Goal: Information Seeking & Learning: Find specific page/section

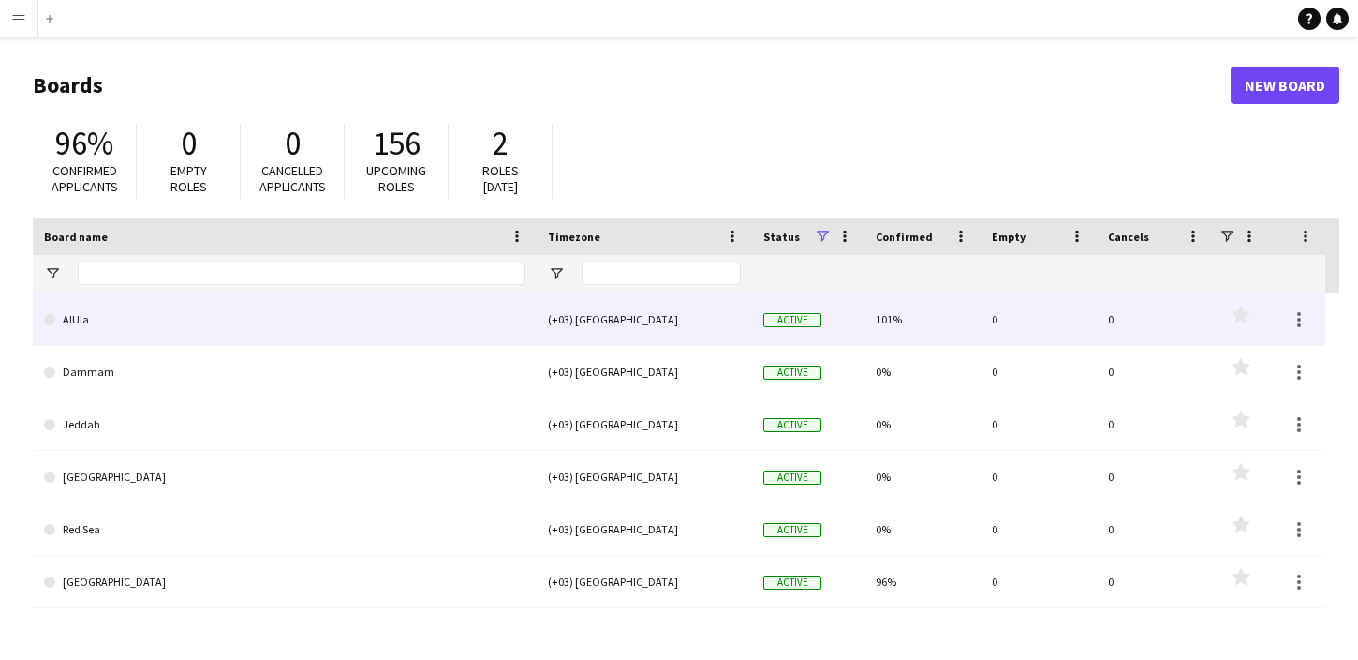
click at [272, 319] on link "AlUla" at bounding box center [285, 319] width 482 height 52
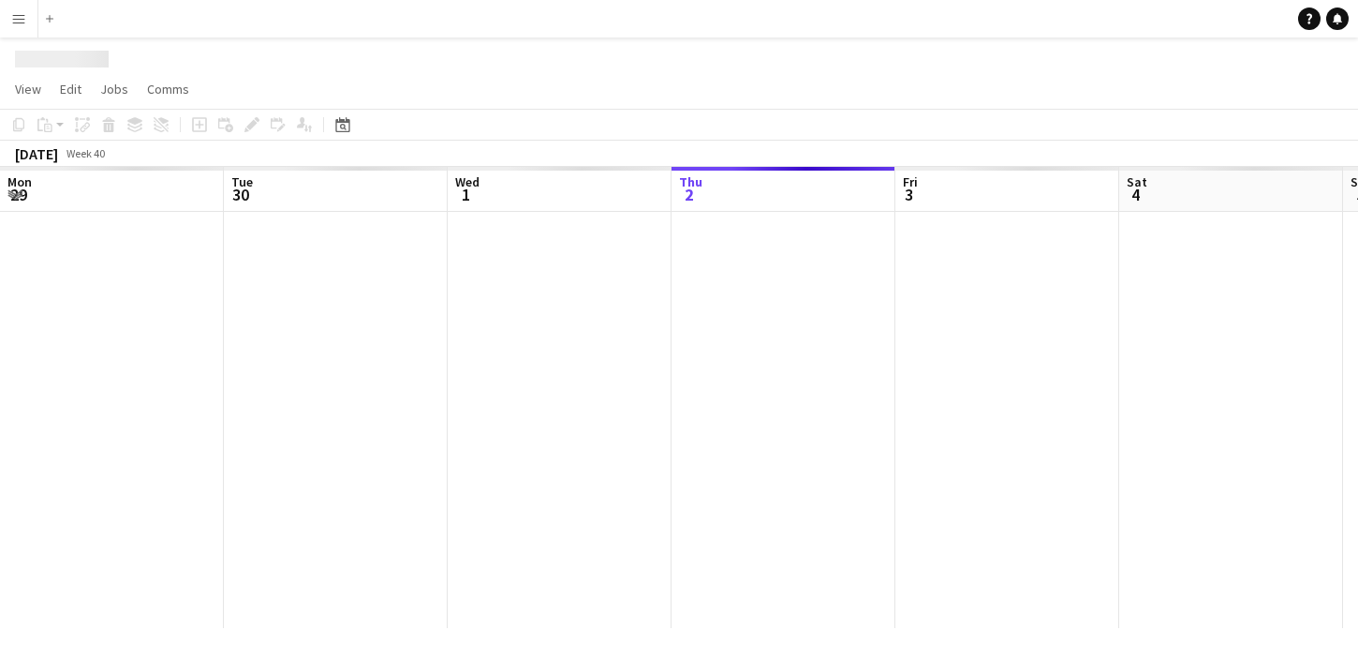
scroll to position [0, 448]
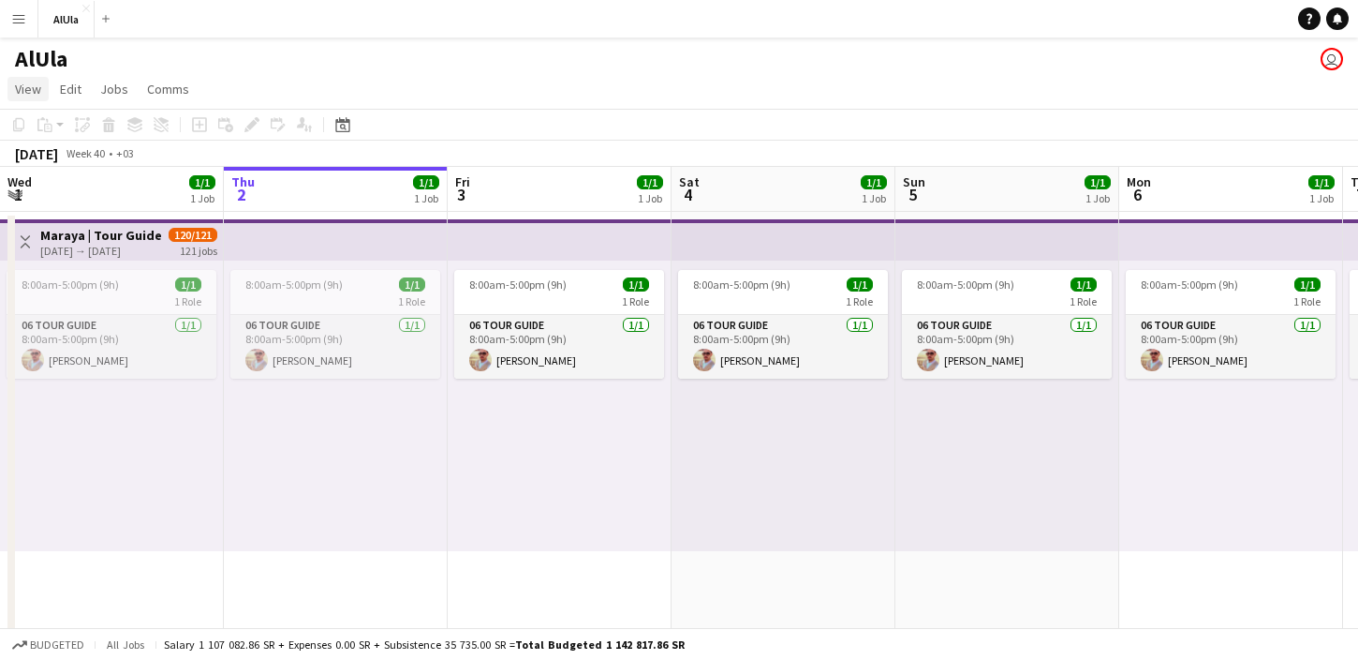
click at [37, 93] on span "View" at bounding box center [28, 89] width 26 height 17
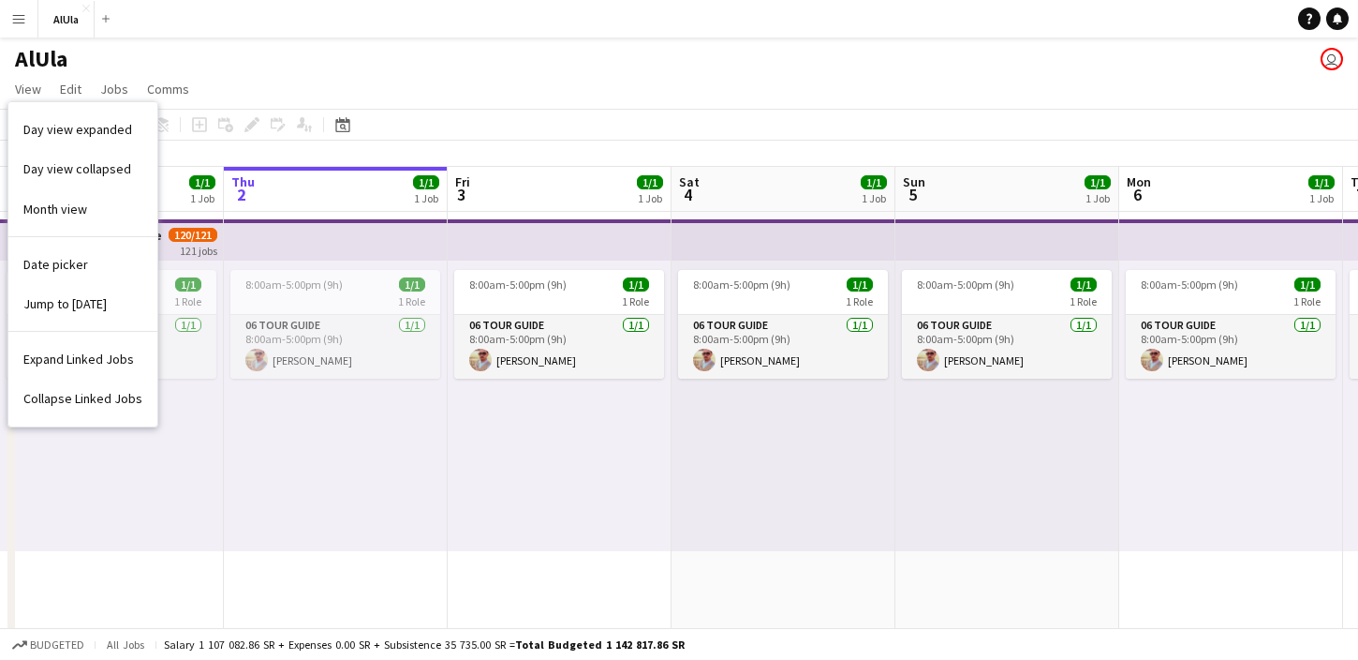
click at [445, 83] on app-page-menu "View Day view expanded Day view collapsed Month view Date picker Jump to [DATE]…" at bounding box center [679, 91] width 1358 height 36
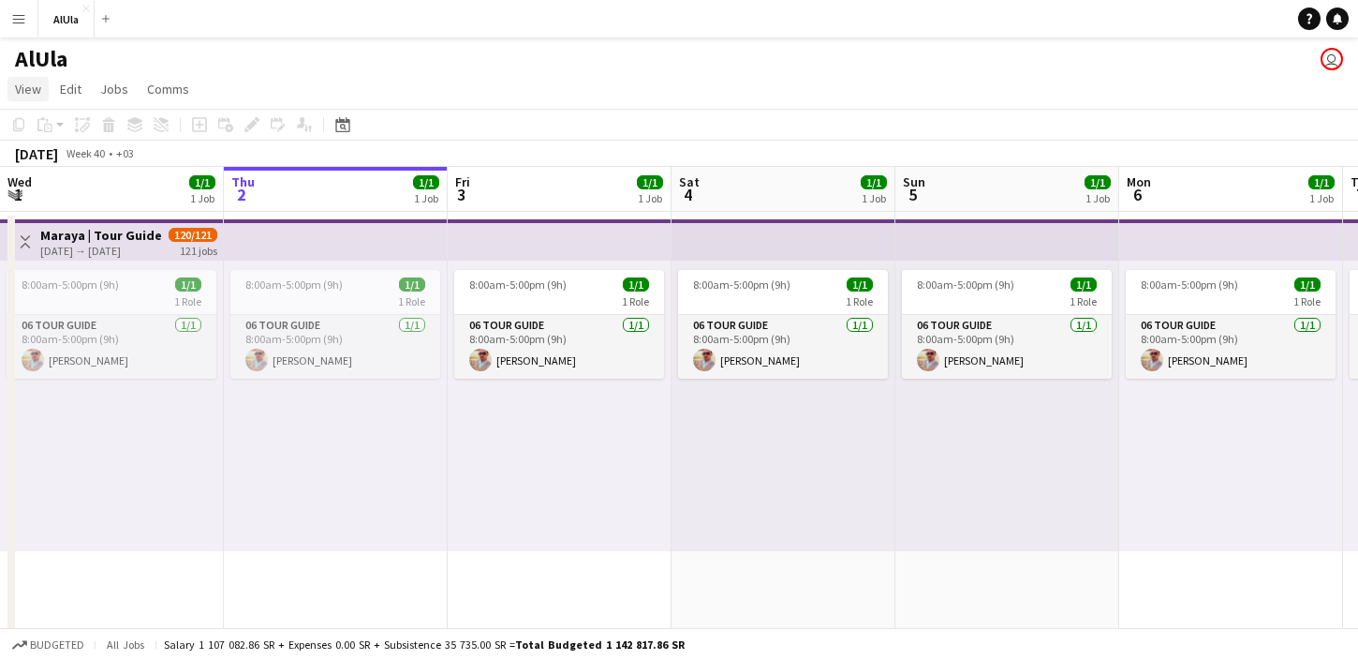
click at [39, 95] on span "View" at bounding box center [28, 89] width 26 height 17
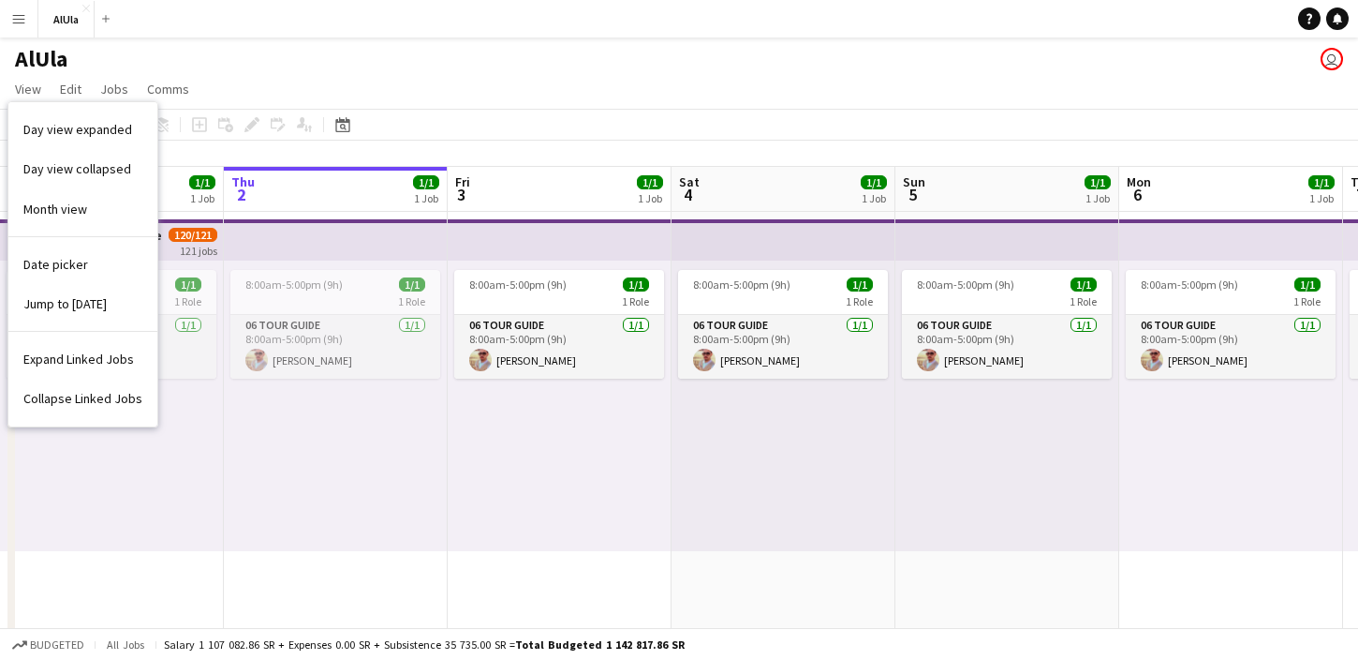
click at [18, 24] on app-icon "Menu" at bounding box center [18, 18] width 15 height 15
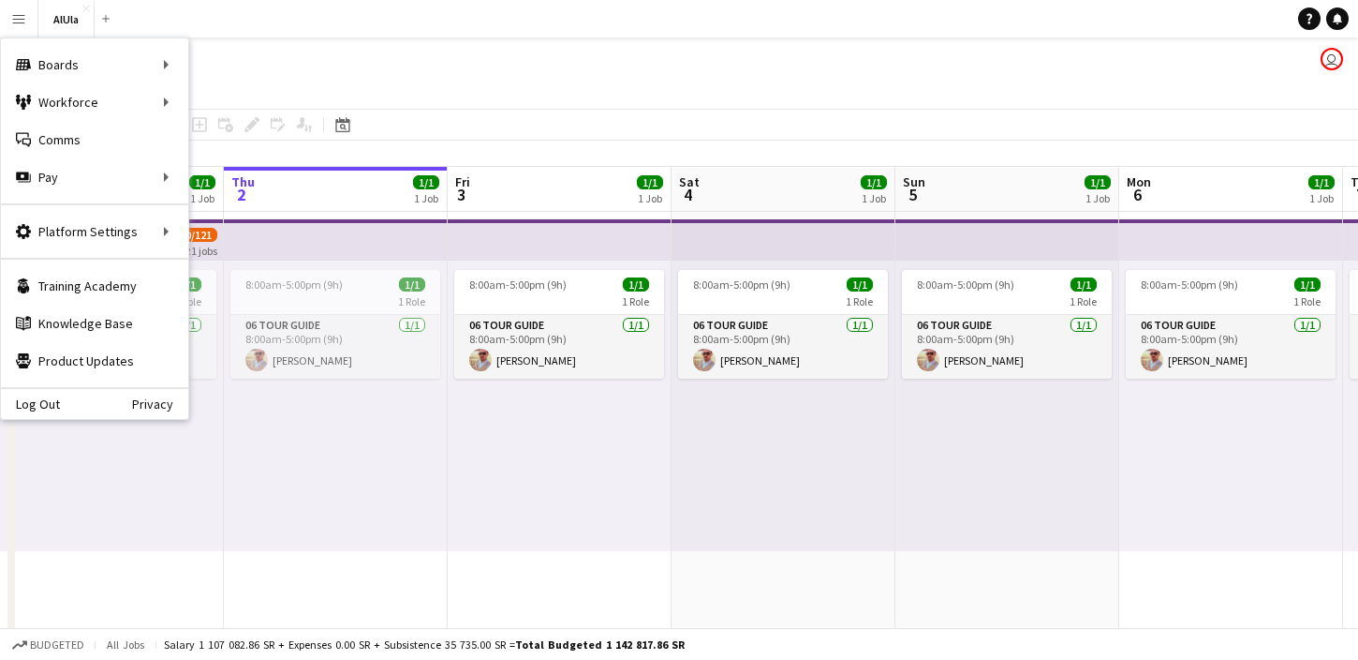
click at [270, 83] on app-page-menu "View Day view expanded Day view collapsed Month view Date picker Jump to [DATE]…" at bounding box center [679, 91] width 1358 height 36
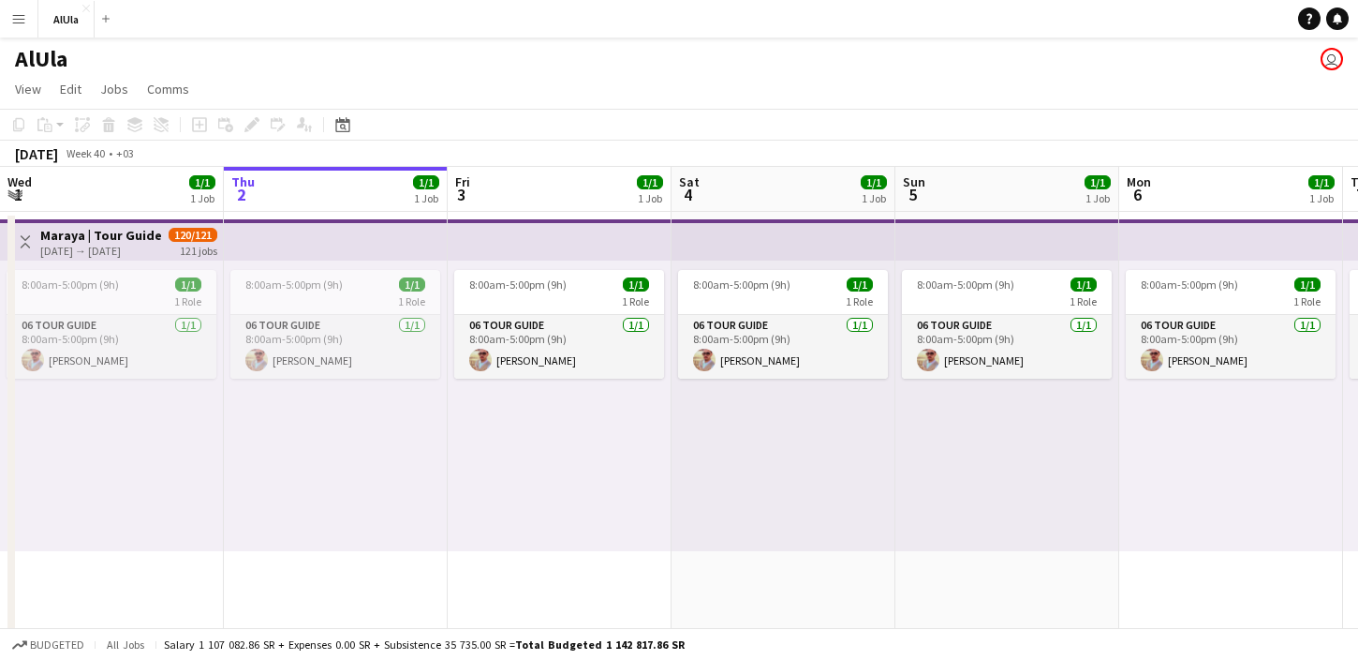
click at [1331, 56] on app-user-avatar "user" at bounding box center [1332, 59] width 22 height 22
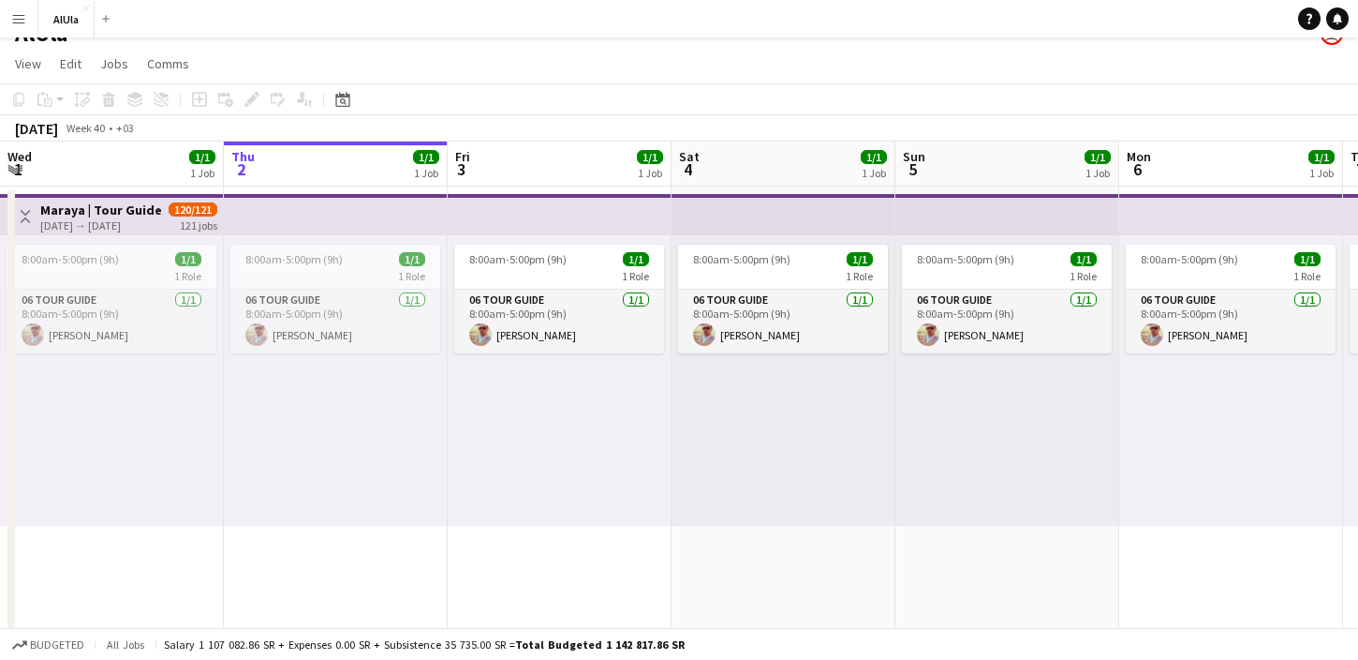
scroll to position [0, 0]
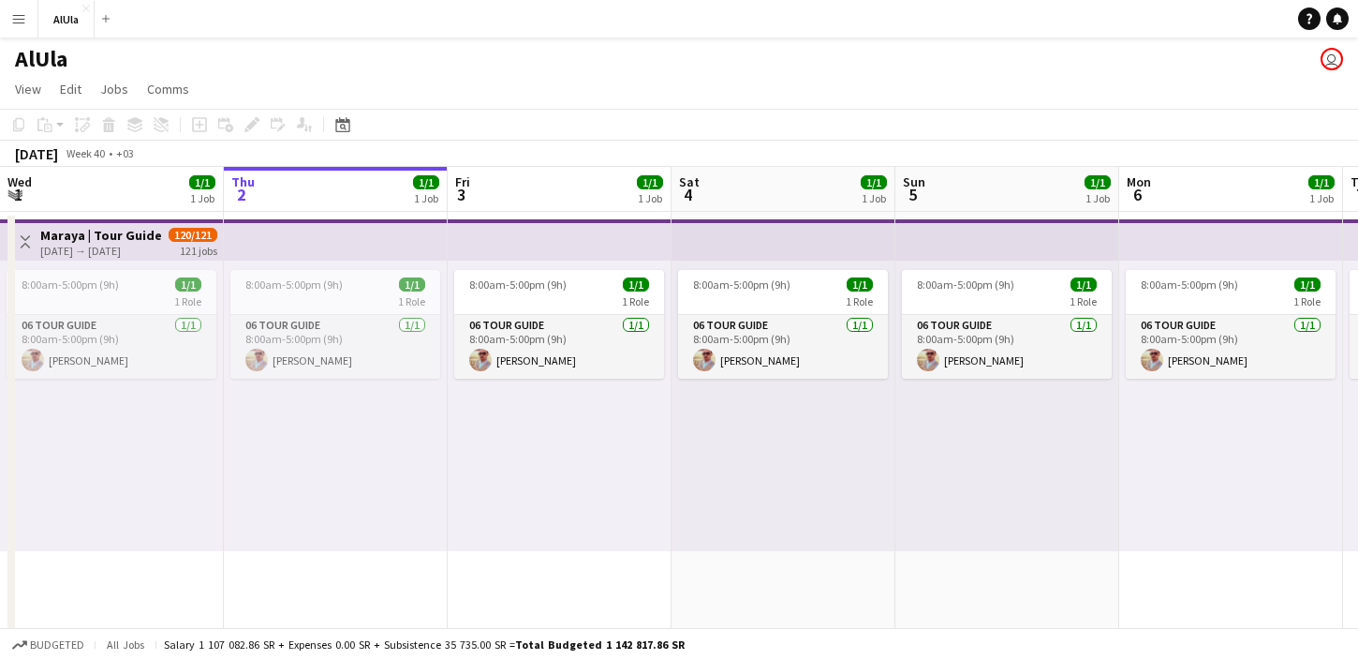
click at [115, 19] on div "Add" at bounding box center [106, 18] width 22 height 37
click at [25, 14] on app-icon "Menu" at bounding box center [18, 18] width 15 height 15
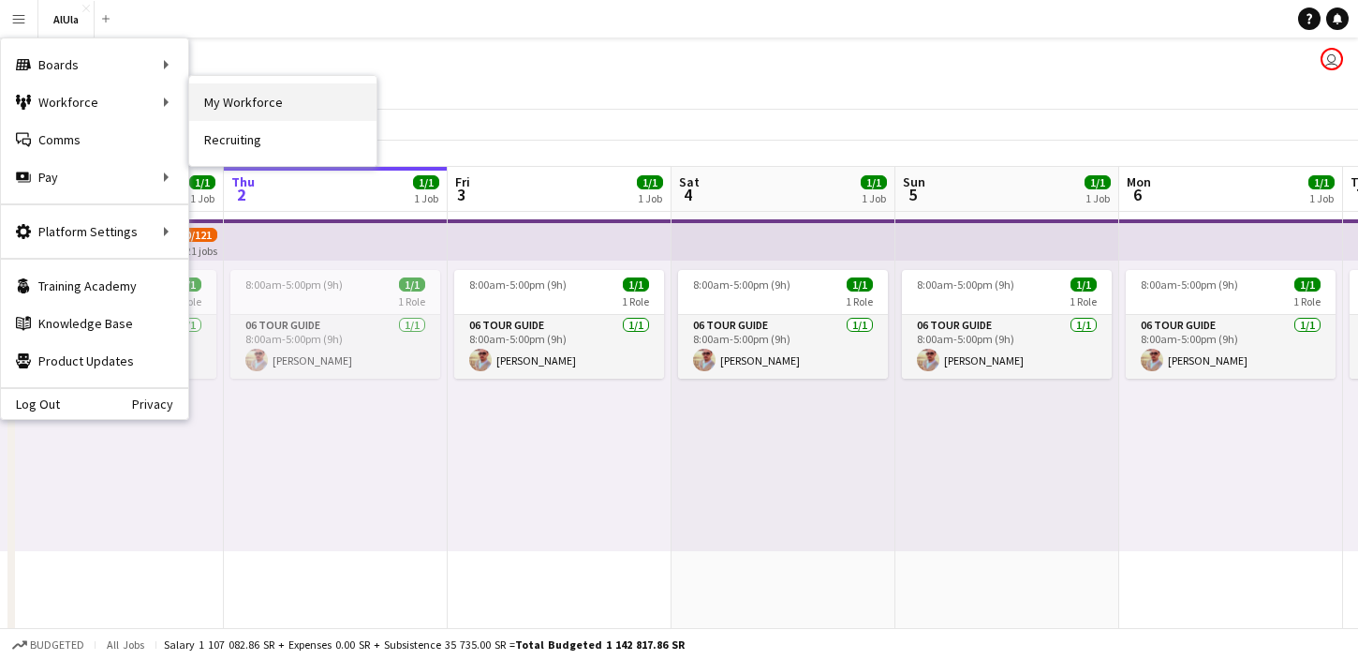
click at [205, 104] on link "My Workforce" at bounding box center [282, 101] width 187 height 37
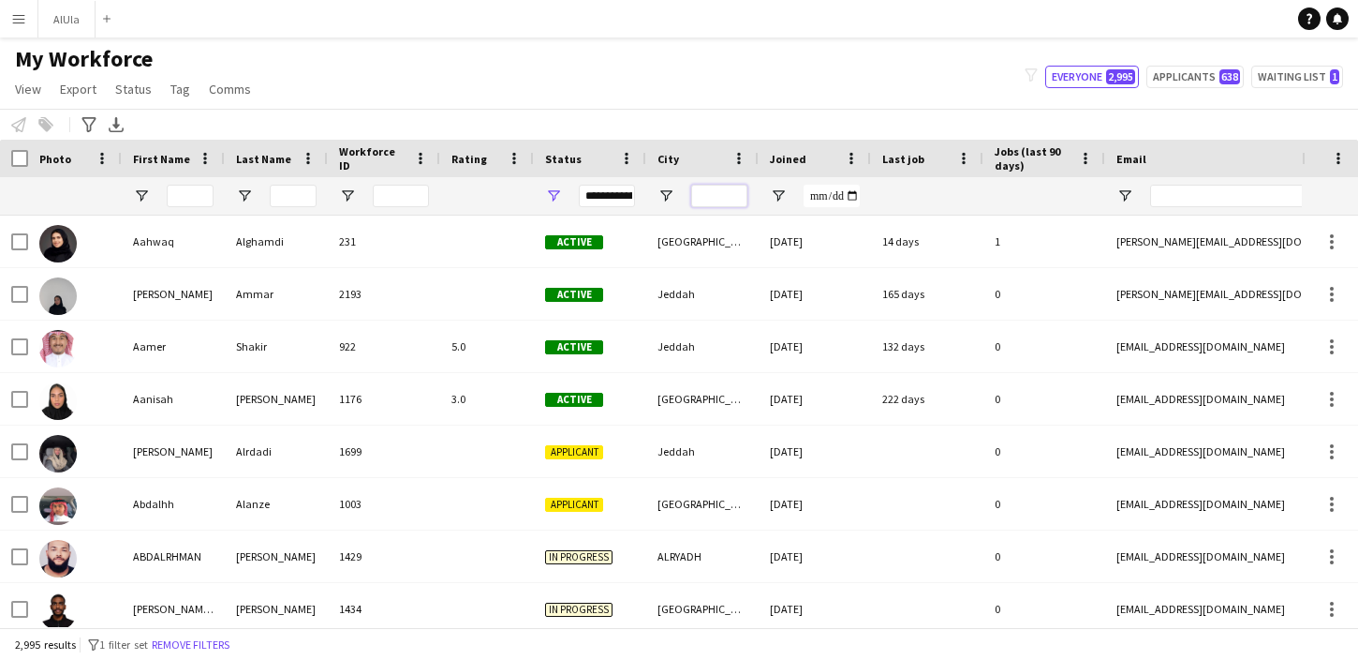
click at [716, 197] on input "City Filter Input" at bounding box center [719, 196] width 56 height 22
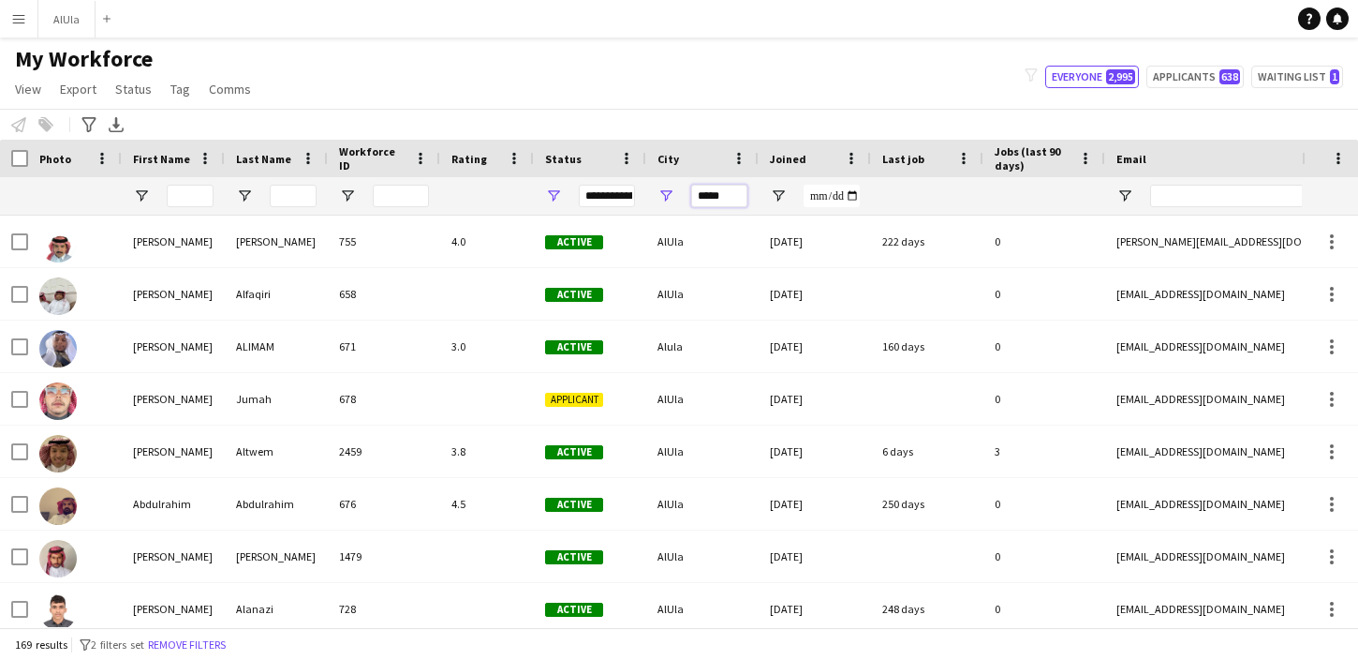
type input "*****"
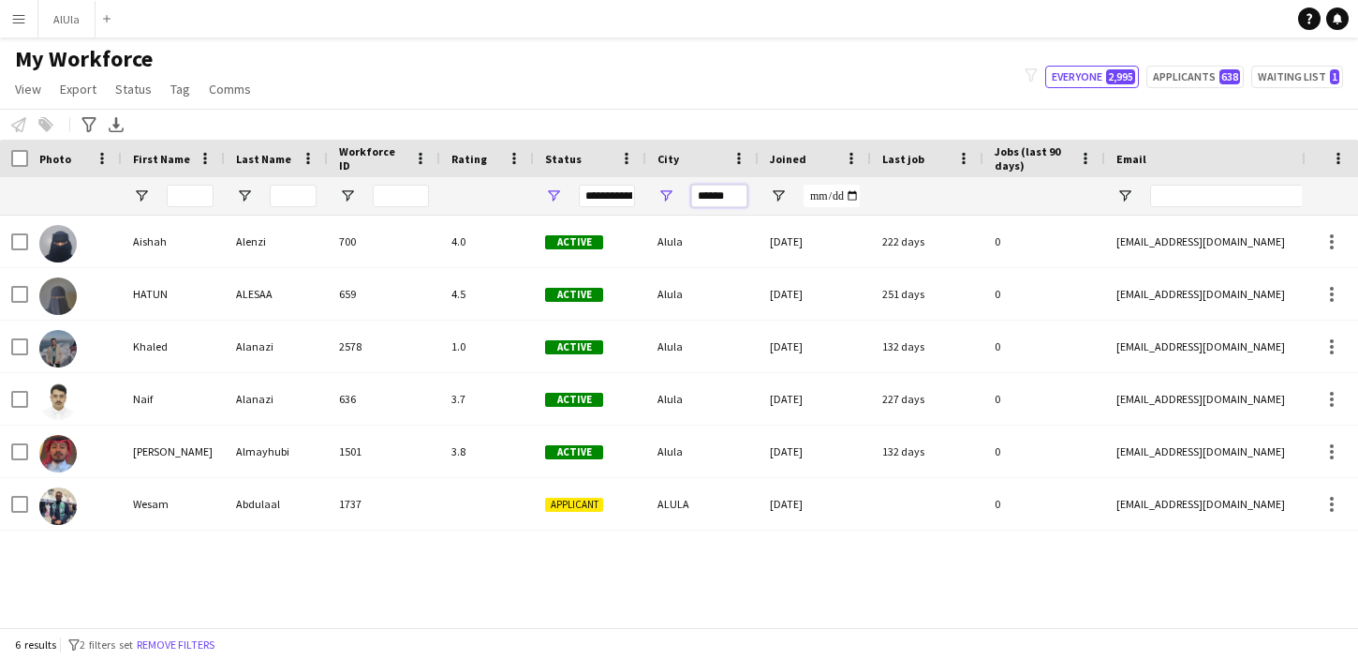
click at [717, 197] on input "*****" at bounding box center [719, 196] width 56 height 22
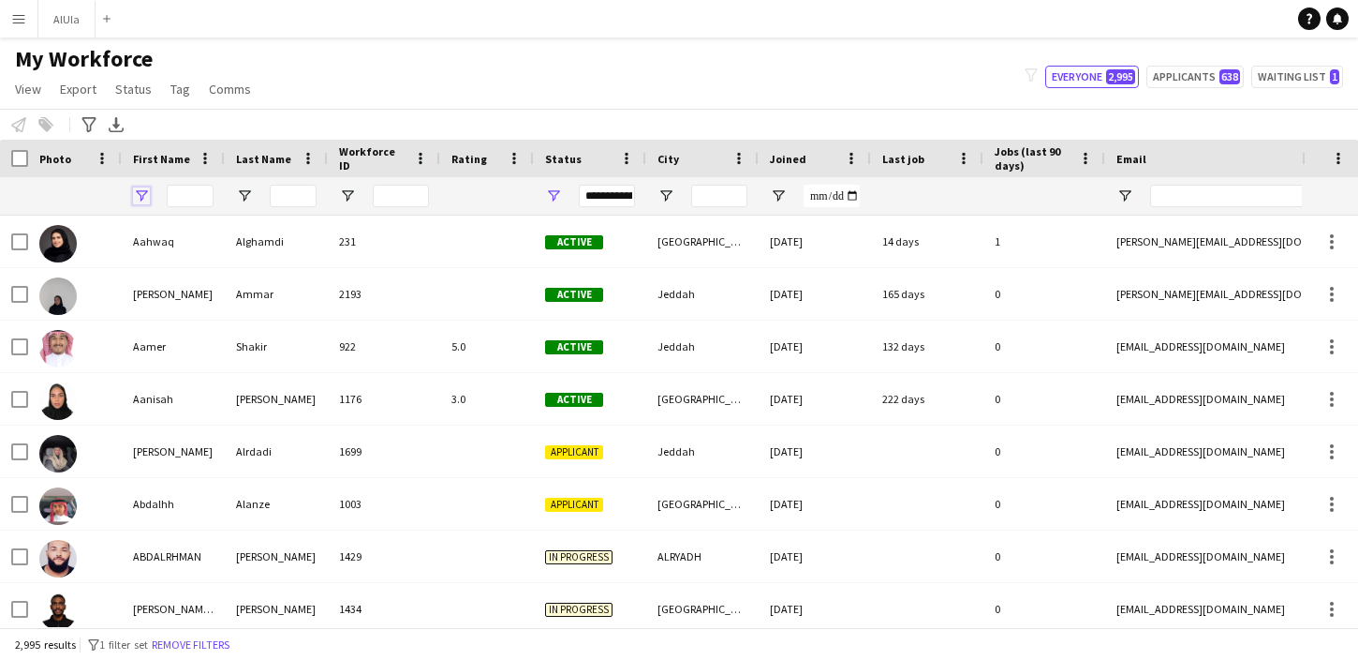
click at [138, 192] on span "Open Filter Menu" at bounding box center [141, 195] width 17 height 17
click at [721, 195] on input "City Filter Input" at bounding box center [719, 196] width 56 height 22
type input "*"
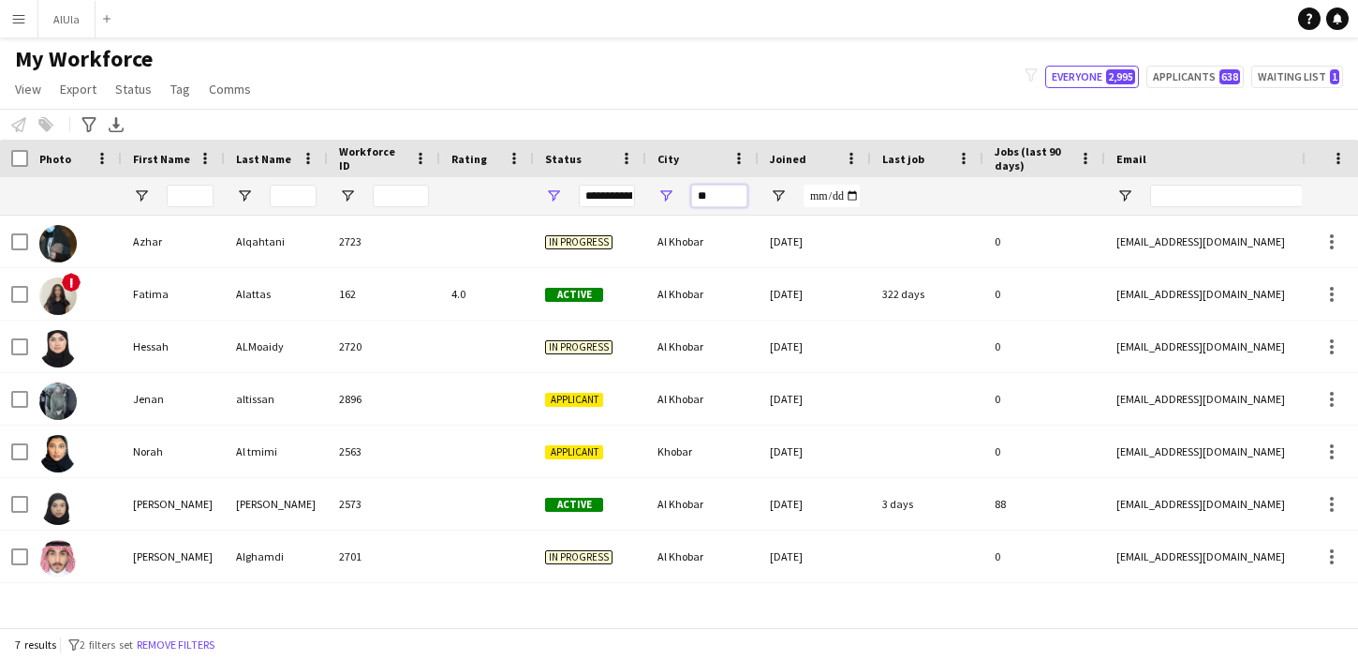
type input "*"
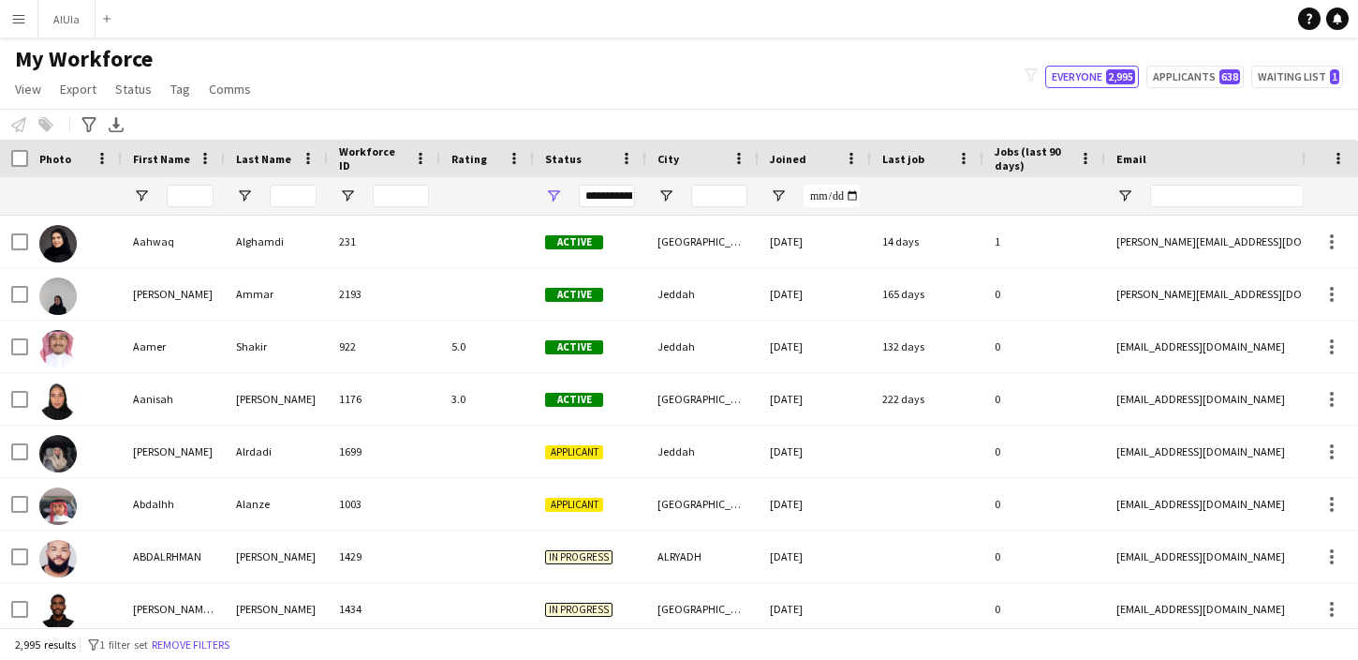
click at [158, 159] on span "First Name" at bounding box center [161, 159] width 57 height 14
click at [724, 194] on input "City Filter Input" at bounding box center [719, 196] width 56 height 22
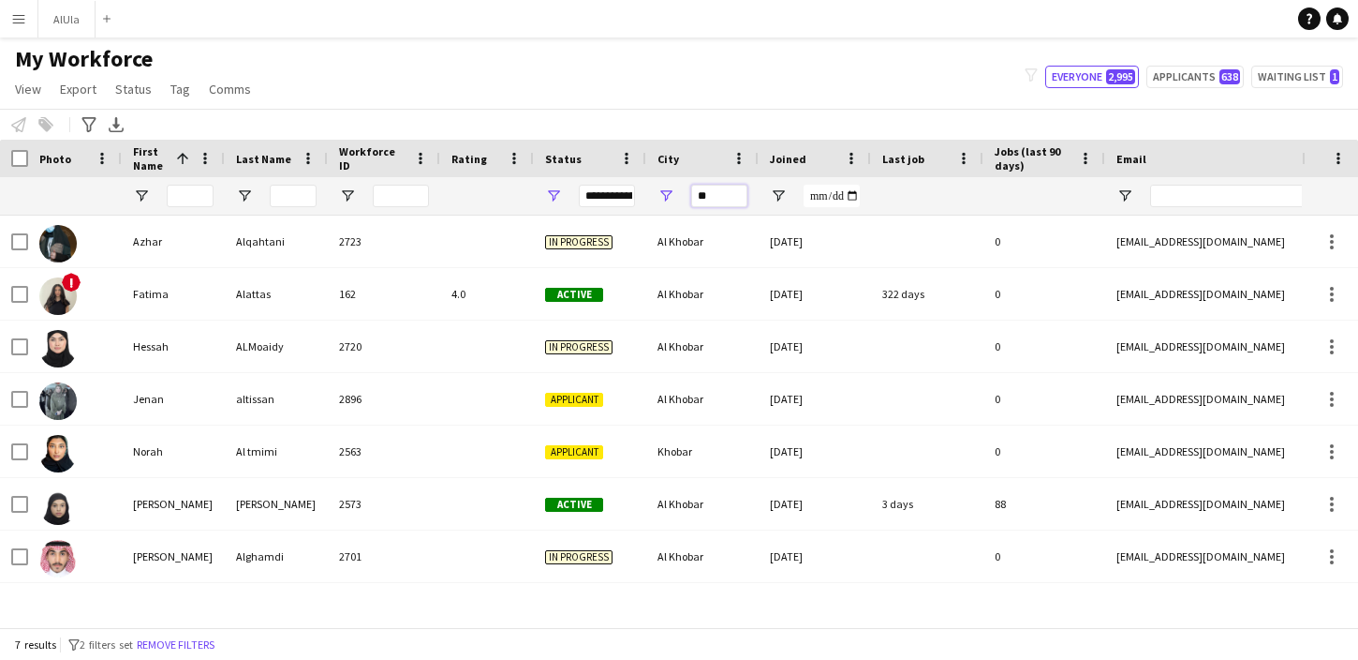
type input "*"
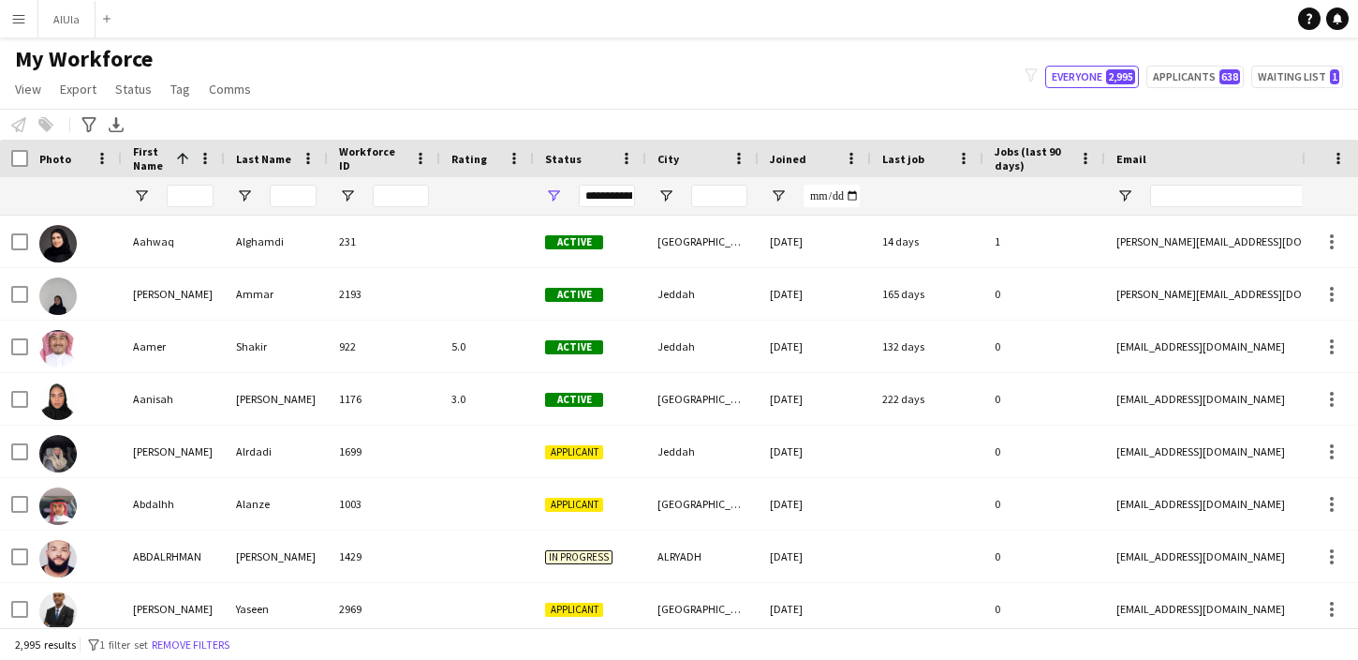
click at [666, 152] on span "City" at bounding box center [669, 159] width 22 height 14
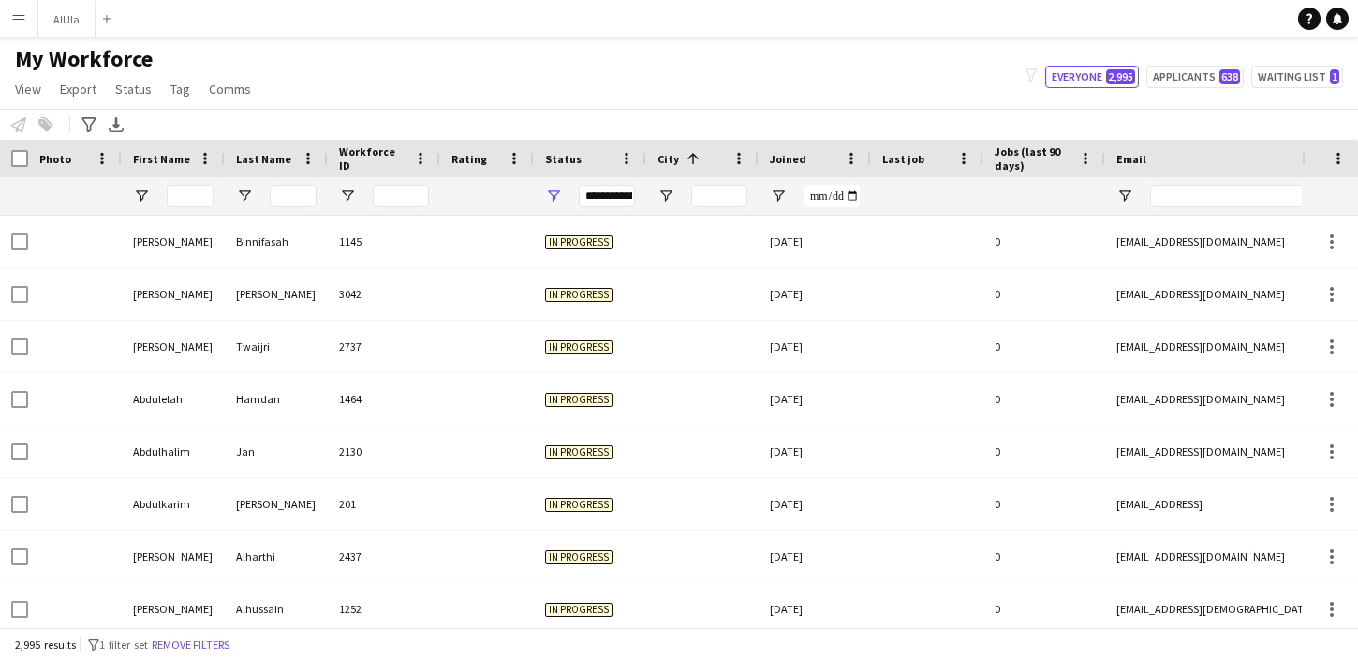
click at [667, 156] on span "City" at bounding box center [669, 159] width 22 height 14
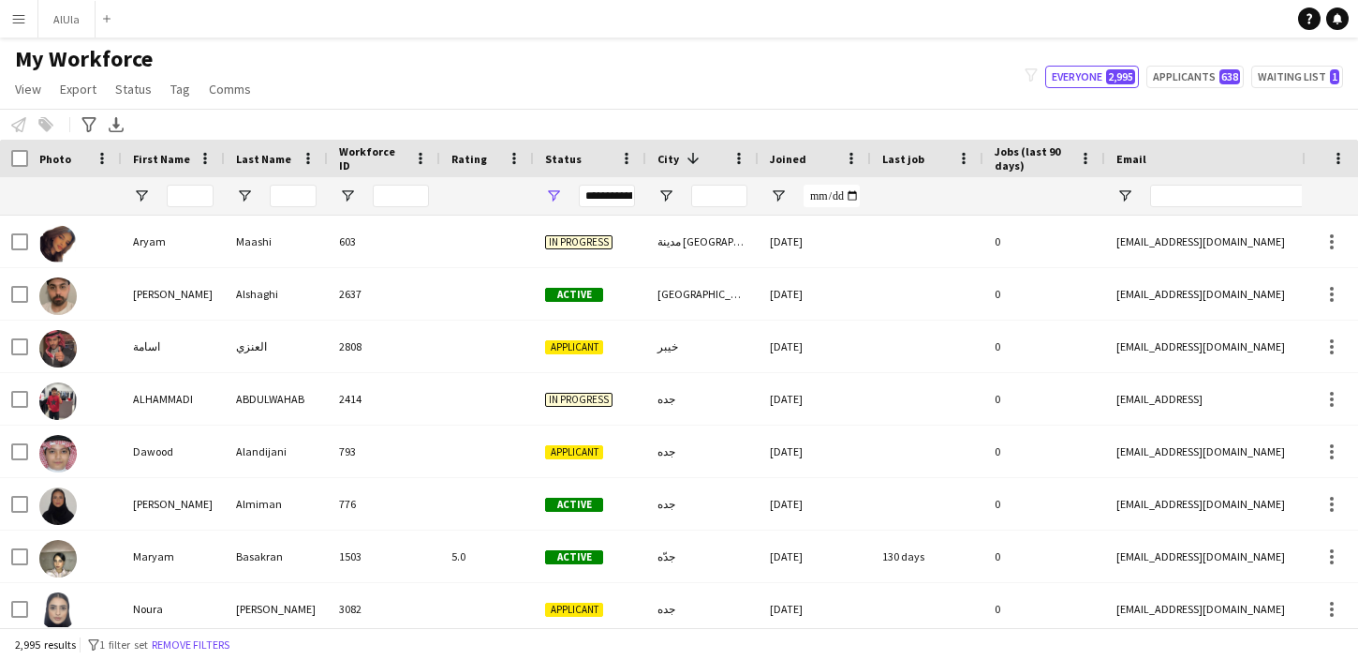
click at [610, 195] on div "**********" at bounding box center [607, 196] width 56 height 22
click at [408, 196] on input "Workforce ID Filter Input" at bounding box center [401, 196] width 56 height 22
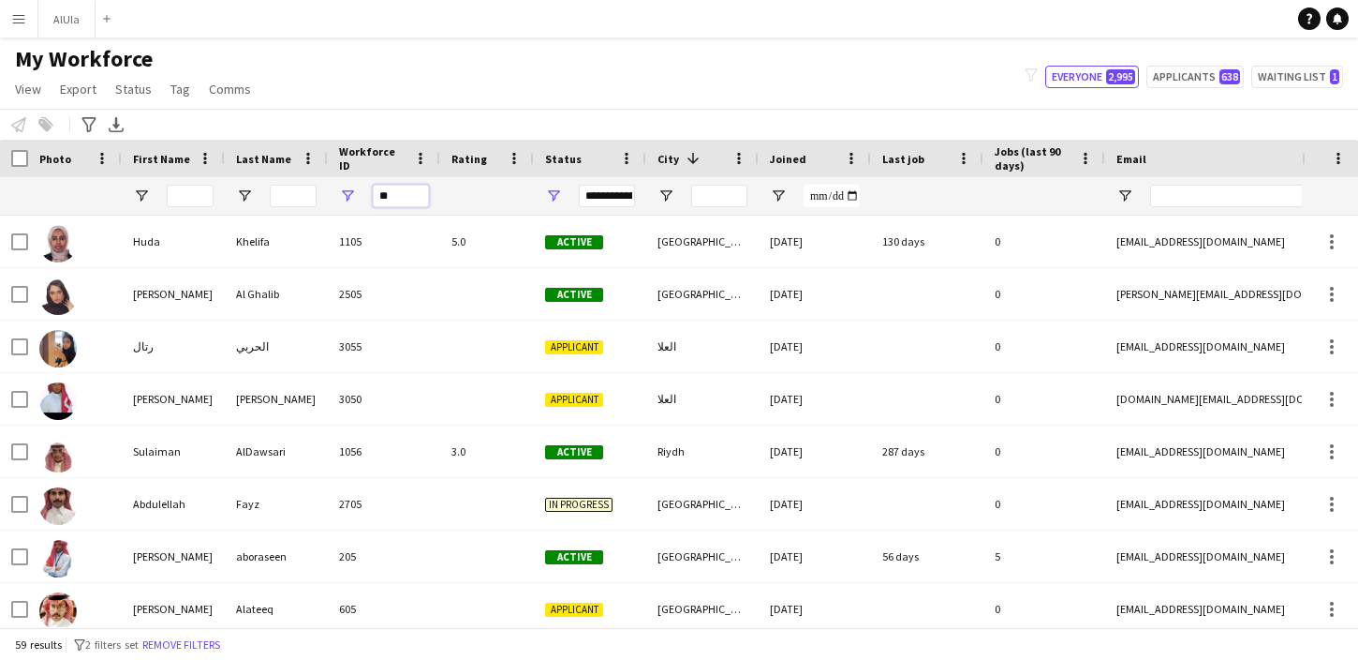
type input "*"
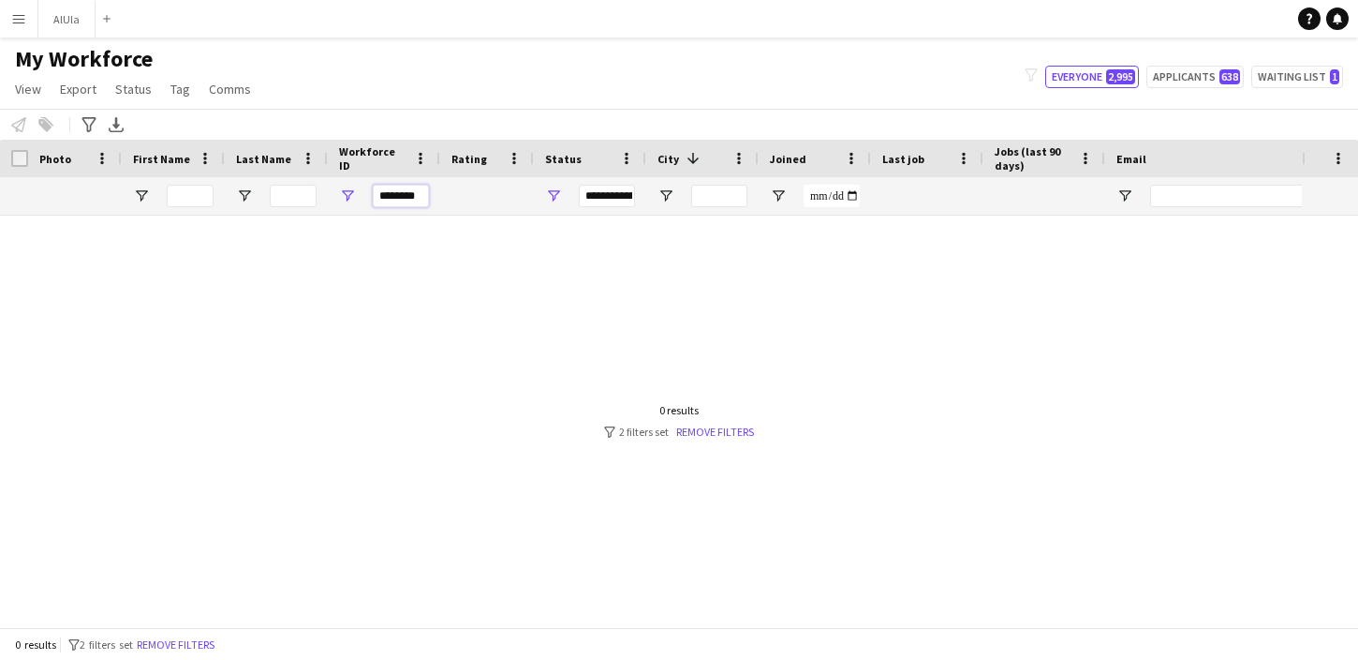
type input "*********"
click at [381, 194] on input "*********" at bounding box center [401, 196] width 56 height 22
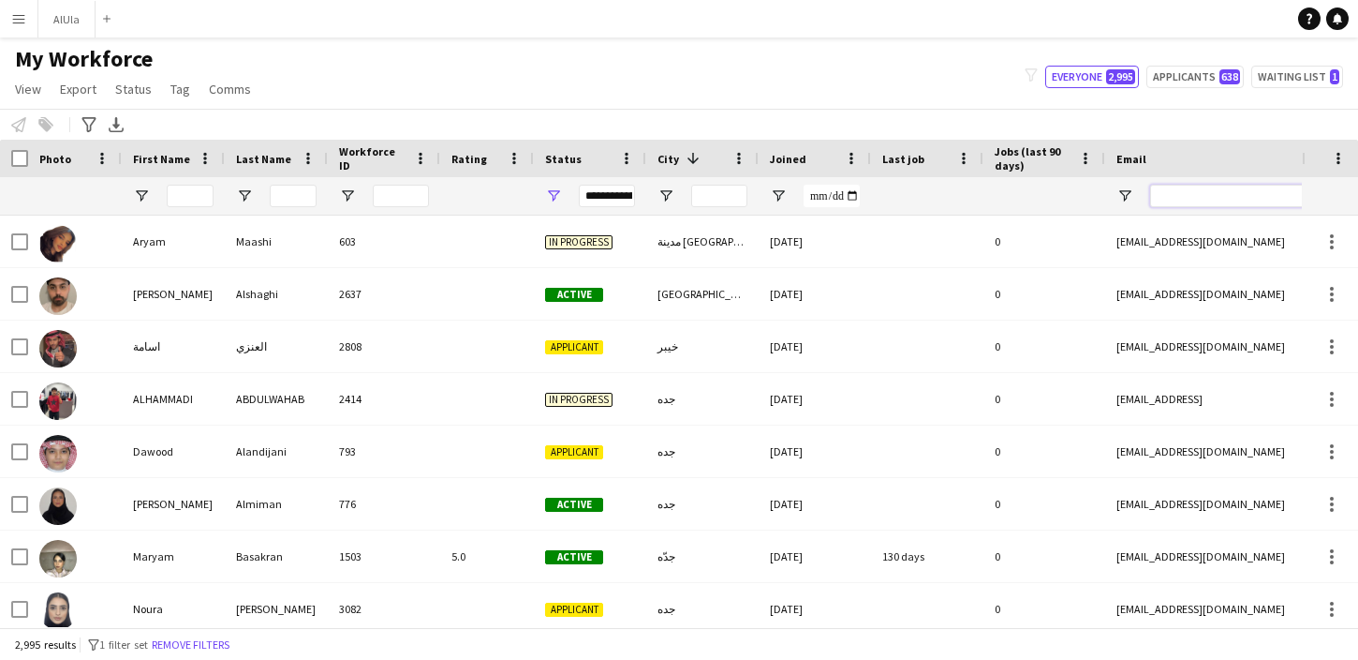
click at [1163, 191] on input "Email Filter Input" at bounding box center [1309, 196] width 319 height 22
paste input "*********"
type input "*********"
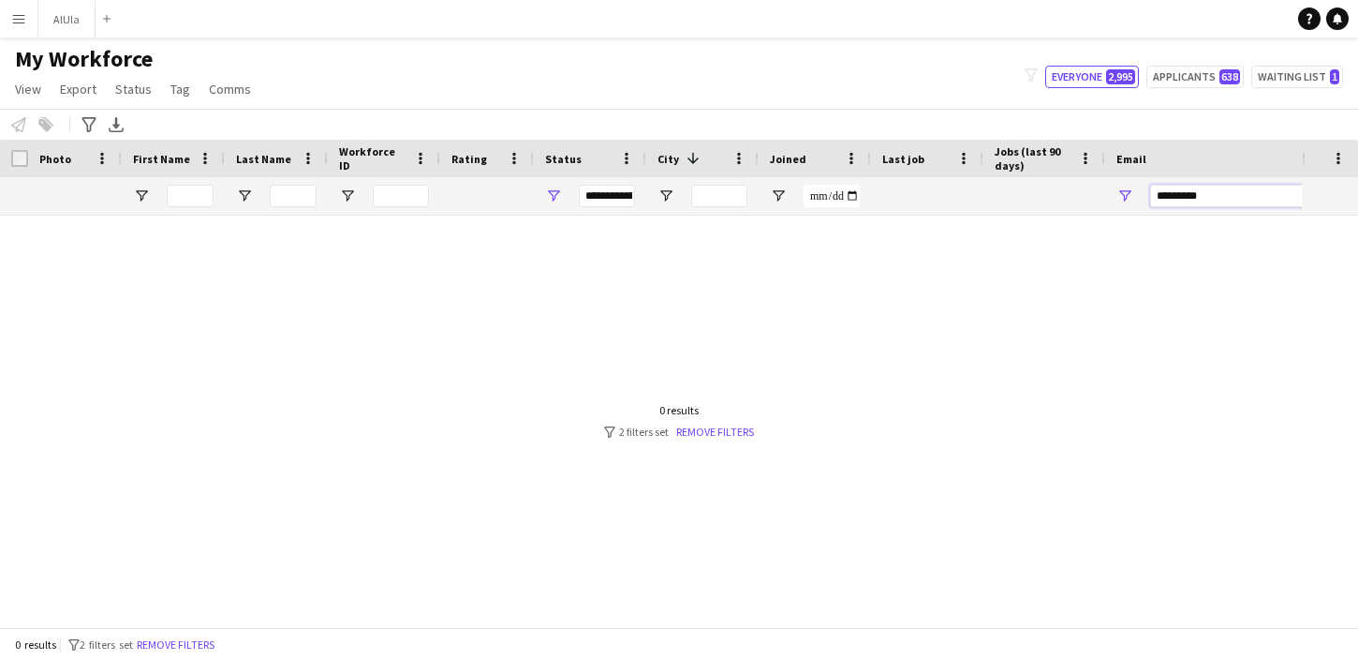
click at [1169, 200] on input "*********" at bounding box center [1309, 196] width 319 height 22
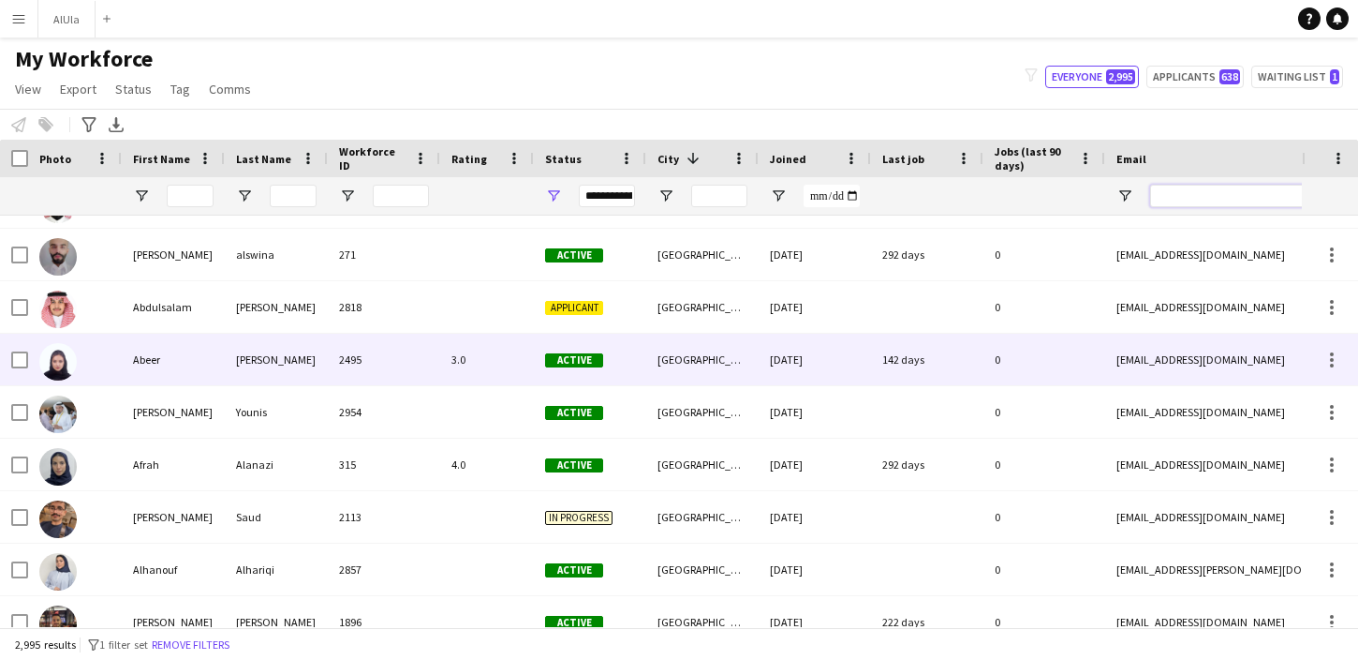
scroll to position [3671, 0]
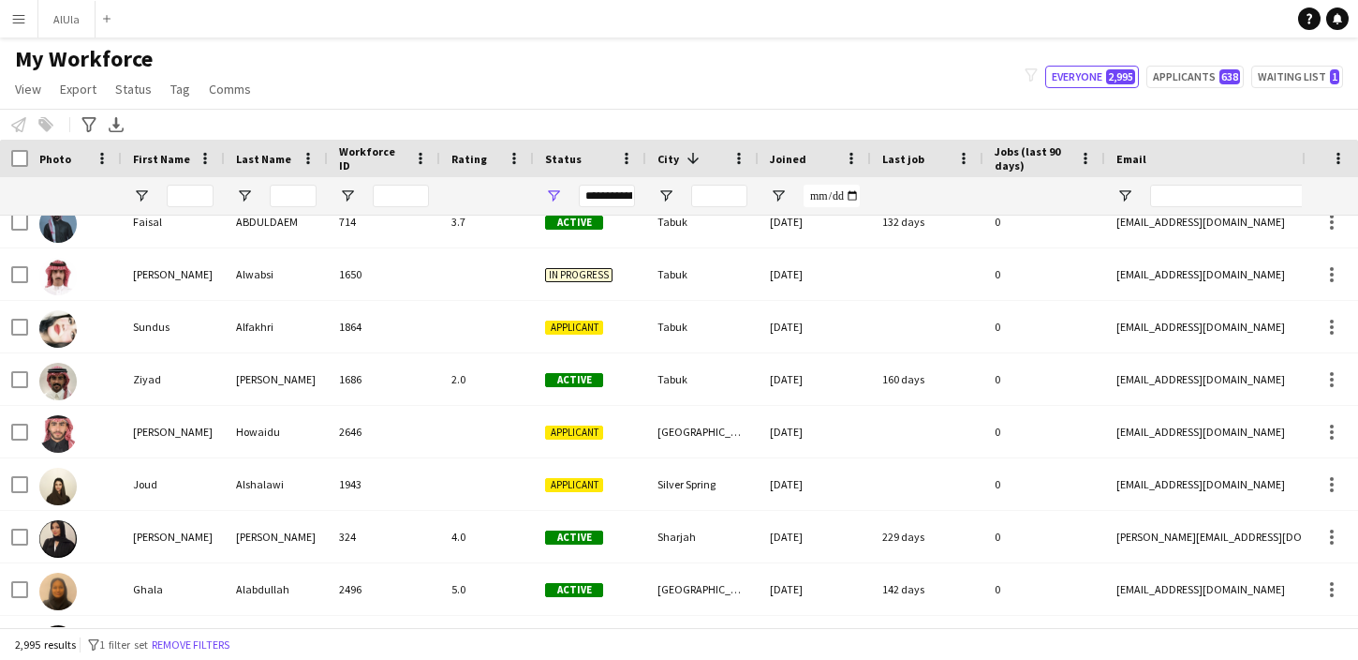
click at [697, 159] on span at bounding box center [693, 158] width 17 height 17
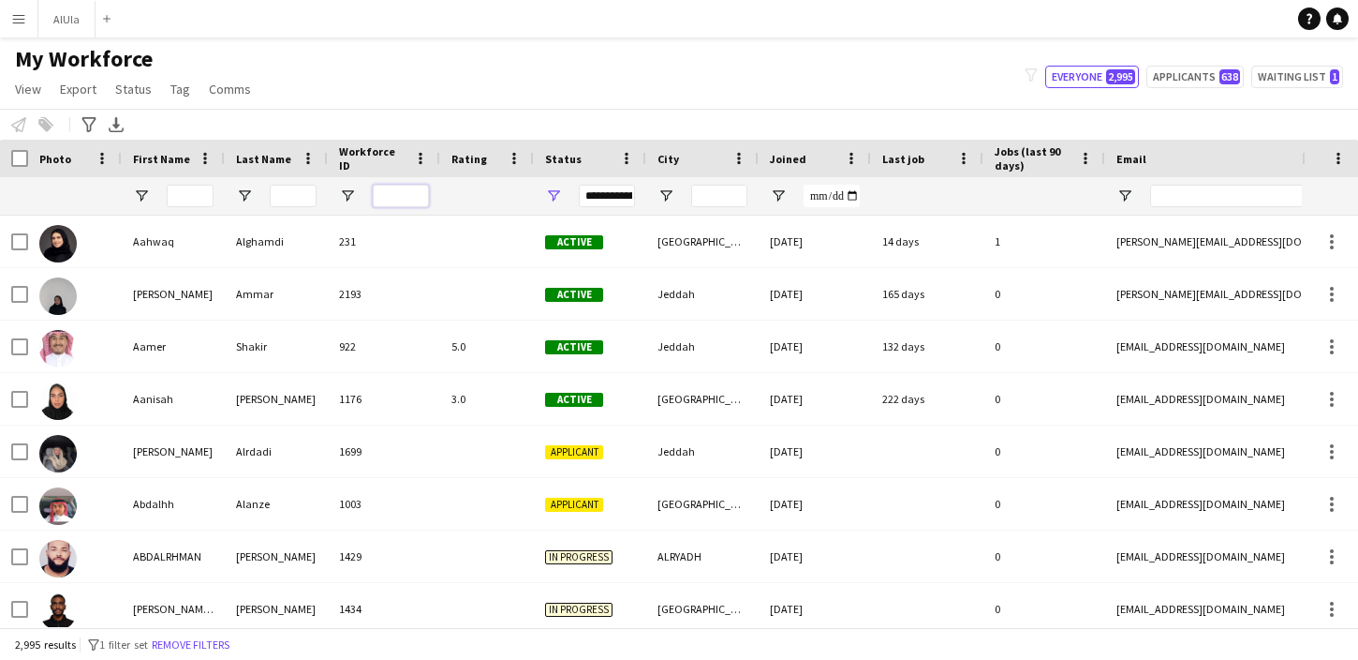
click at [396, 194] on input "Workforce ID Filter Input" at bounding box center [401, 196] width 56 height 22
paste input "*********"
type input "*********"
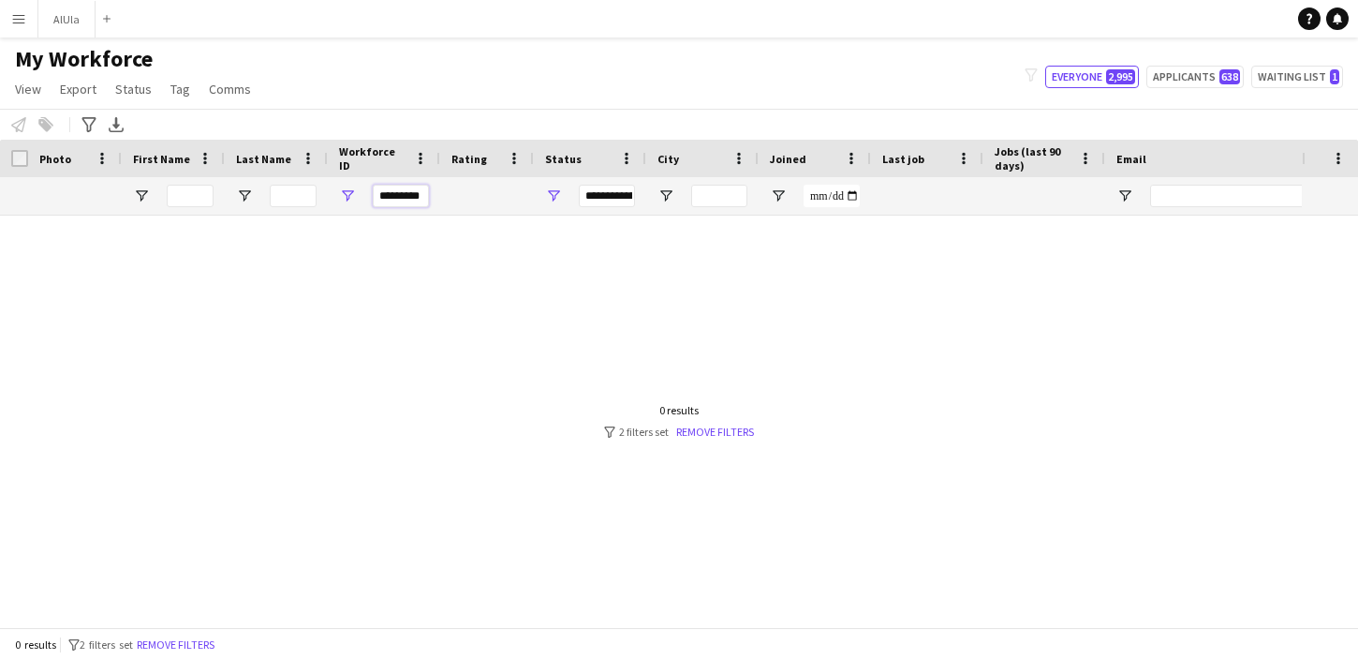
click at [398, 197] on input "*********" at bounding box center [401, 196] width 56 height 22
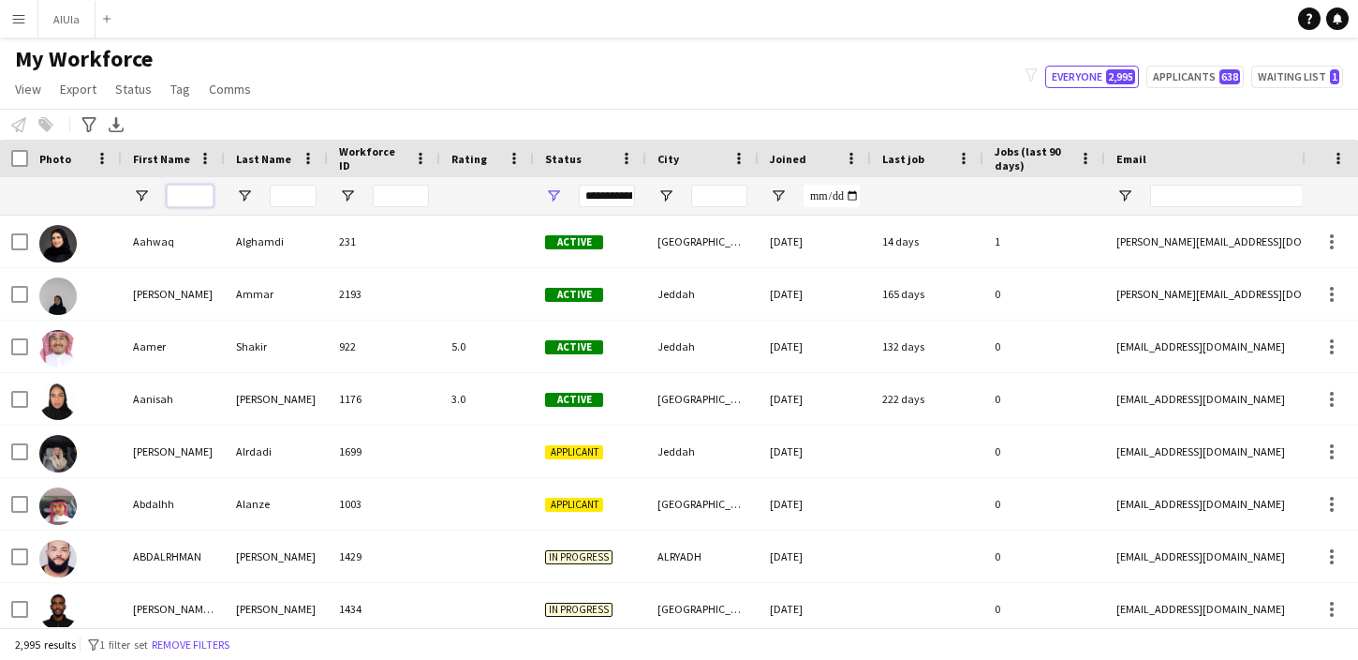
click at [196, 196] on input "First Name Filter Input" at bounding box center [190, 196] width 47 height 22
paste input "*********"
type input "*********"
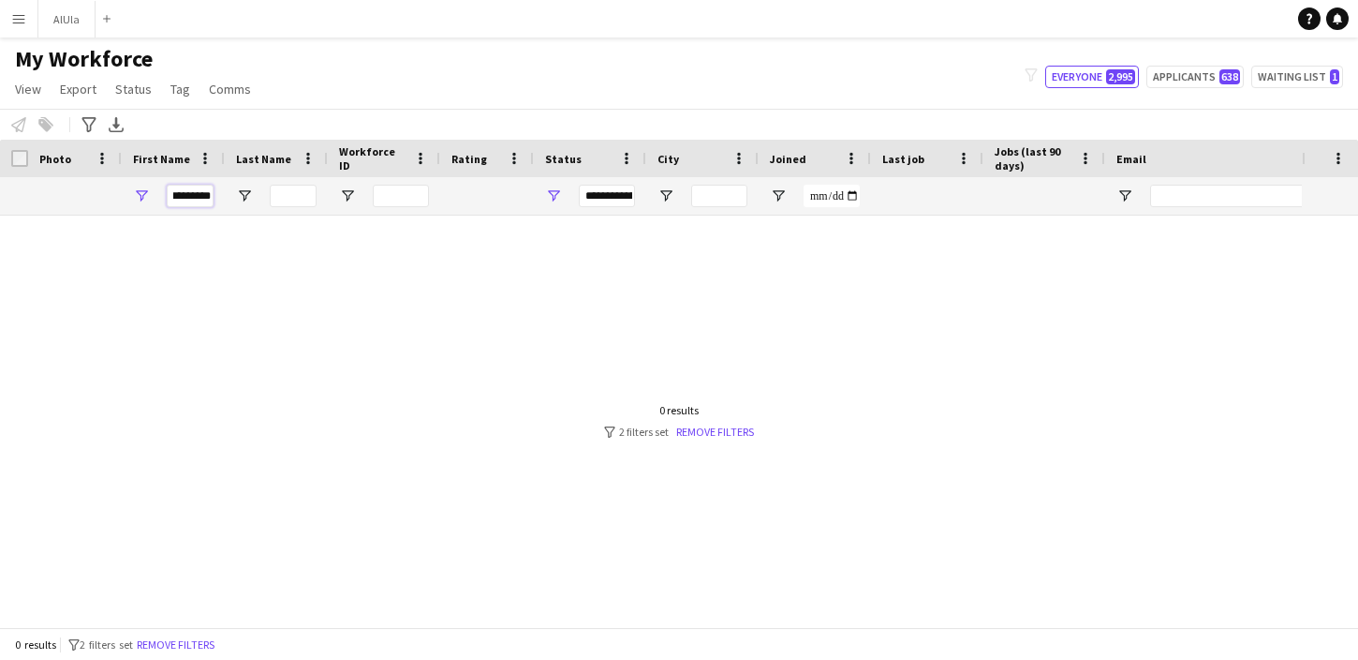
click at [190, 198] on input "*********" at bounding box center [190, 196] width 47 height 22
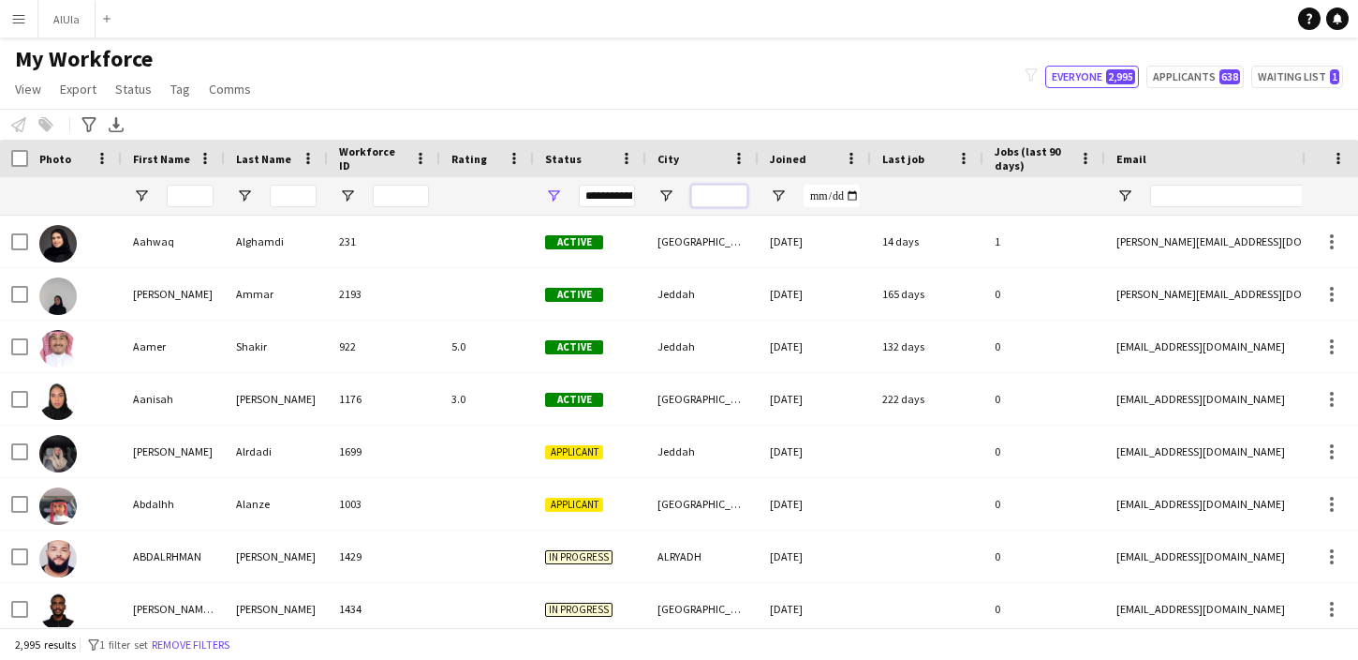
click at [707, 197] on input "City Filter Input" at bounding box center [719, 196] width 56 height 22
paste input "*********"
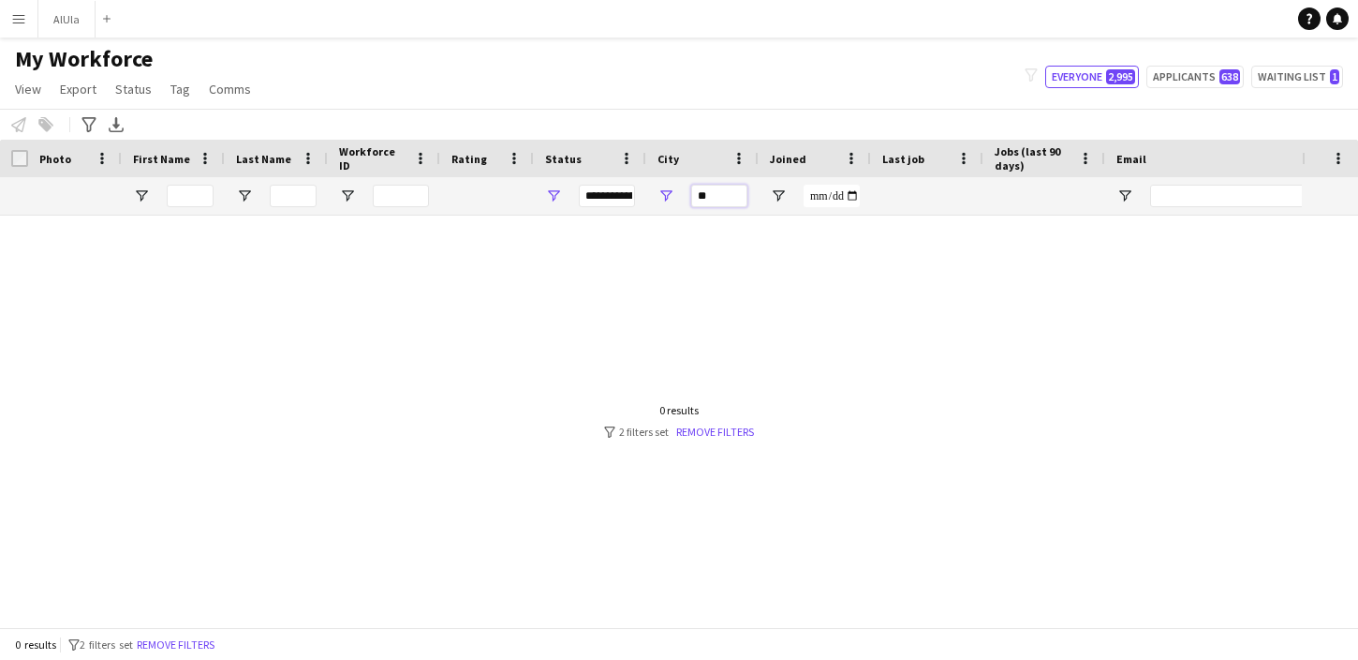
type input "*"
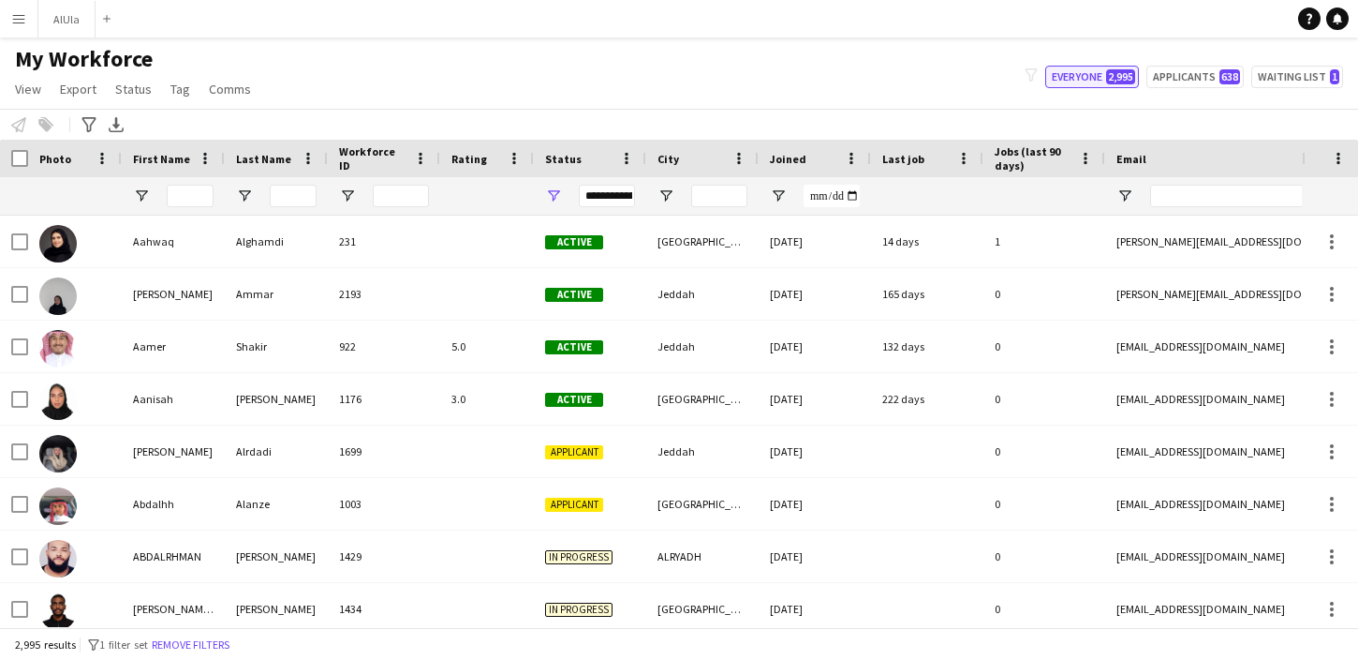
click at [1090, 83] on button "Everyone 2,995" at bounding box center [1092, 77] width 94 height 22
click at [1347, 160] on div at bounding box center [1330, 158] width 56 height 37
click at [1330, 161] on span at bounding box center [1338, 158] width 17 height 17
click at [20, 97] on link "View" at bounding box center [27, 89] width 41 height 24
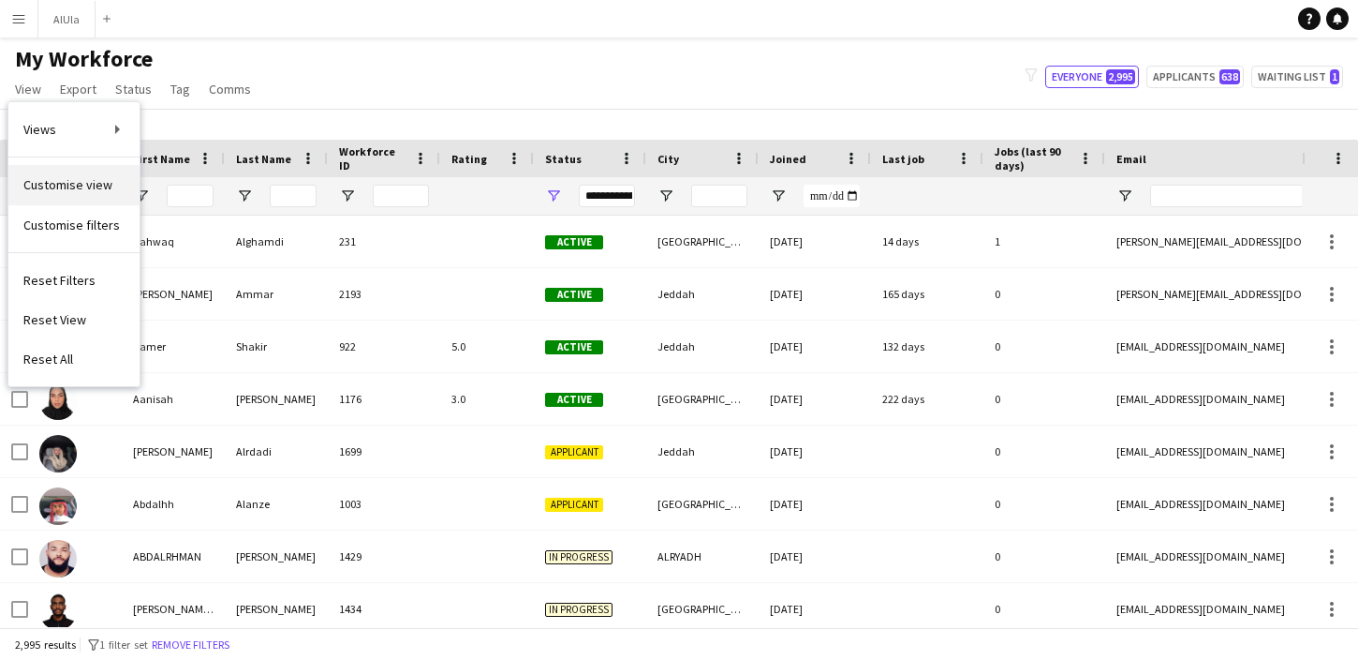
click at [58, 189] on span "Customise view" at bounding box center [67, 184] width 89 height 17
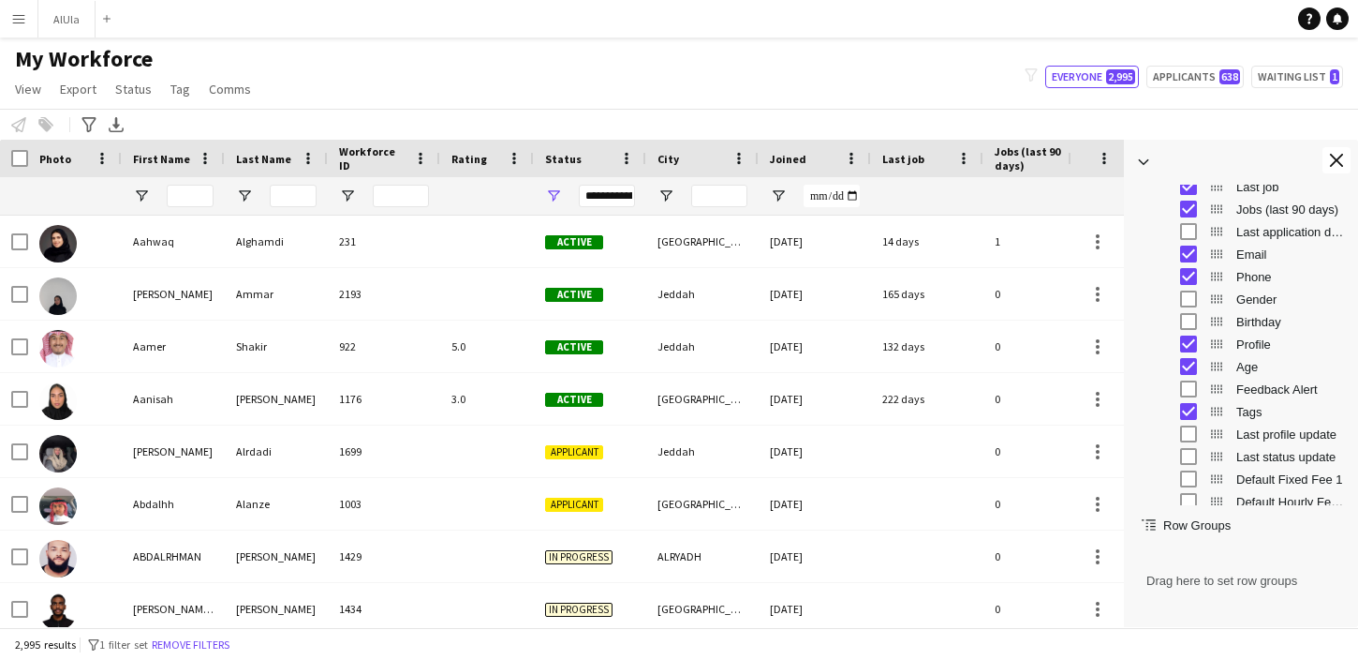
click at [1056, 203] on div at bounding box center [1044, 195] width 99 height 37
click at [1345, 166] on button "Close tool panel" at bounding box center [1337, 160] width 28 height 26
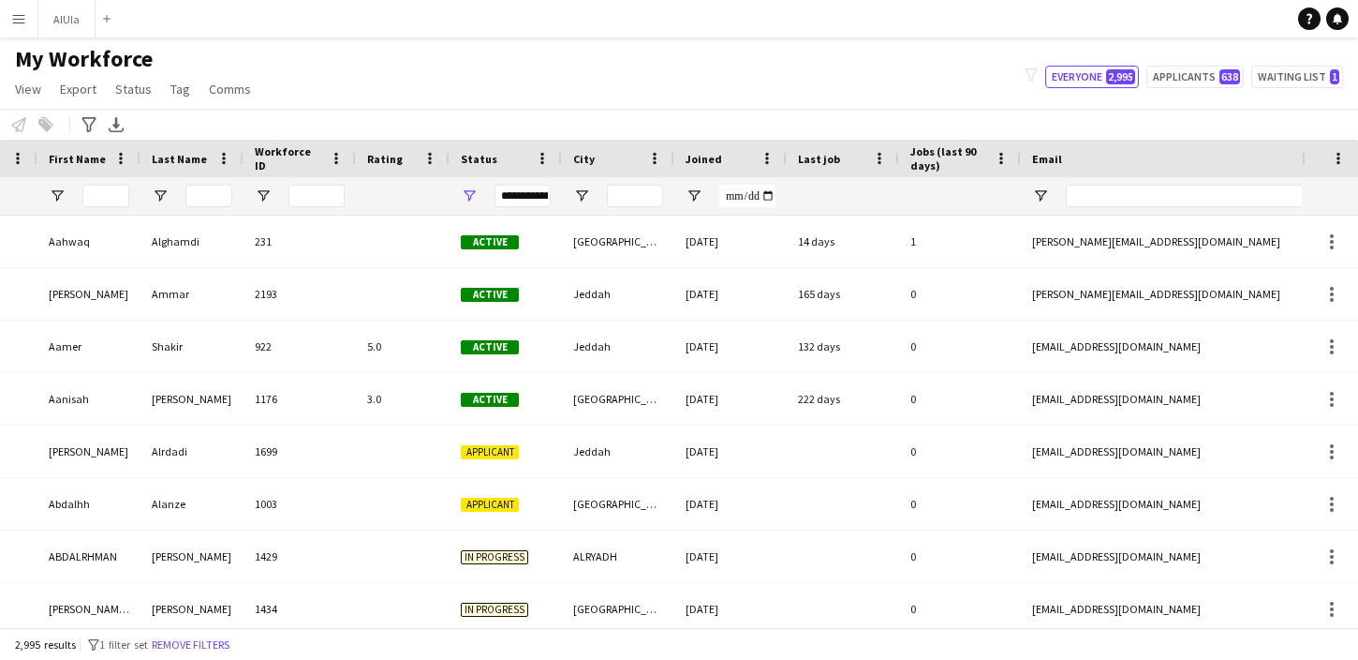
scroll to position [0, 263]
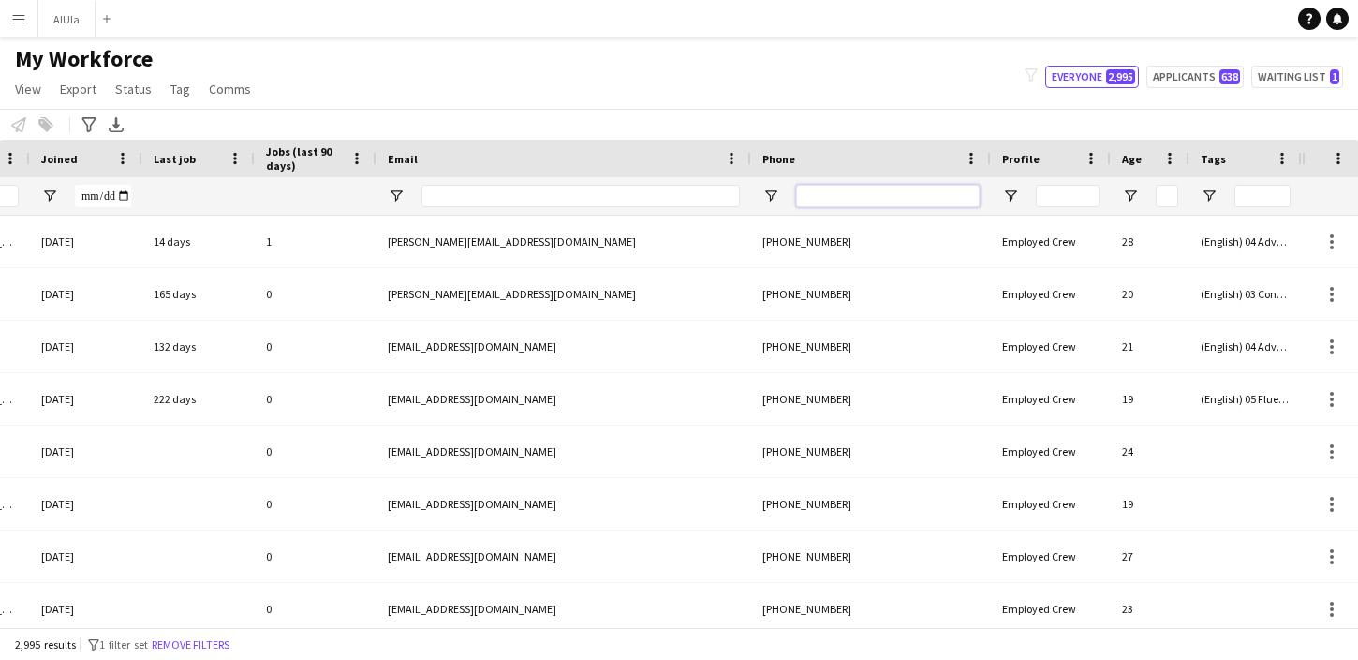
click at [830, 197] on input "Phone Filter Input" at bounding box center [888, 196] width 184 height 22
paste input "*********"
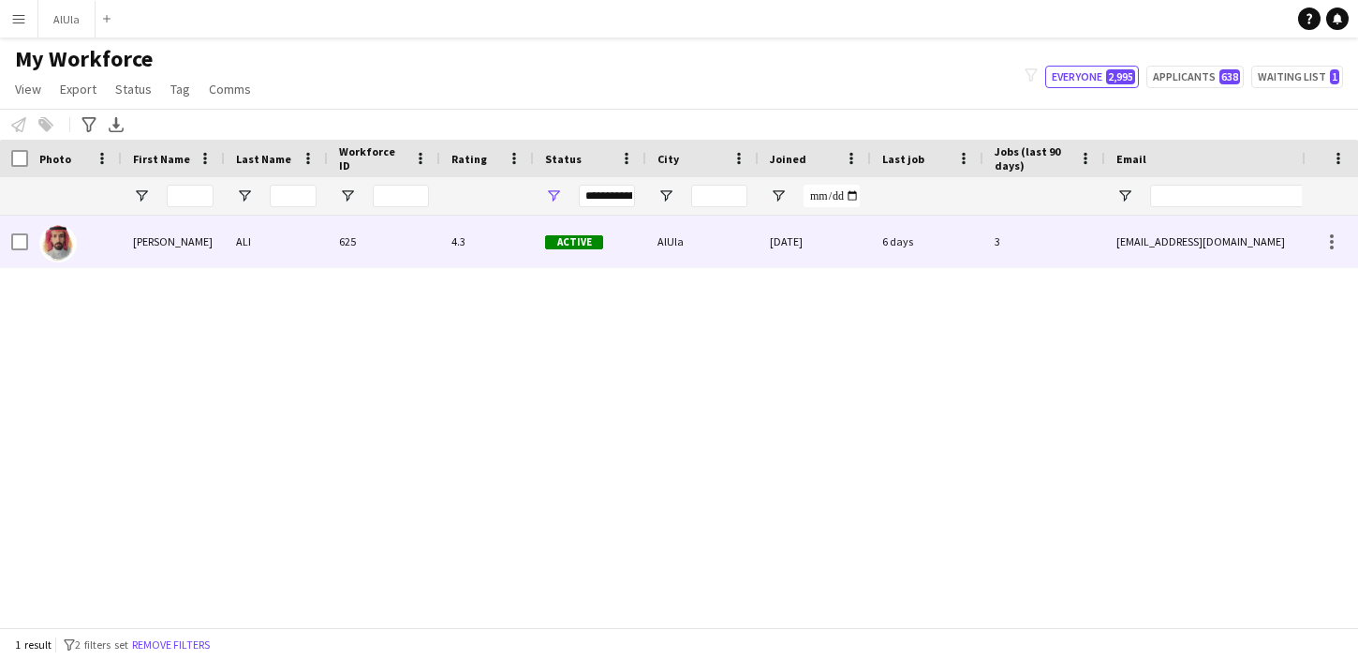
type input "*********"
click at [151, 242] on div "[PERSON_NAME]" at bounding box center [173, 241] width 103 height 52
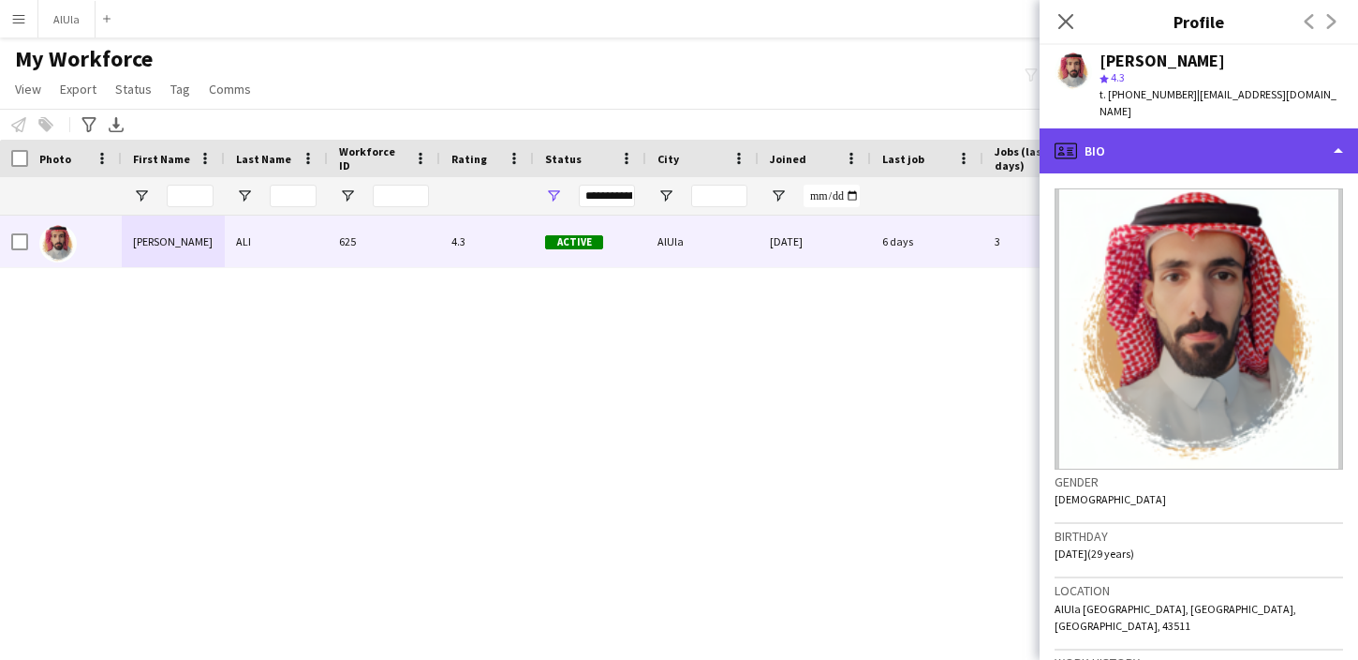
click at [1276, 137] on div "profile Bio" at bounding box center [1199, 150] width 319 height 45
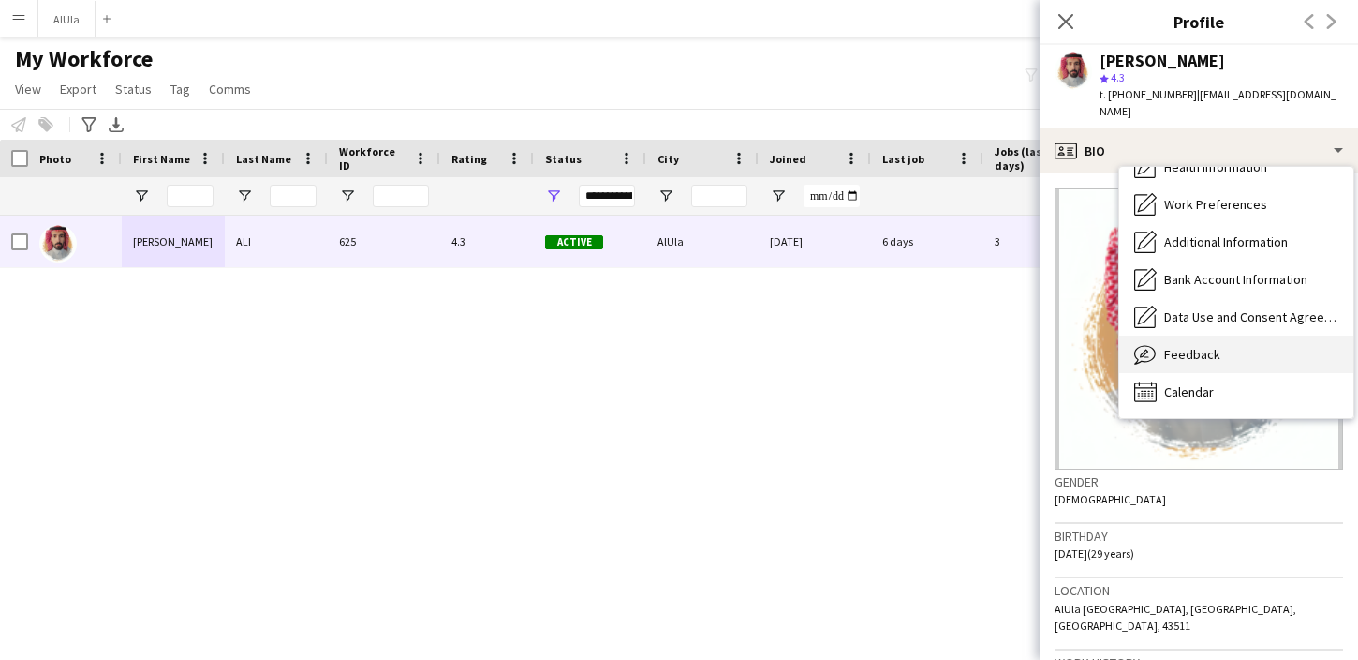
click at [1194, 346] on span "Feedback" at bounding box center [1192, 354] width 56 height 17
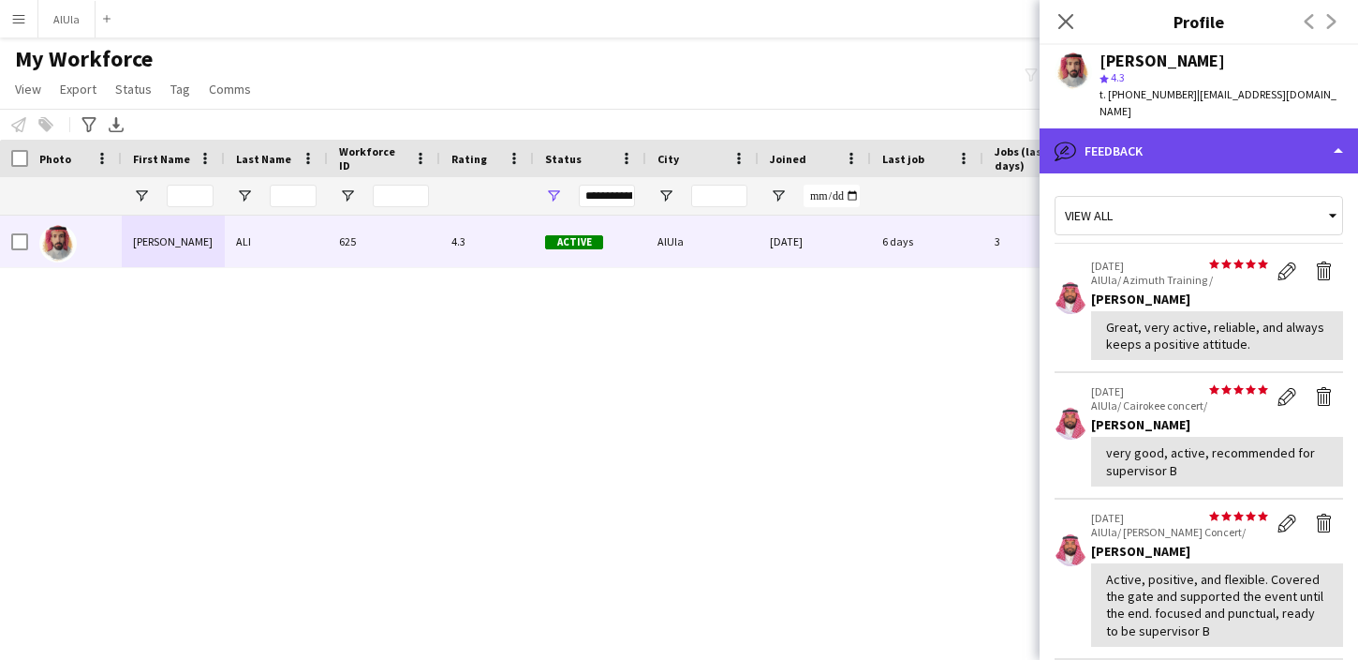
click at [1278, 134] on div "bubble-pencil Feedback" at bounding box center [1199, 150] width 319 height 45
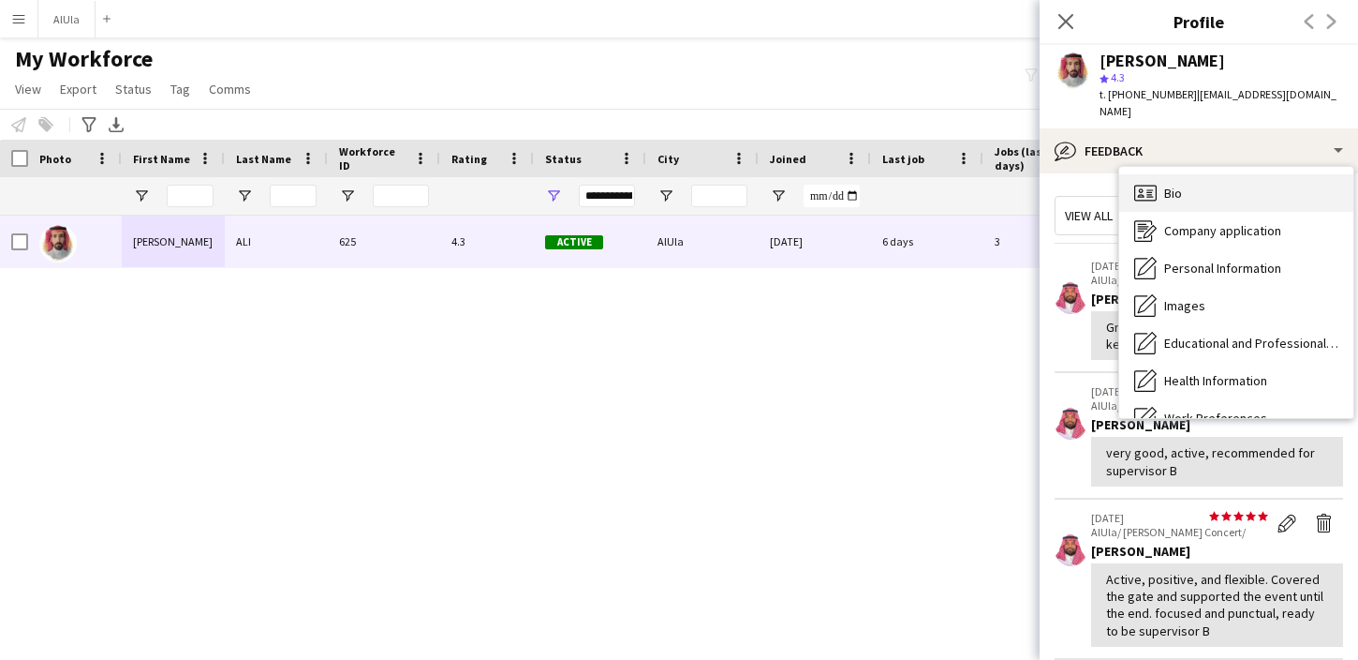
click at [1201, 188] on div "Bio Bio" at bounding box center [1236, 192] width 234 height 37
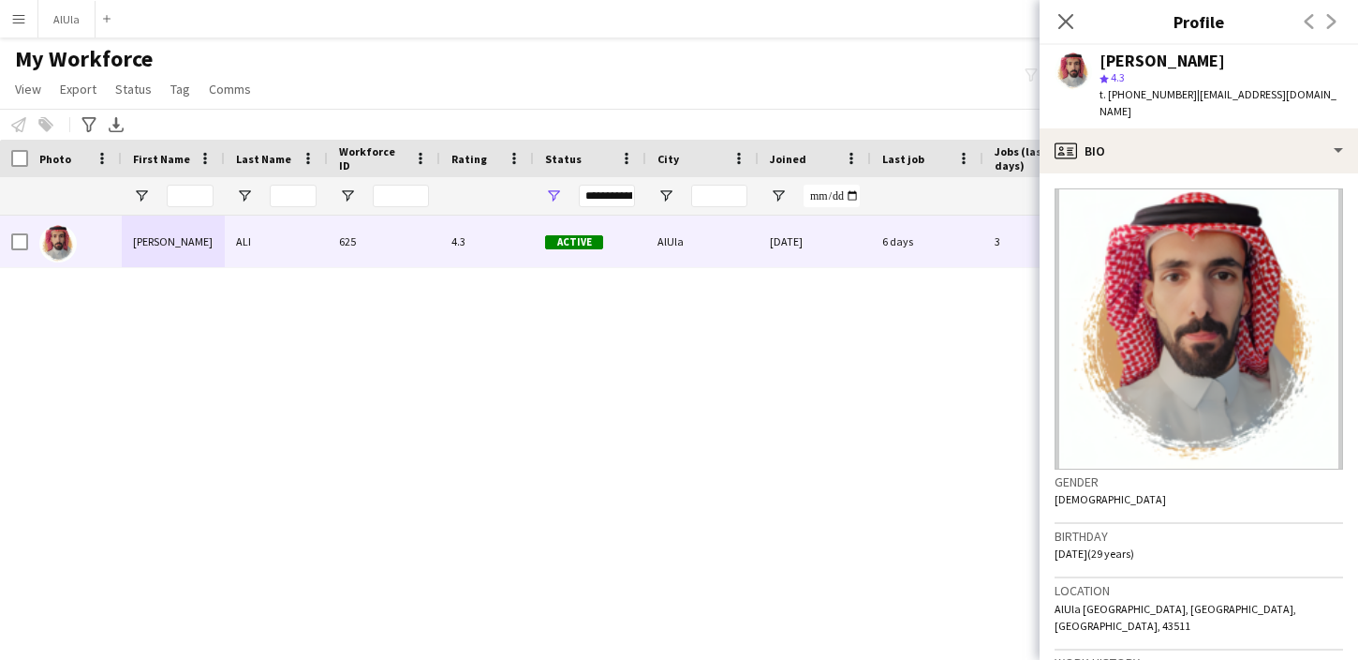
click at [836, 386] on div "Active AlUla [DATE] 6 days 3 [EMAIL_ADDRESS][DOMAIN_NAME] [PHONE_NUMBER] 4.3 62…" at bounding box center [651, 420] width 1302 height 411
click at [1068, 29] on icon "Close pop-in" at bounding box center [1066, 21] width 18 height 18
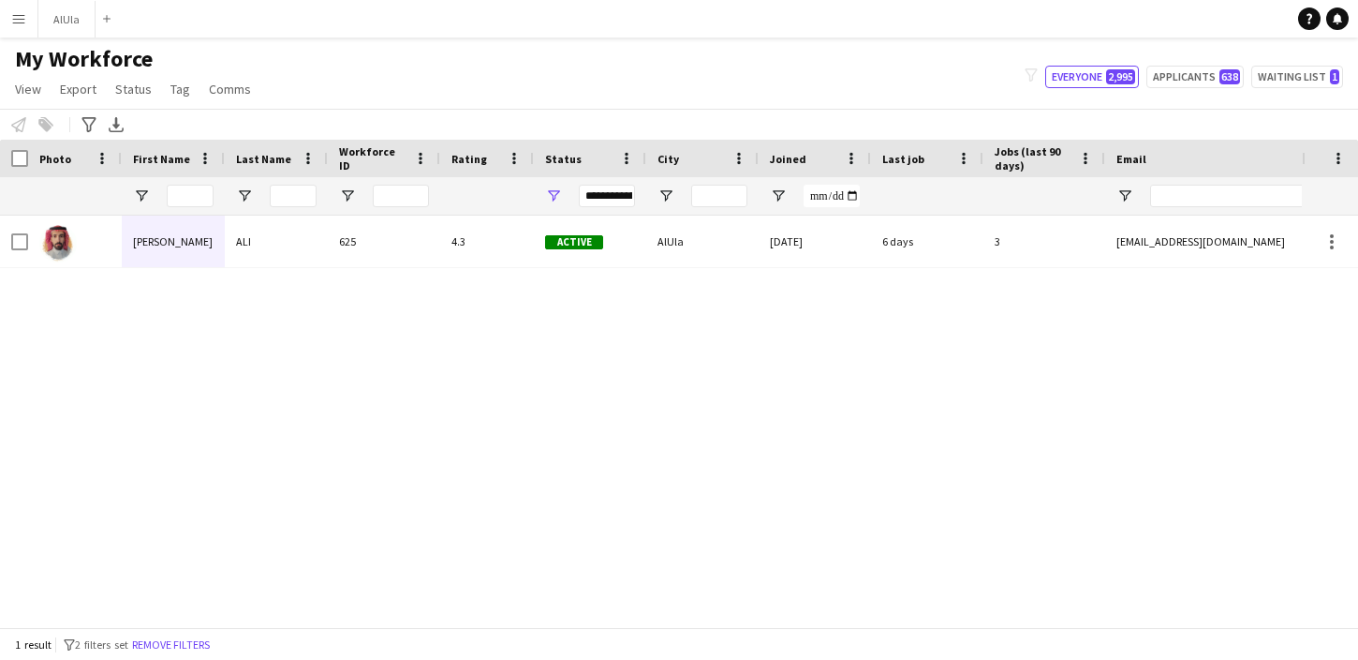
click at [786, 434] on div "Active AlUla [DATE] 6 days 3 [EMAIL_ADDRESS][DOMAIN_NAME] [PHONE_NUMBER] 4.3 62…" at bounding box center [651, 420] width 1302 height 411
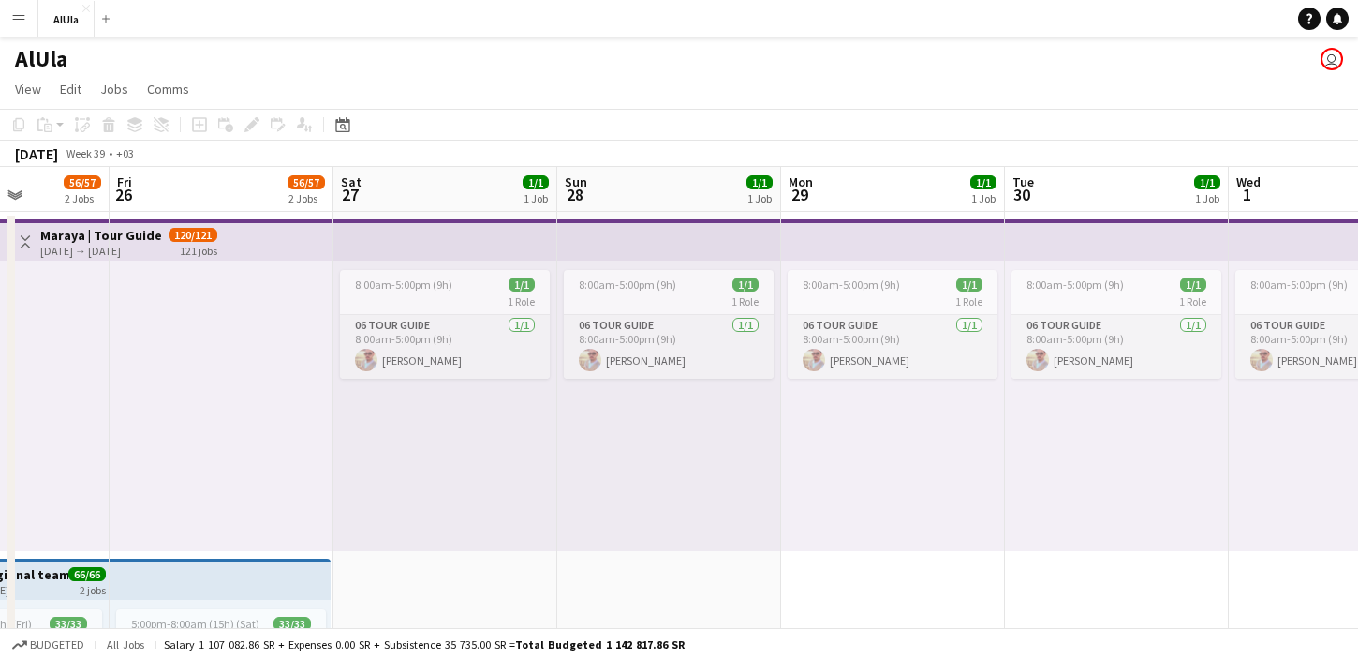
click at [790, 91] on app-page-menu "View Day view expanded Day view collapsed Month view Date picker Jump to [DATE]…" at bounding box center [679, 91] width 1358 height 36
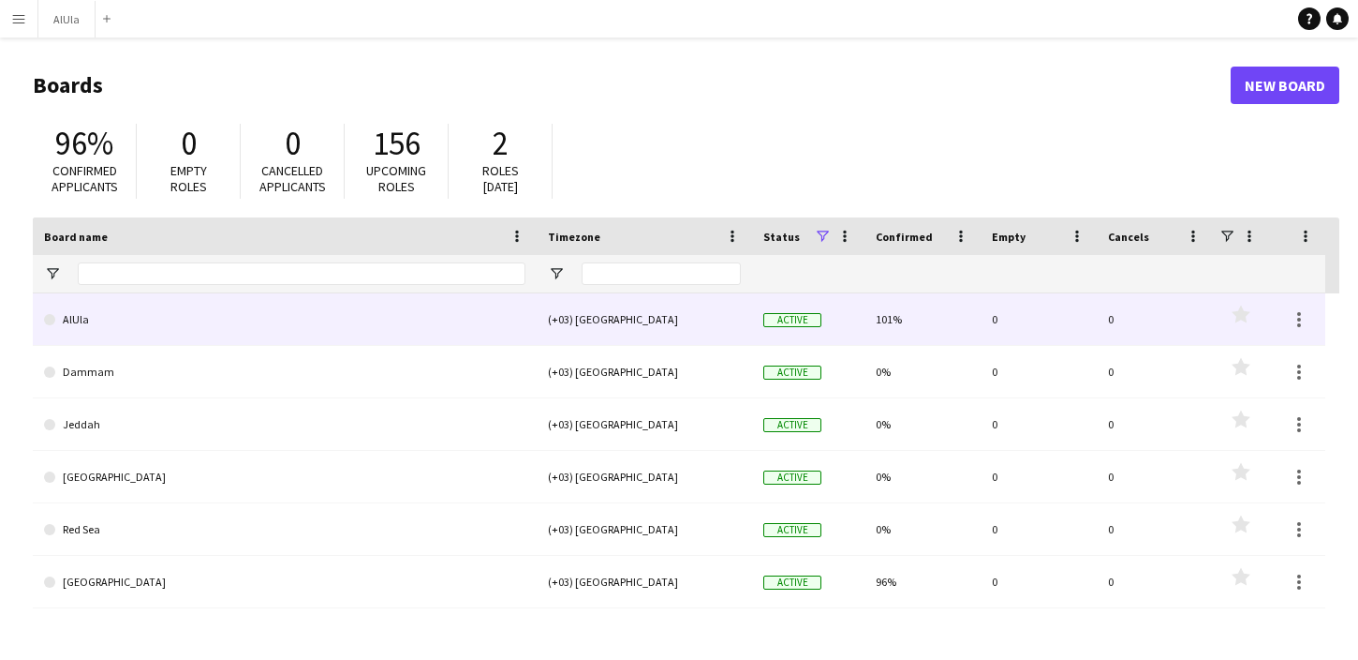
click at [203, 299] on link "AlUla" at bounding box center [285, 319] width 482 height 52
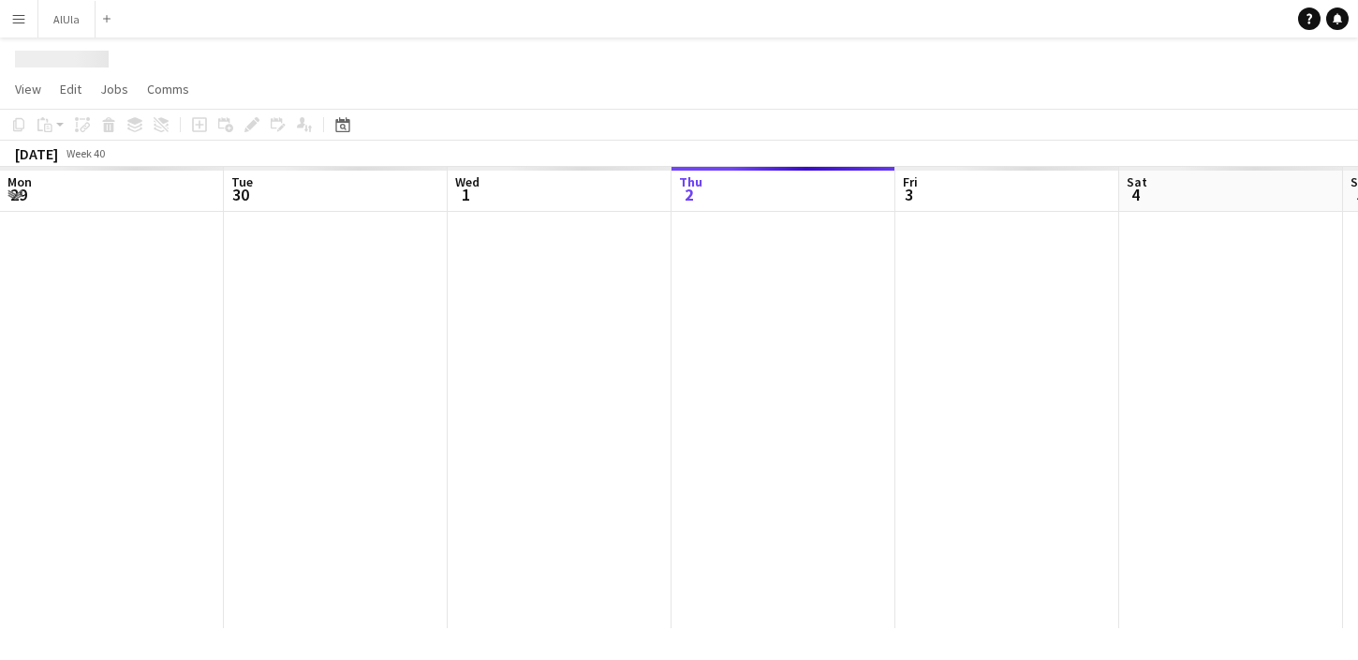
scroll to position [0, 448]
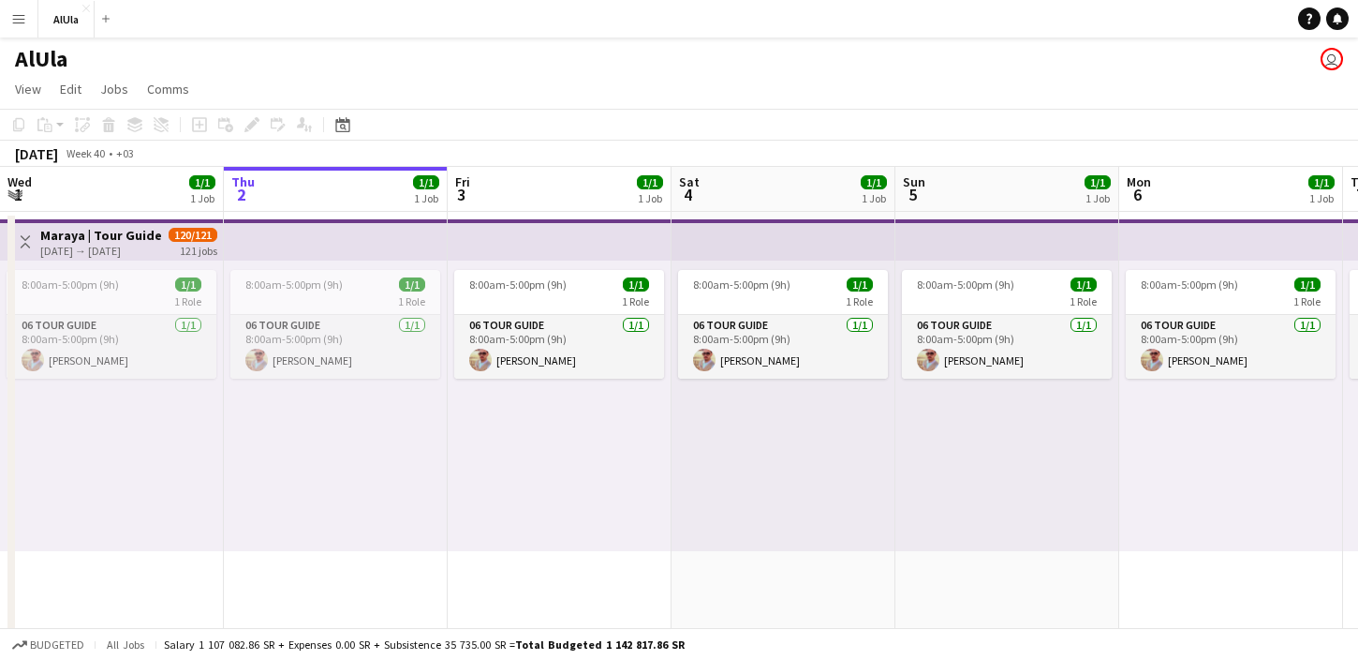
click at [304, 501] on div "8:00am-5:00pm (9h) 1/1 1 Role 06 Tour Guide [DATE] 8:00am-5:00pm (9h) [PERSON_N…" at bounding box center [336, 405] width 224 height 290
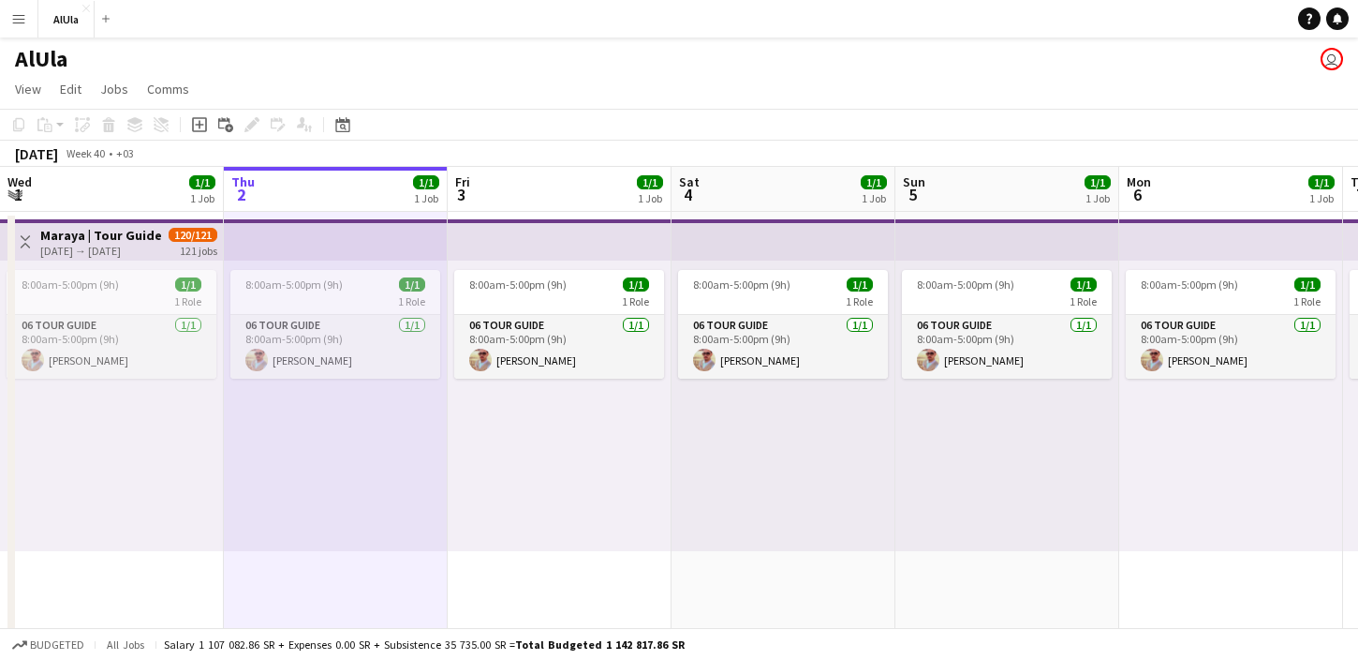
click at [559, 494] on div "8:00am-5:00pm (9h) 1/1 1 Role 06 Tour Guide 1/1 8:00am-5:00pm (9h) Mashari Albe…" at bounding box center [560, 405] width 224 height 290
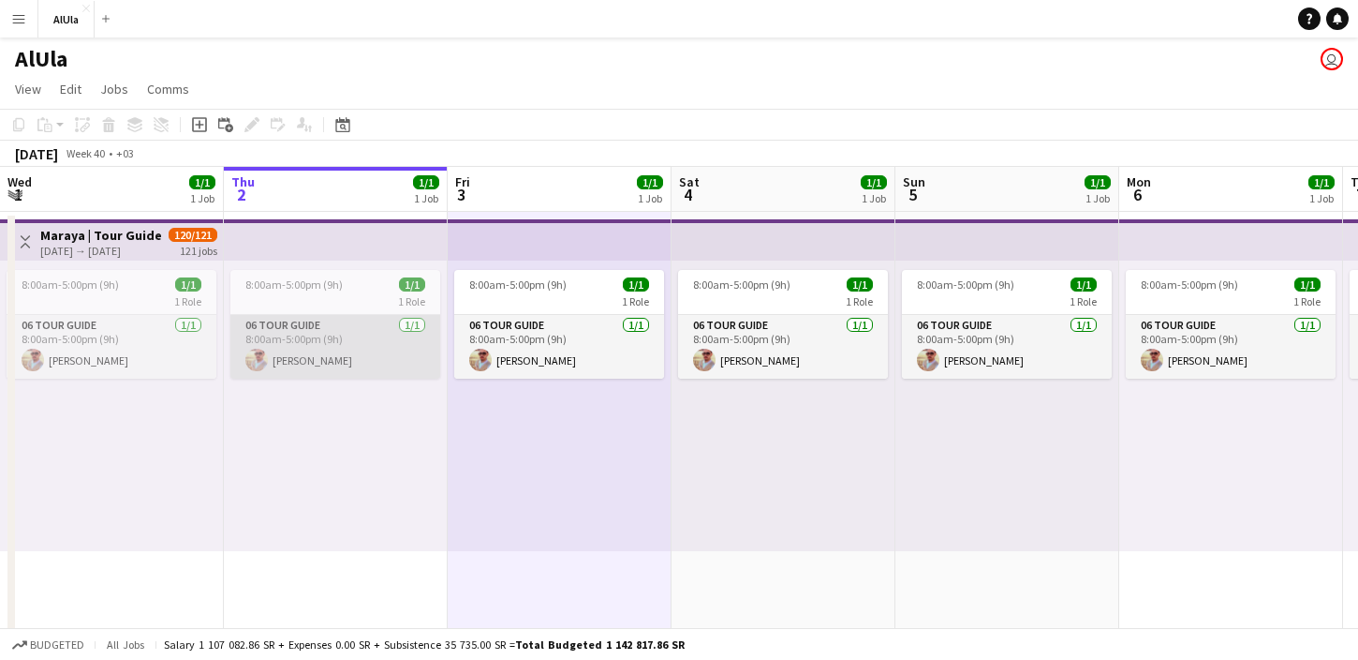
click at [297, 334] on app-card-role "06 Tour Guide 1/1 8:00am-5:00pm (9h) Mashari Albelawi" at bounding box center [335, 347] width 210 height 64
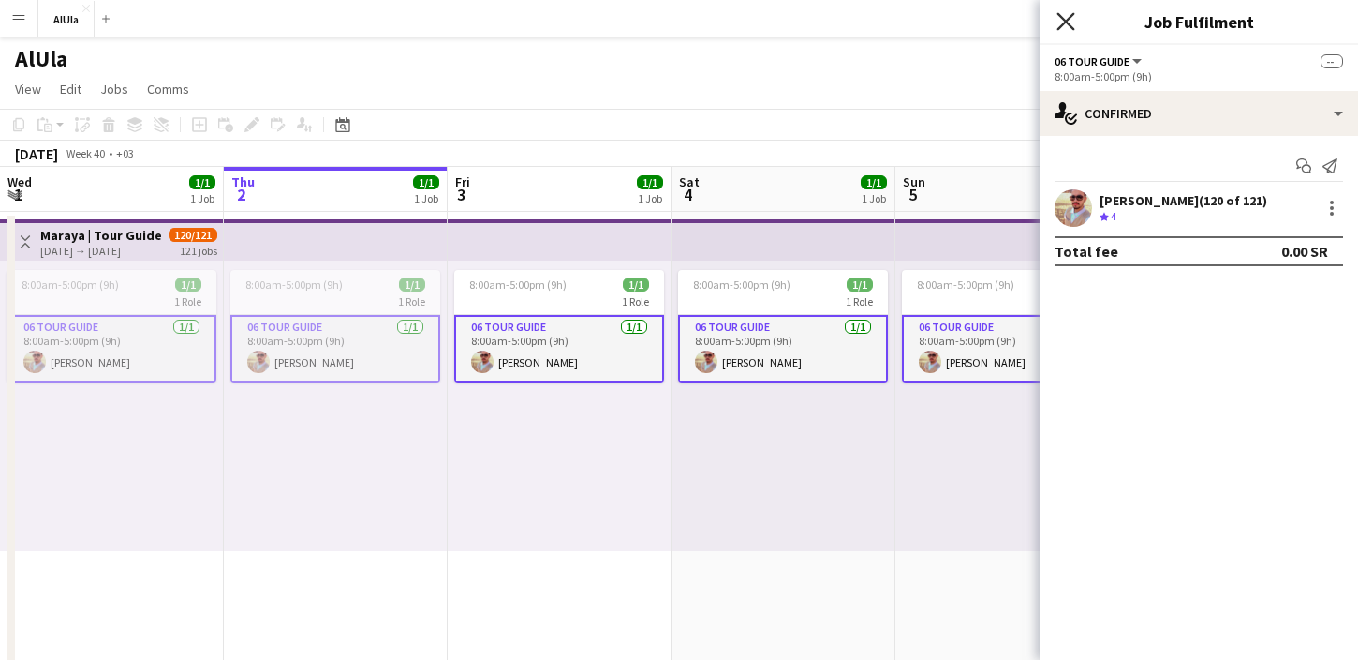
click at [1066, 23] on icon "Close pop-in" at bounding box center [1066, 21] width 18 height 18
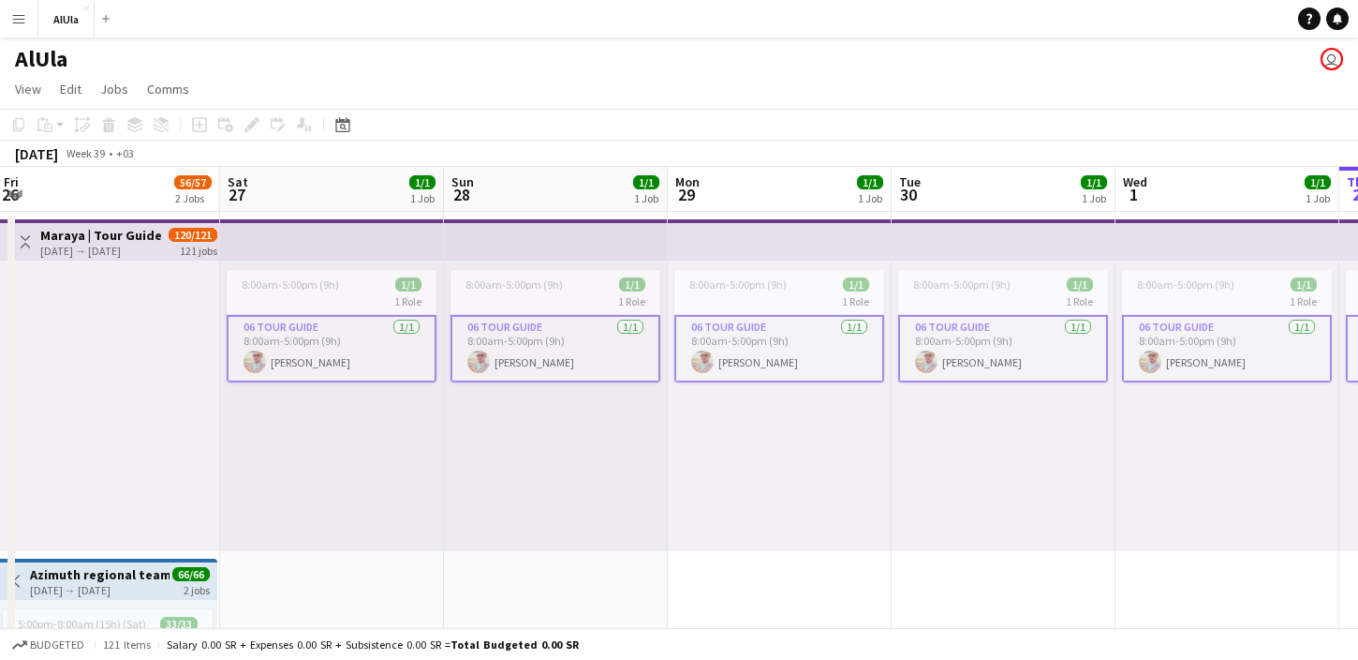
scroll to position [0, 706]
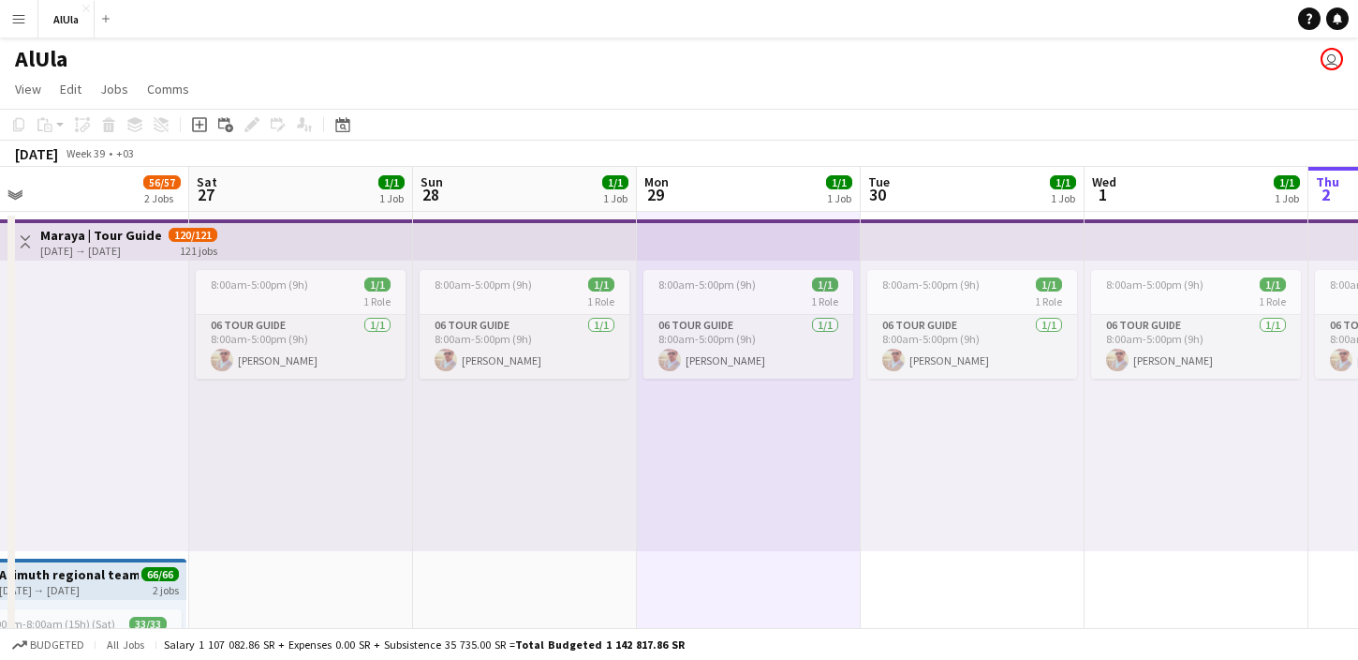
click at [524, 522] on div "8:00am-5:00pm (9h) 1/1 1 Role 06 Tour Guide 1/1 8:00am-5:00pm (9h) Mashari Albe…" at bounding box center [525, 405] width 224 height 290
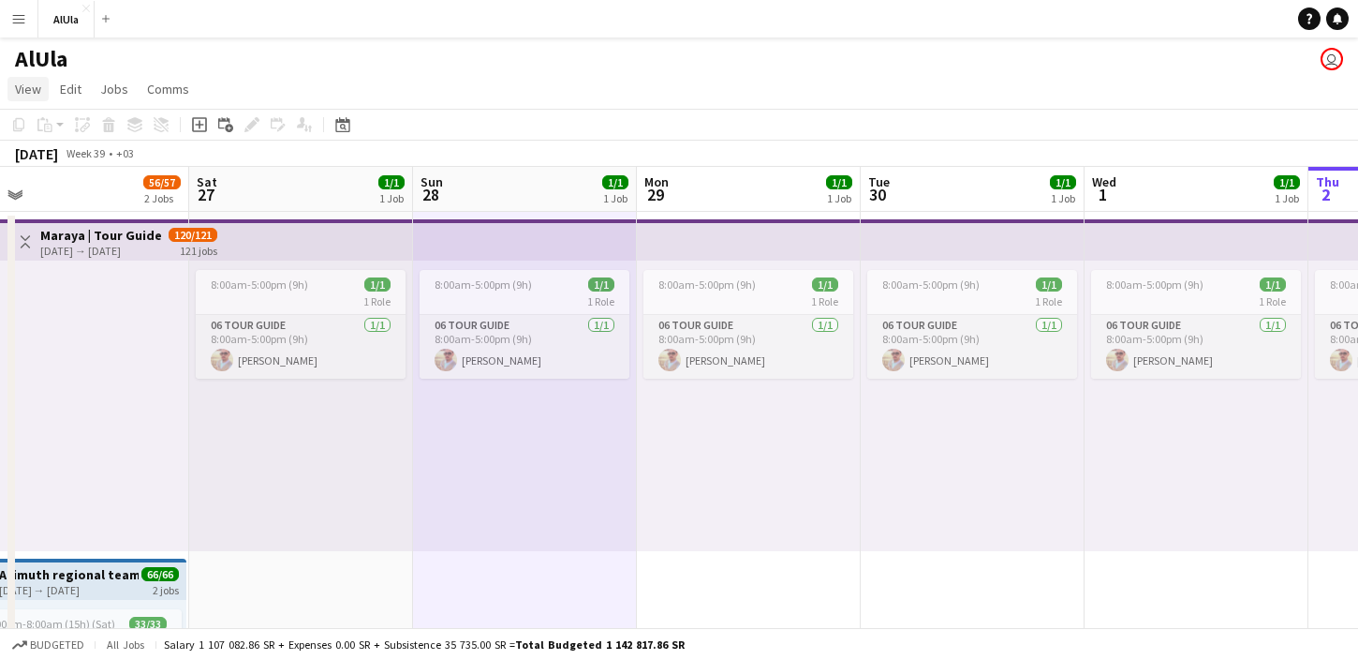
click at [33, 100] on link "View" at bounding box center [27, 89] width 41 height 24
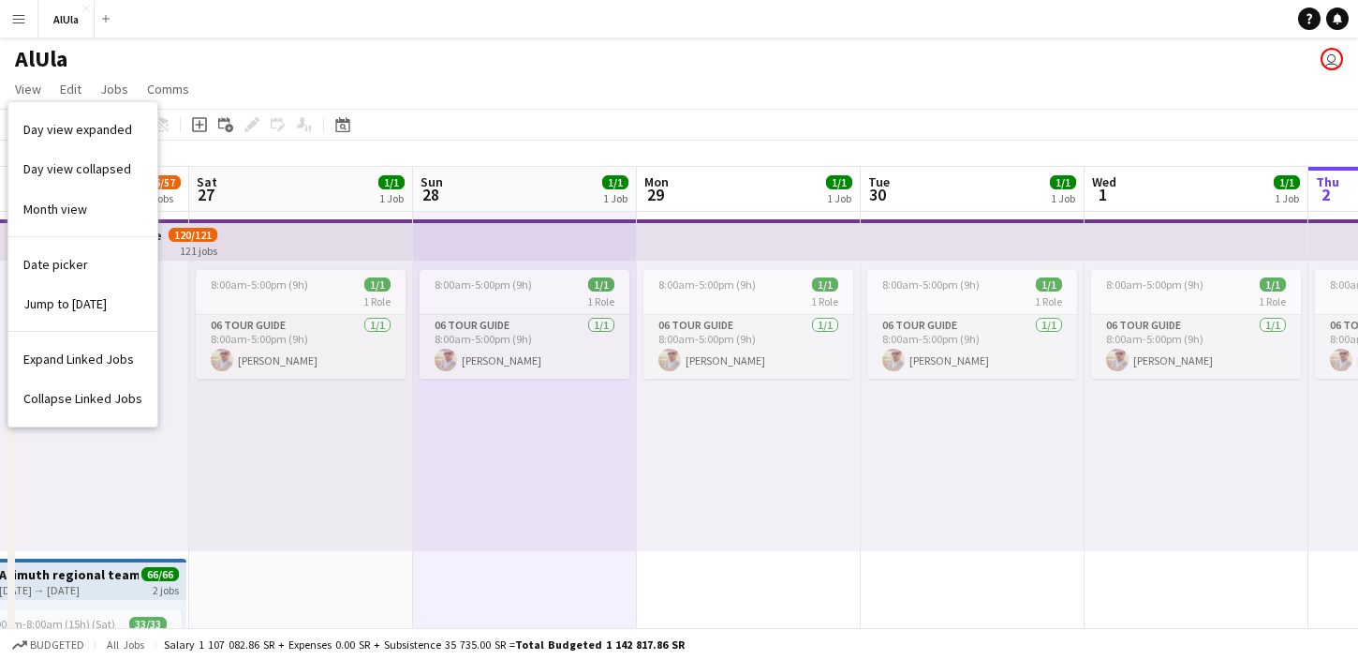
click at [115, 42] on div "AlUla user" at bounding box center [679, 55] width 1358 height 36
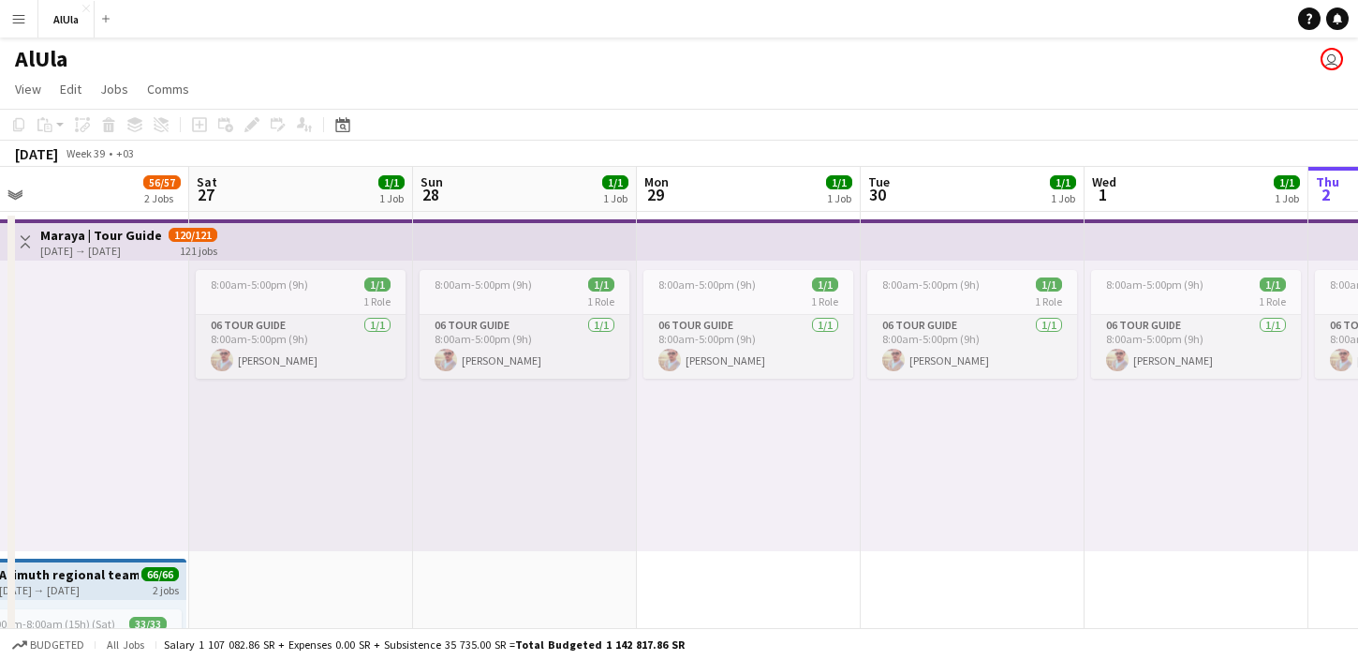
click at [22, 13] on app-icon "Menu" at bounding box center [18, 18] width 15 height 15
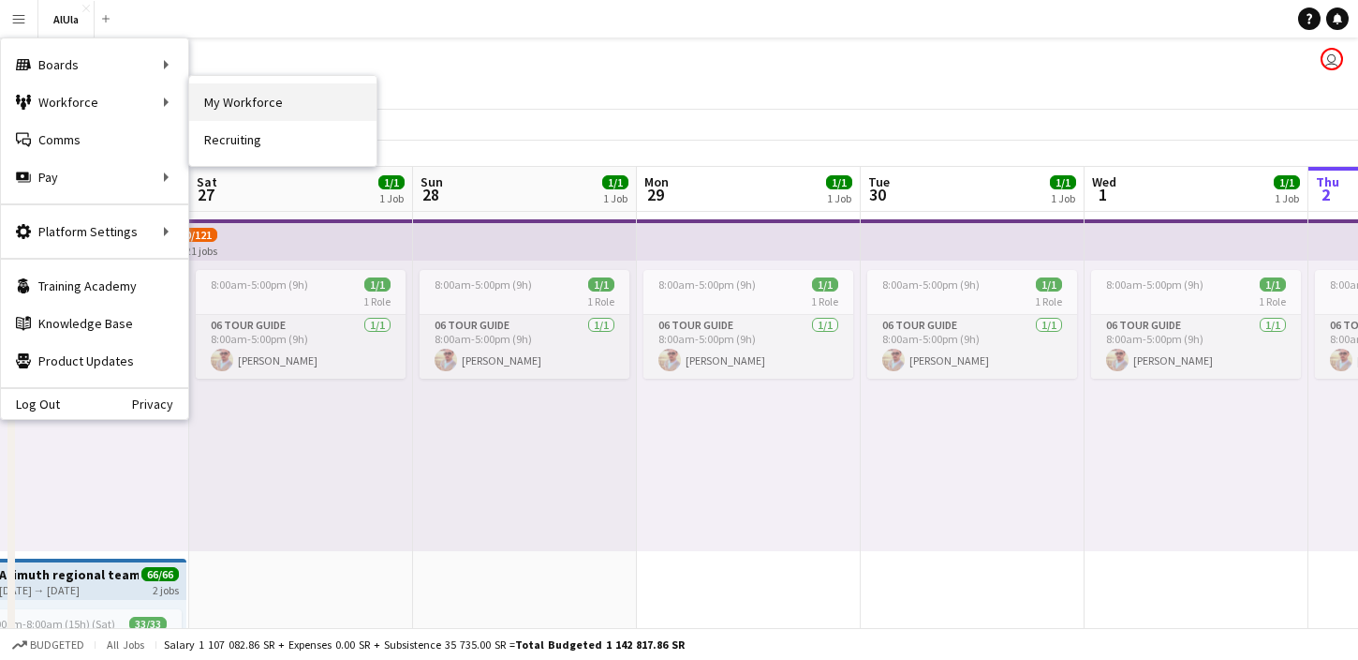
click at [265, 112] on link "My Workforce" at bounding box center [282, 101] width 187 height 37
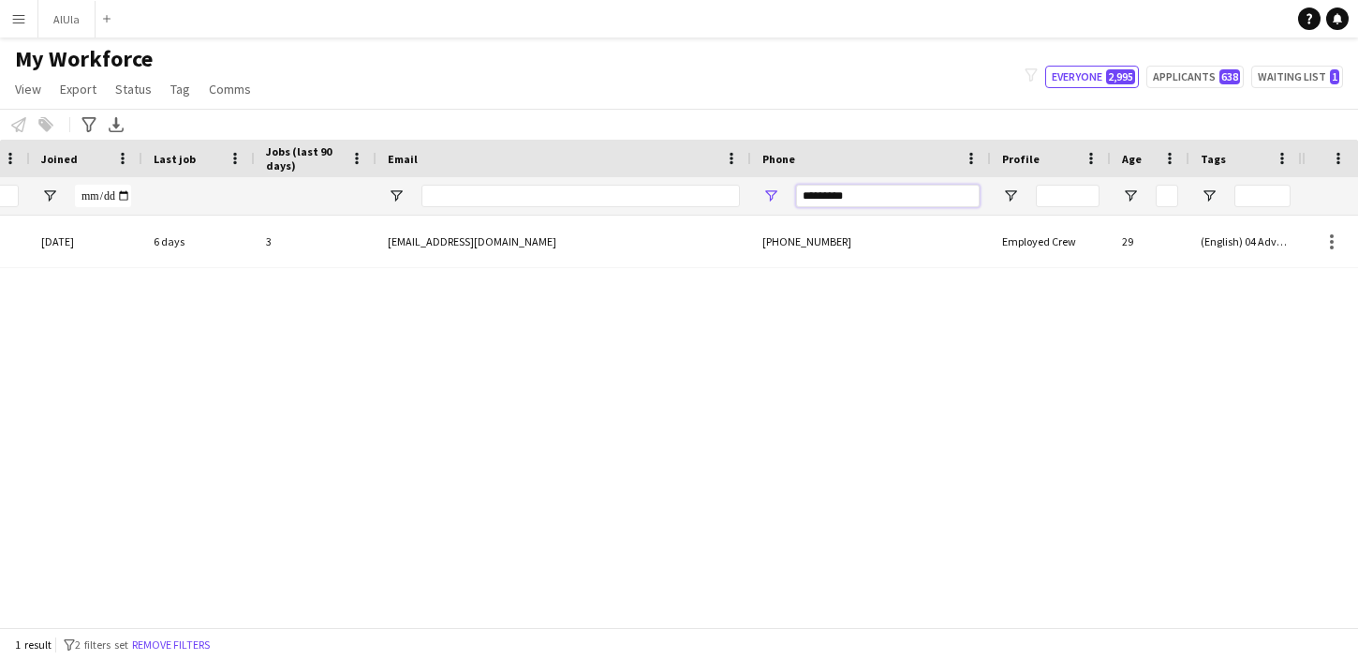
click at [911, 196] on input "*********" at bounding box center [888, 196] width 184 height 22
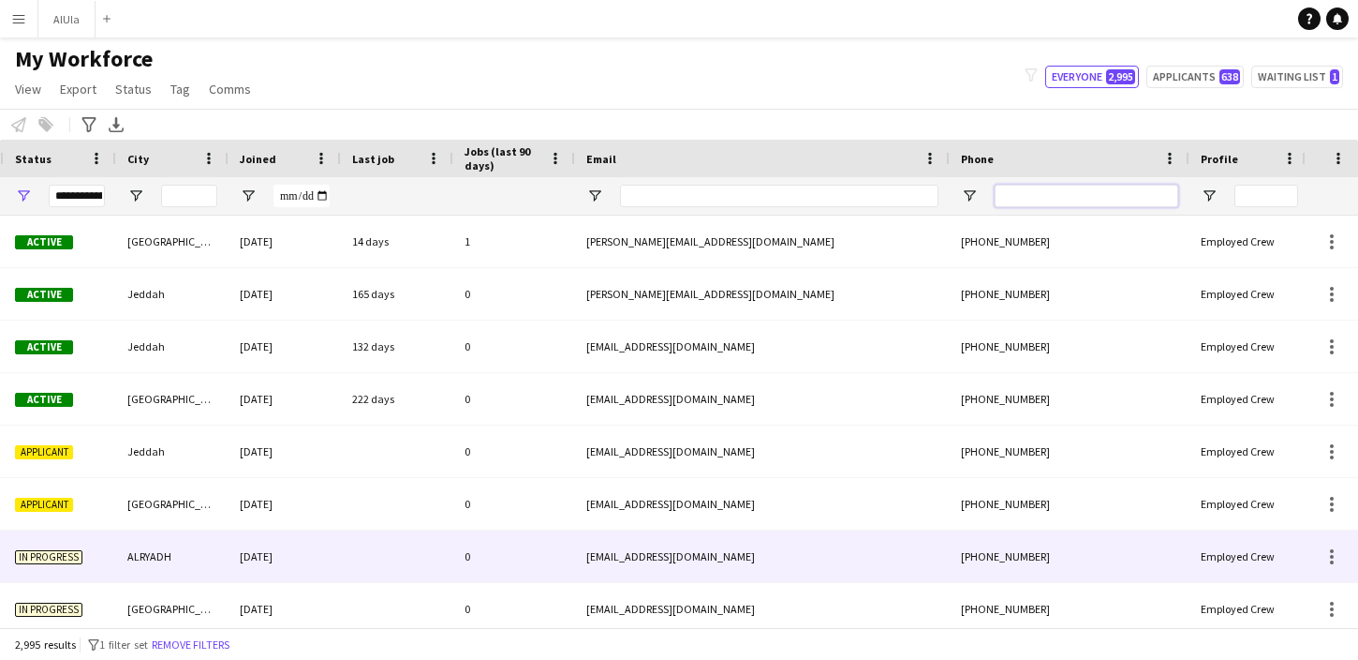
scroll to position [0, 15]
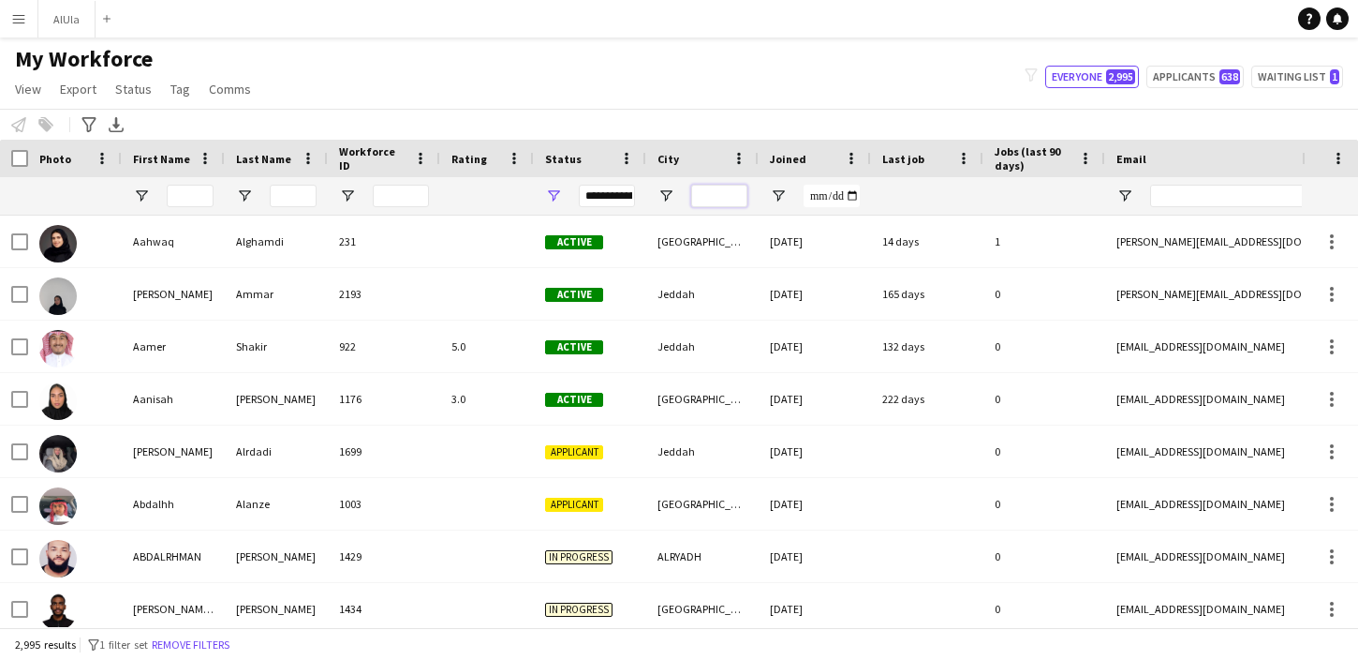
click at [726, 194] on input "City Filter Input" at bounding box center [719, 196] width 56 height 22
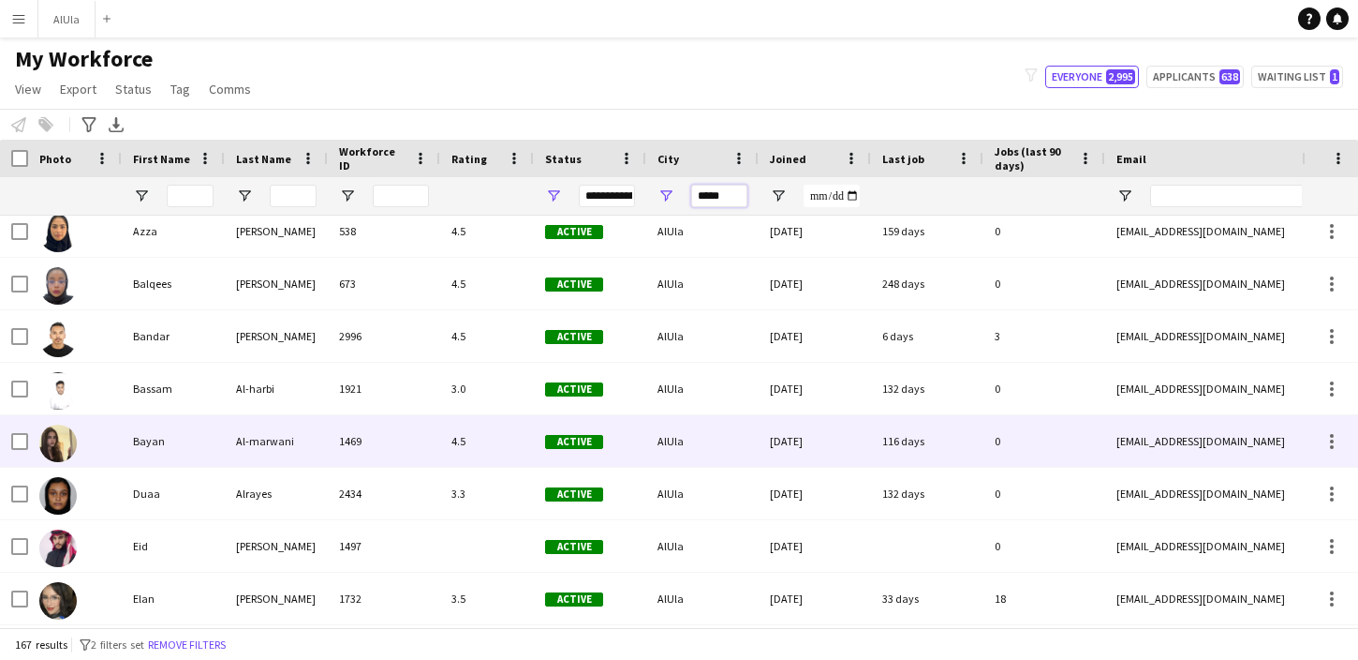
type input "*****"
click at [79, 439] on div at bounding box center [75, 441] width 94 height 52
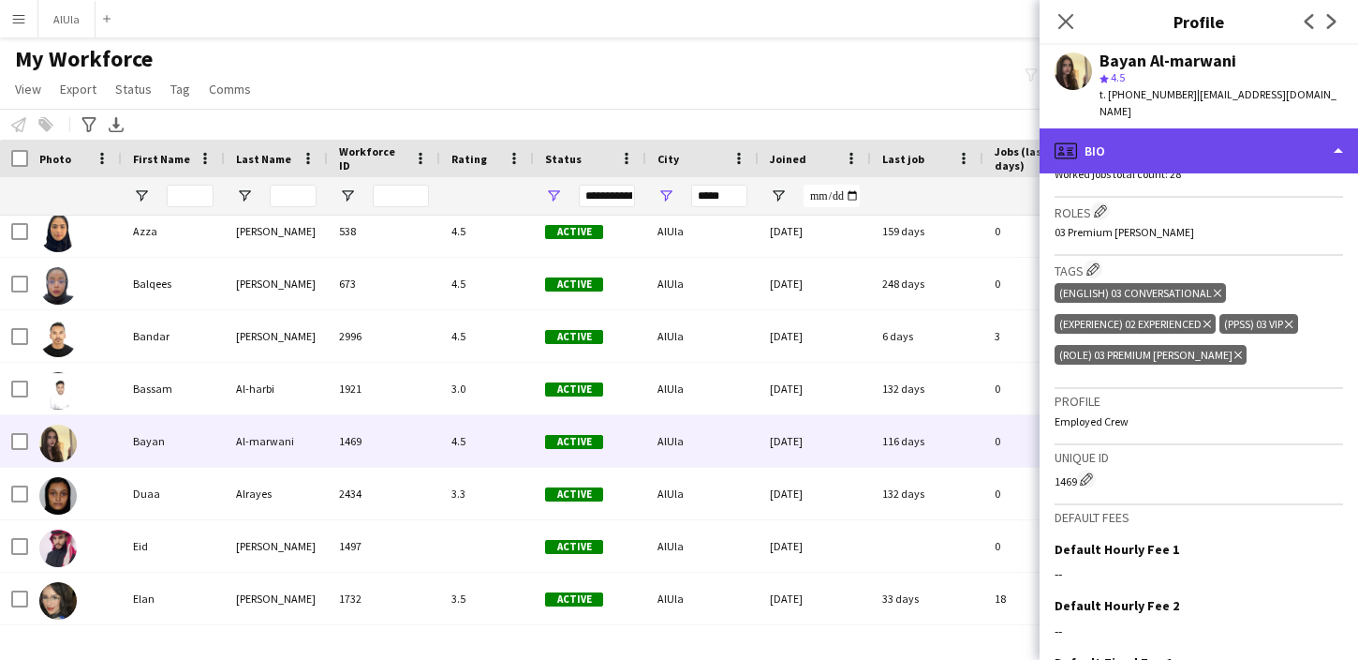
click at [1243, 128] on div "profile Bio" at bounding box center [1199, 150] width 319 height 45
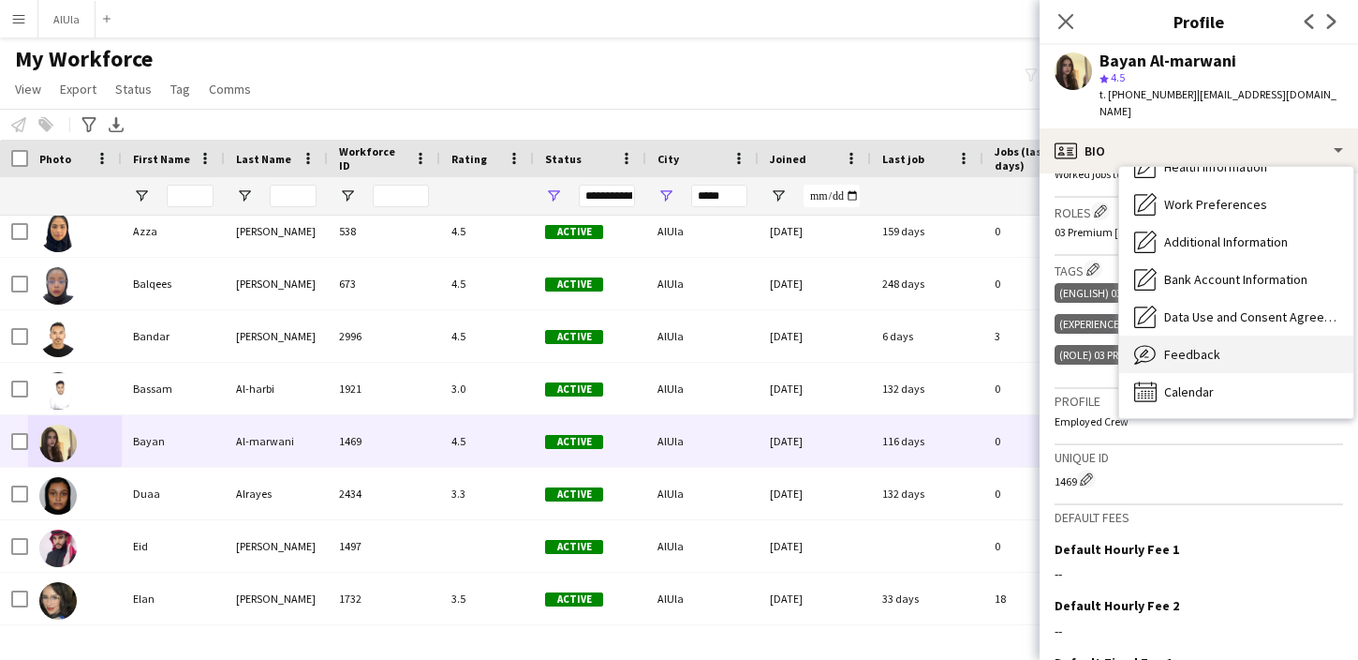
click at [1198, 346] on span "Feedback" at bounding box center [1192, 354] width 56 height 17
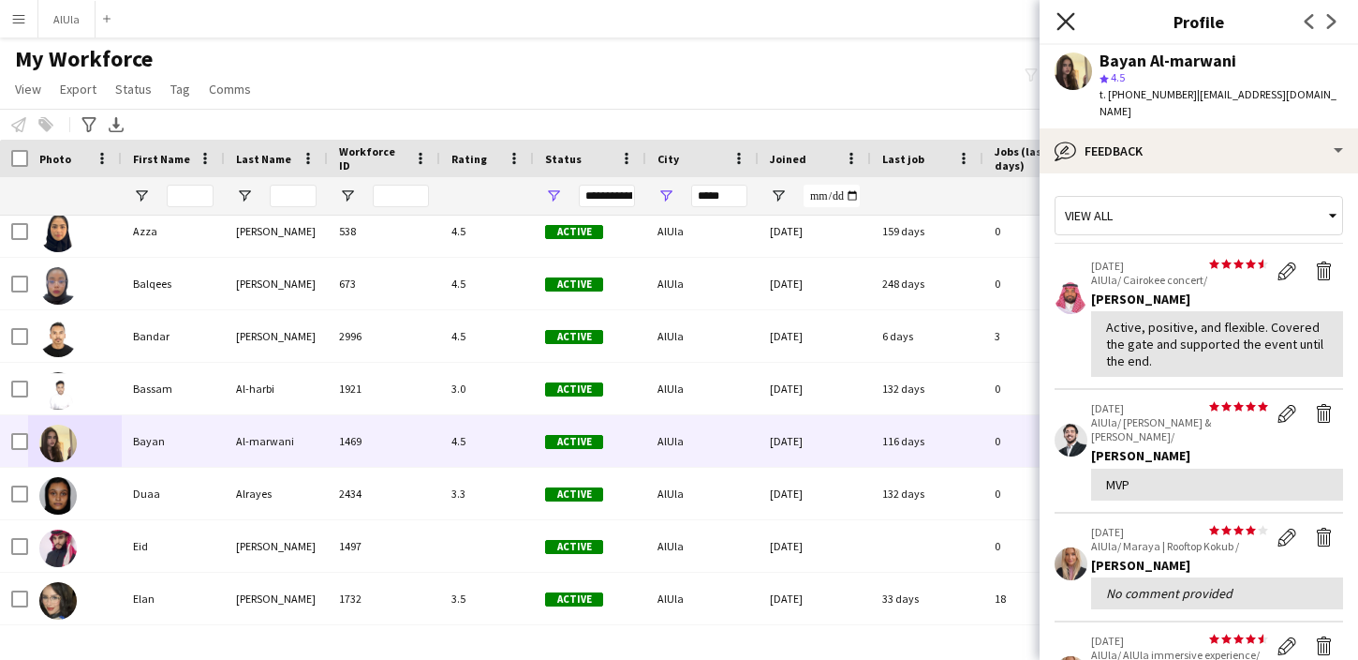
click at [1060, 20] on icon "Close pop-in" at bounding box center [1066, 21] width 18 height 18
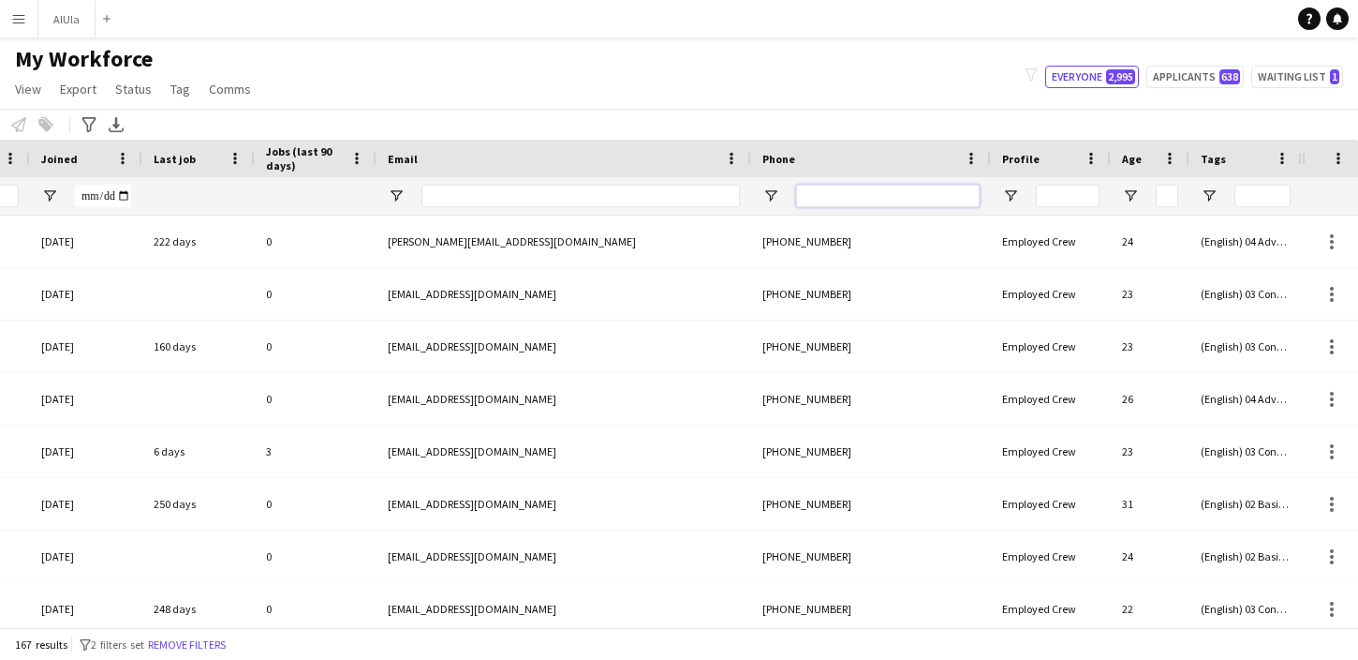
click at [921, 197] on input "Phone Filter Input" at bounding box center [888, 196] width 184 height 22
paste input "*********"
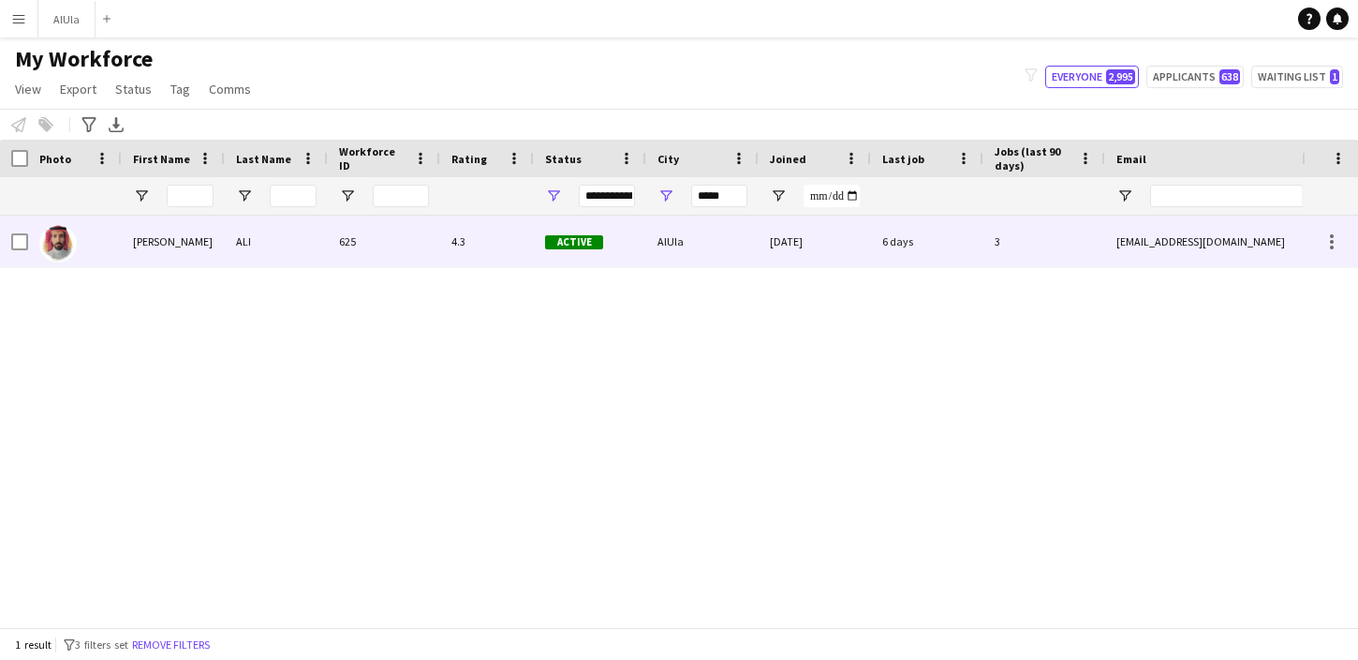
type input "*********"
click at [70, 239] on img at bounding box center [57, 243] width 37 height 37
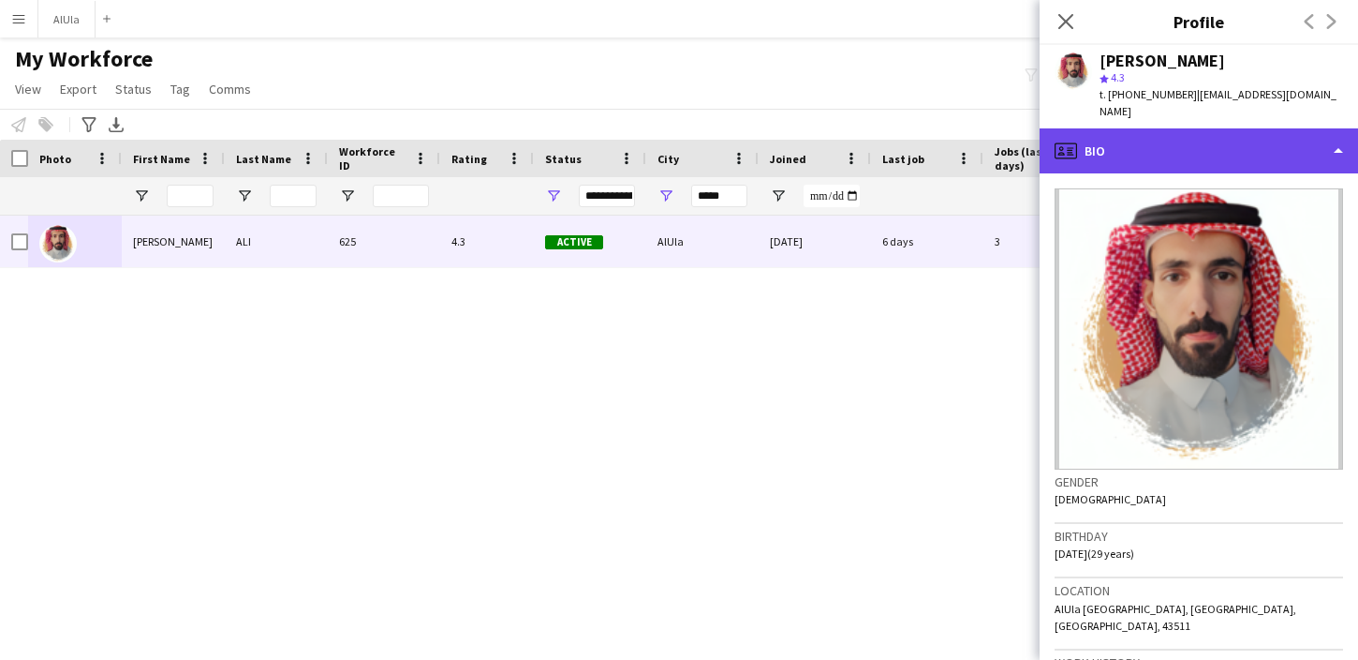
click at [1258, 142] on div "profile Bio" at bounding box center [1199, 150] width 319 height 45
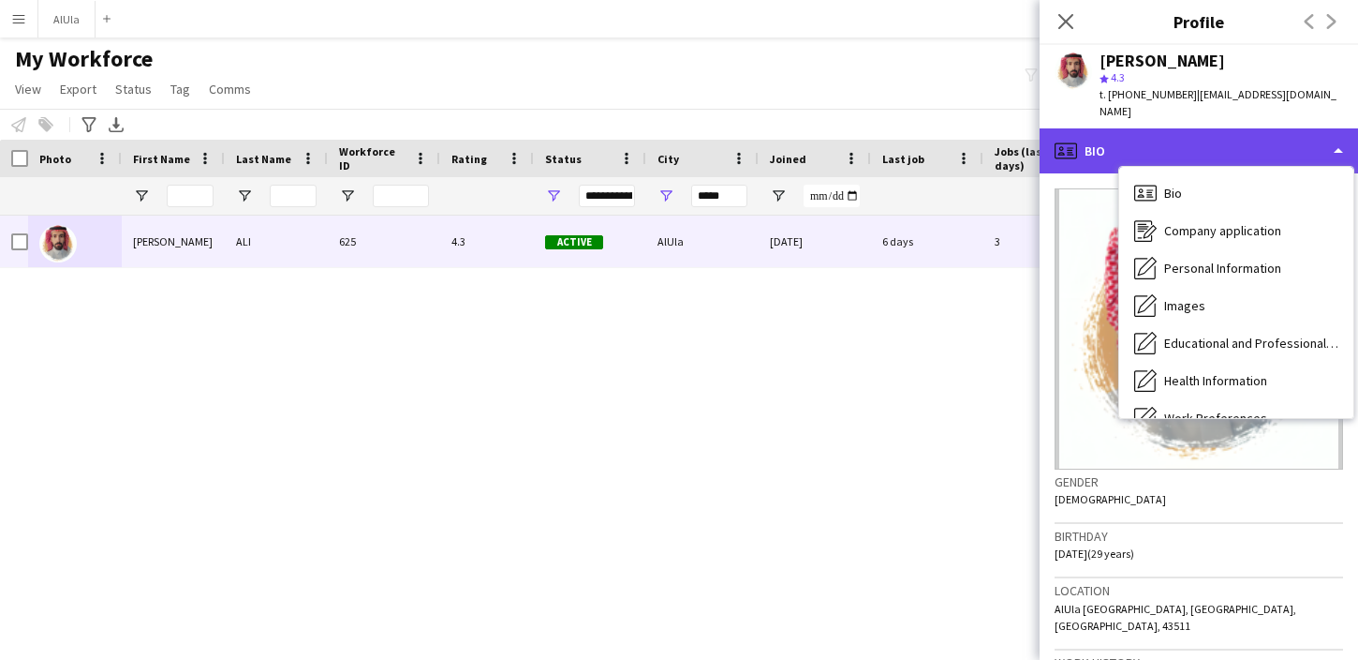
click at [1177, 137] on div "profile Bio" at bounding box center [1199, 150] width 319 height 45
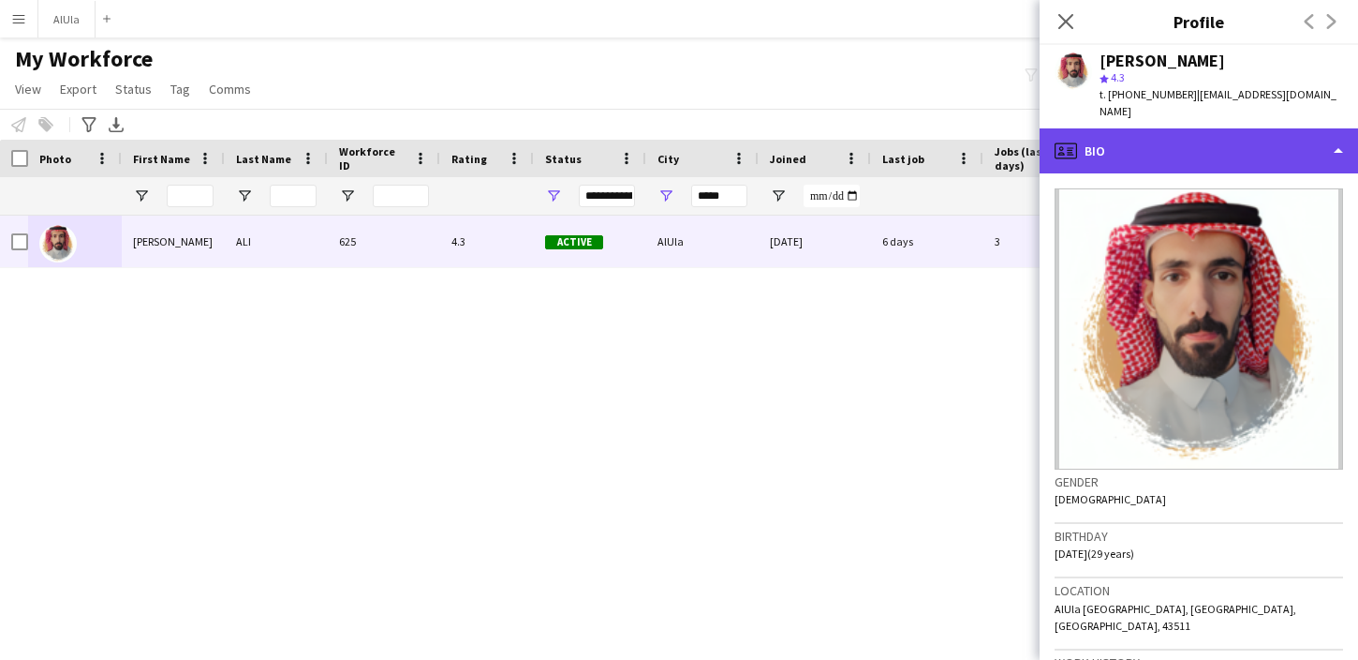
click at [1177, 137] on div "profile Bio" at bounding box center [1199, 150] width 319 height 45
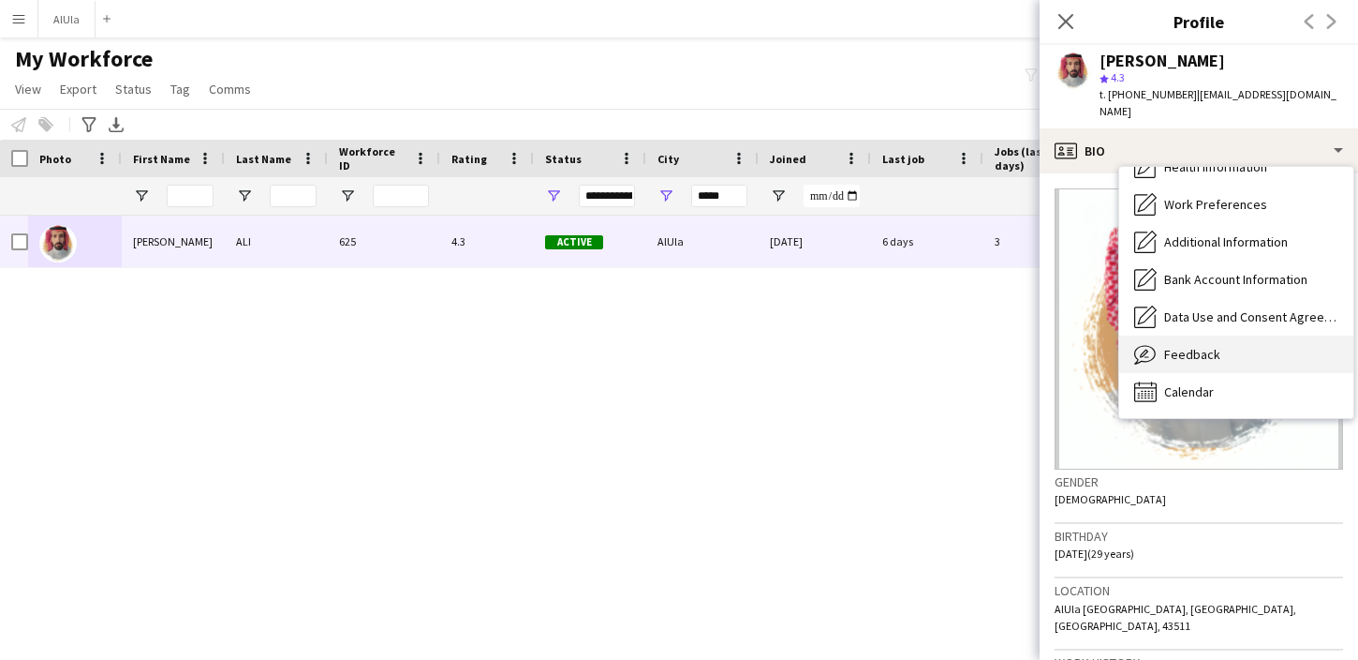
click at [1156, 343] on icon "Feedback" at bounding box center [1145, 354] width 22 height 22
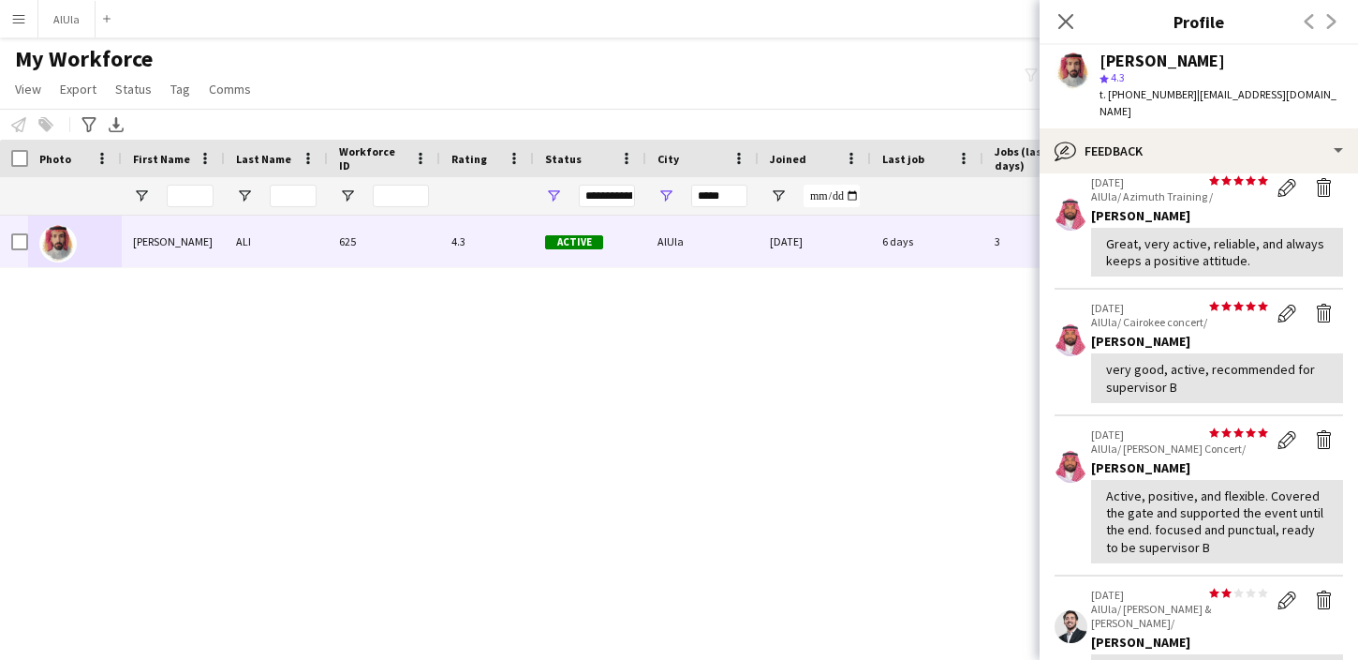
scroll to position [0, 0]
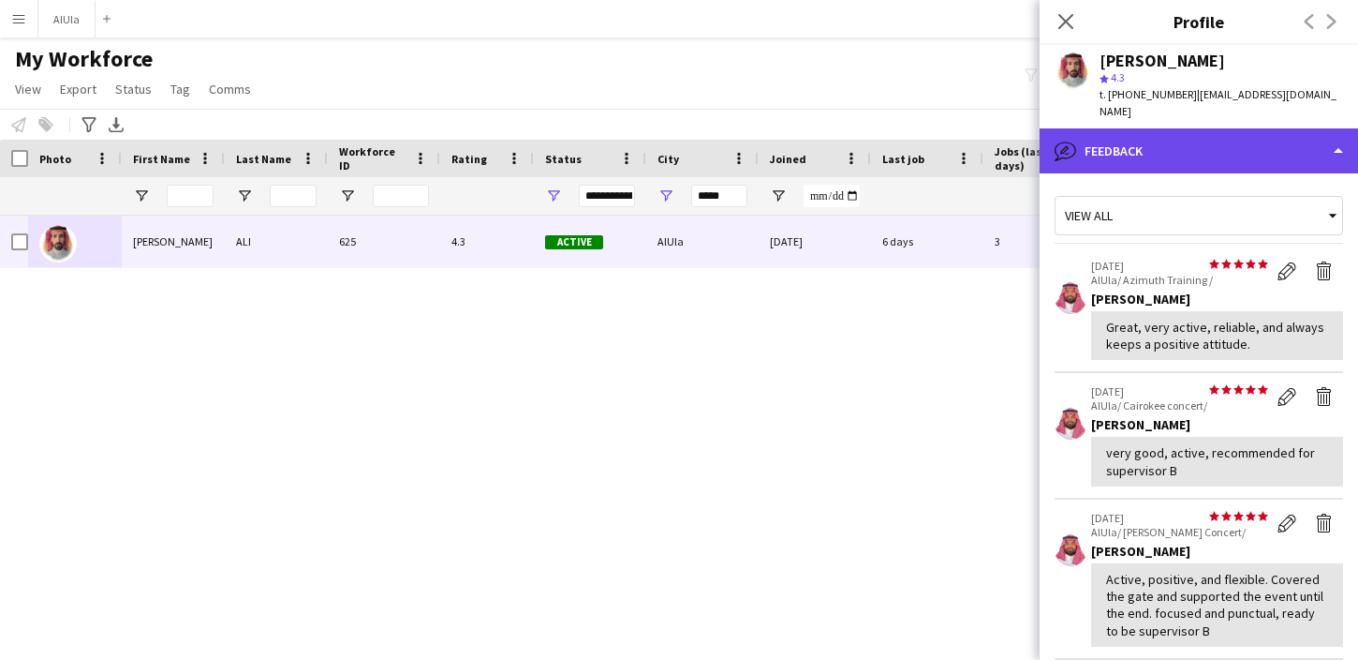
click at [1239, 143] on div "bubble-pencil Feedback" at bounding box center [1199, 150] width 319 height 45
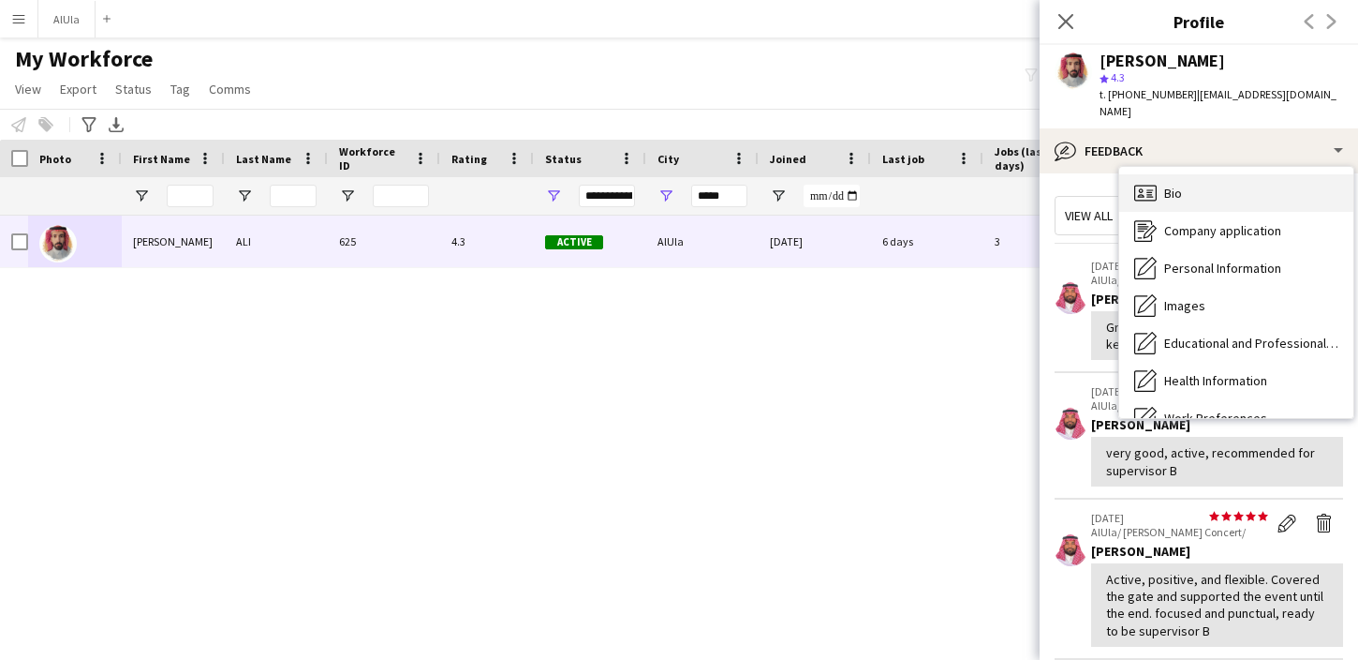
click at [1196, 178] on div "Bio Bio" at bounding box center [1236, 192] width 234 height 37
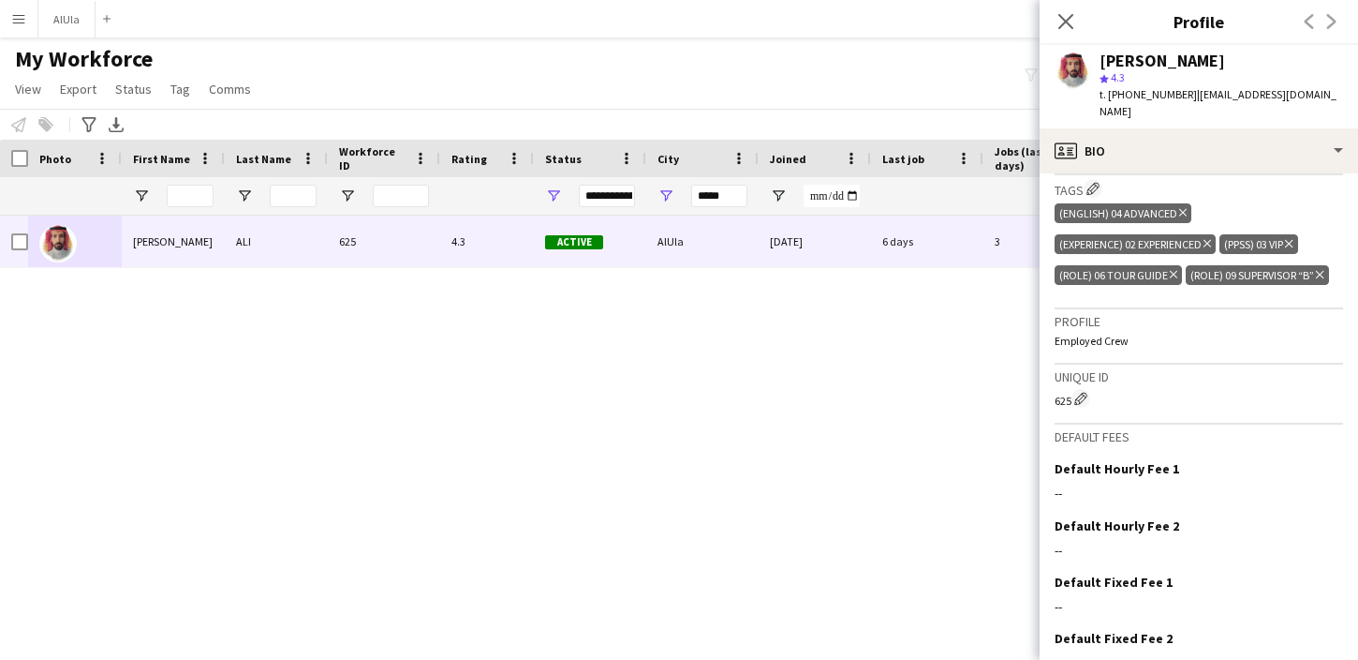
scroll to position [749, 0]
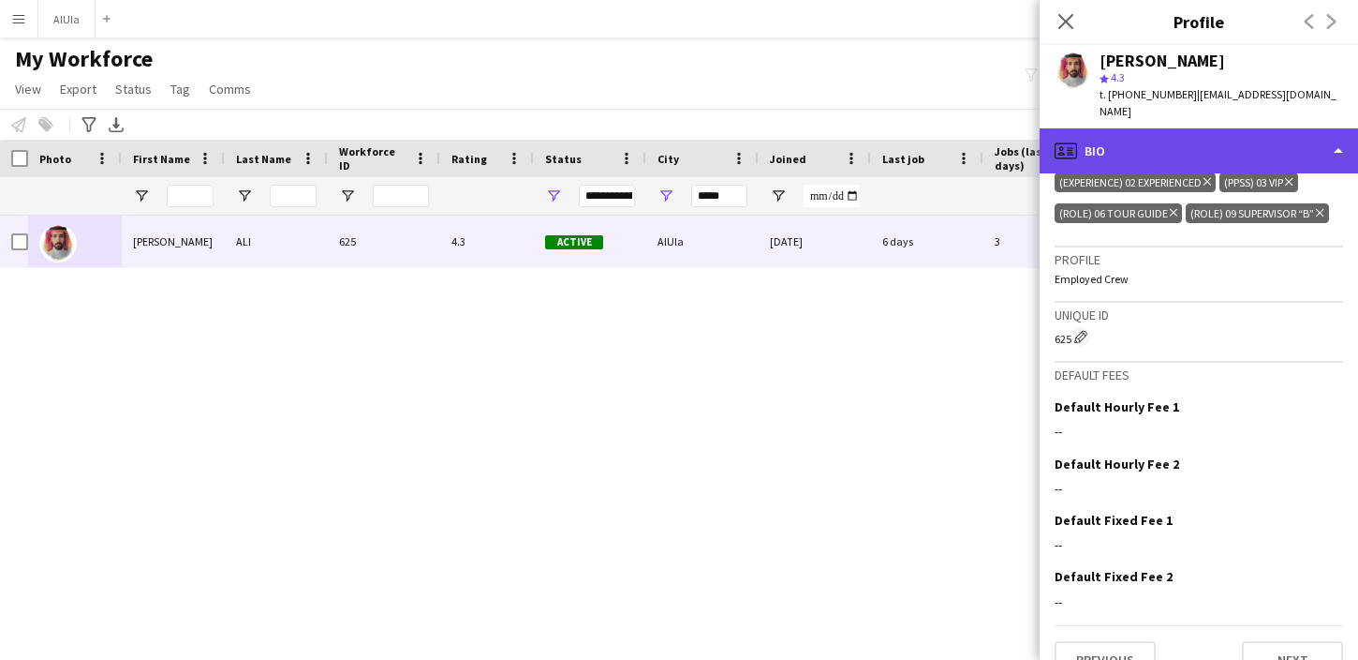
click at [1315, 140] on div "profile Bio" at bounding box center [1199, 150] width 319 height 45
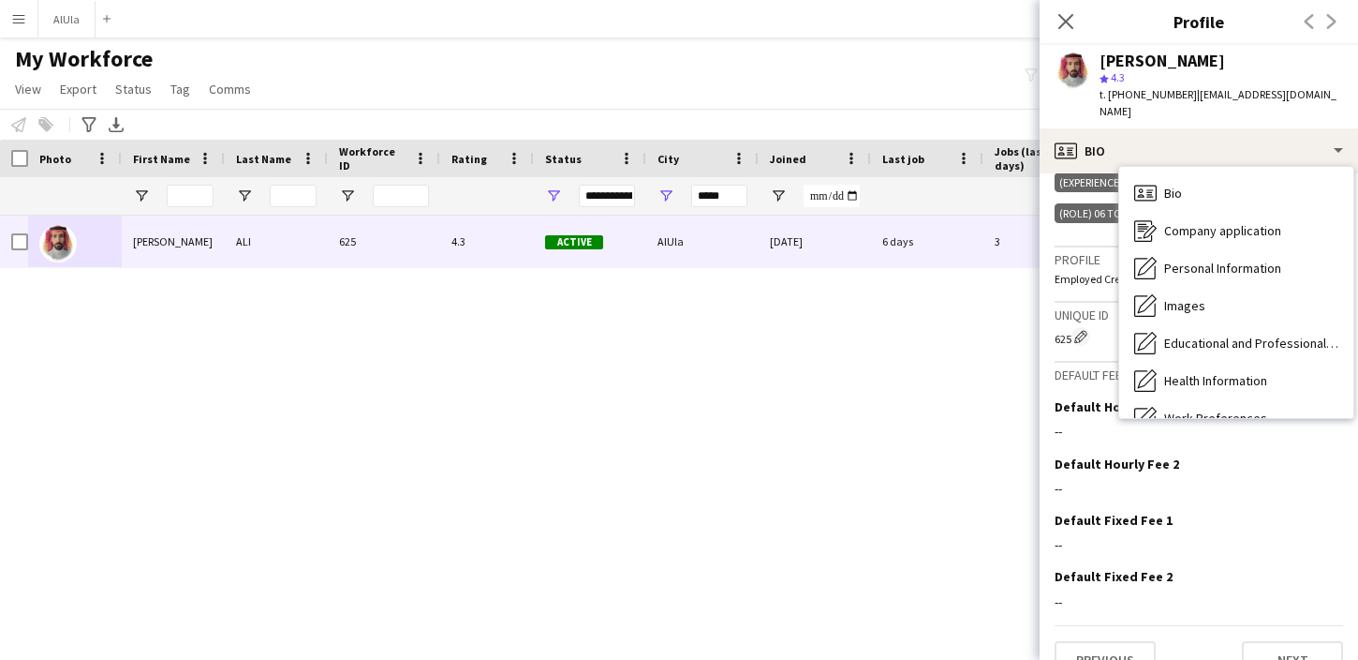
click at [844, 373] on div "Active AlUla [DATE] 6 days 3 [EMAIL_ADDRESS][DOMAIN_NAME] [PHONE_NUMBER] 4.3 62…" at bounding box center [651, 420] width 1302 height 411
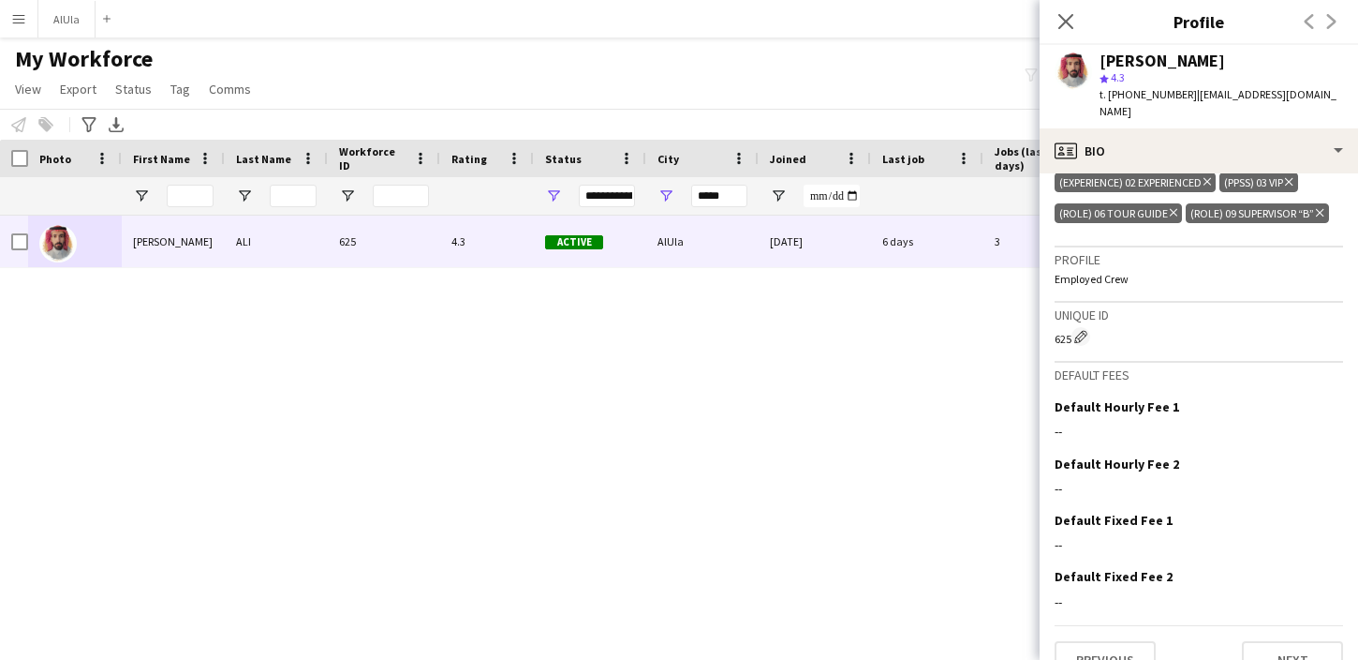
click at [844, 373] on div "Active AlUla [DATE] 6 days 3 [EMAIL_ADDRESS][DOMAIN_NAME] [PHONE_NUMBER] 4.3 62…" at bounding box center [651, 420] width 1302 height 411
click at [1064, 24] on icon "Close pop-in" at bounding box center [1066, 21] width 18 height 18
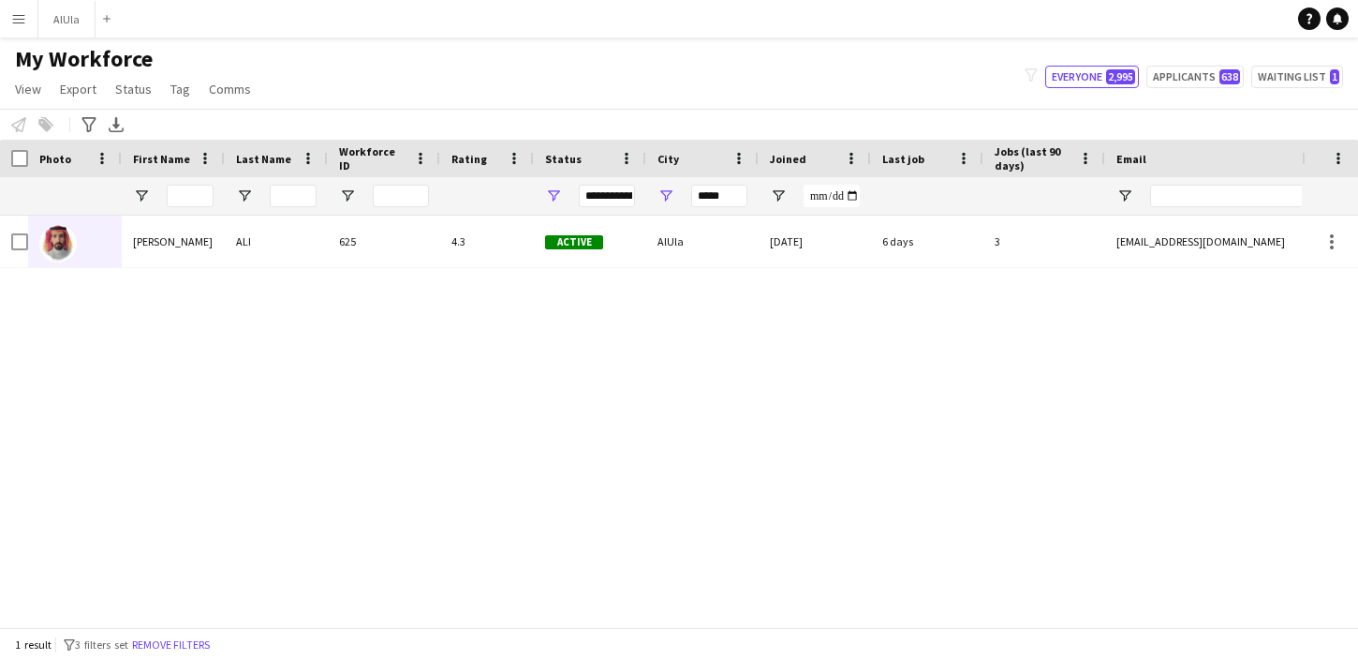
click at [913, 369] on div "Active AlUla [DATE] 6 days 3 [EMAIL_ADDRESS][DOMAIN_NAME] [PHONE_NUMBER] 4.3 62…" at bounding box center [651, 420] width 1302 height 411
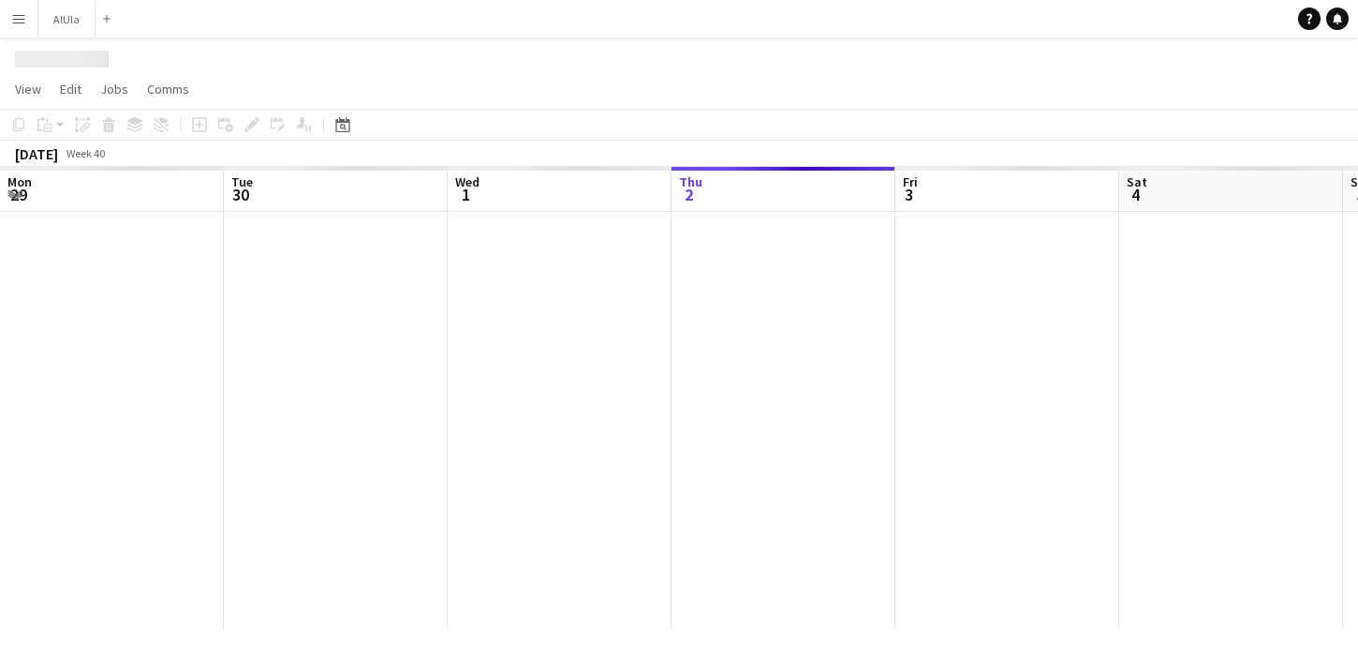
scroll to position [0, 448]
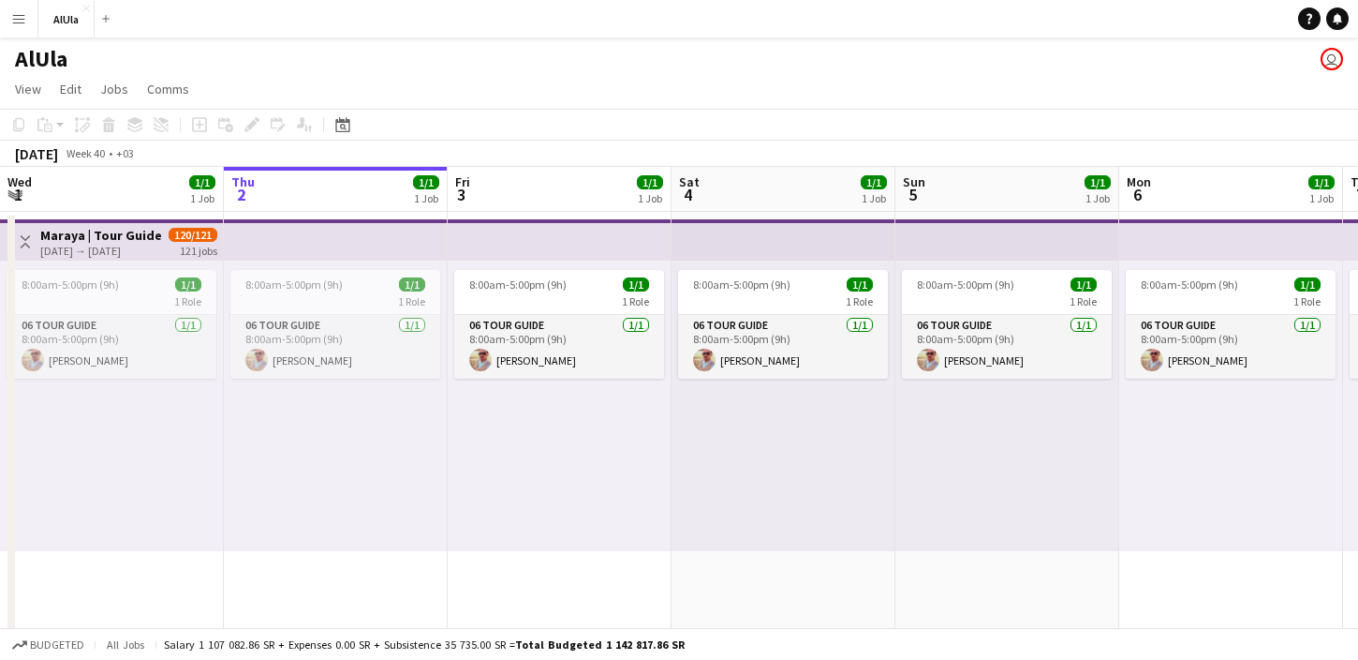
click at [17, 17] on app-icon "Menu" at bounding box center [18, 18] width 15 height 15
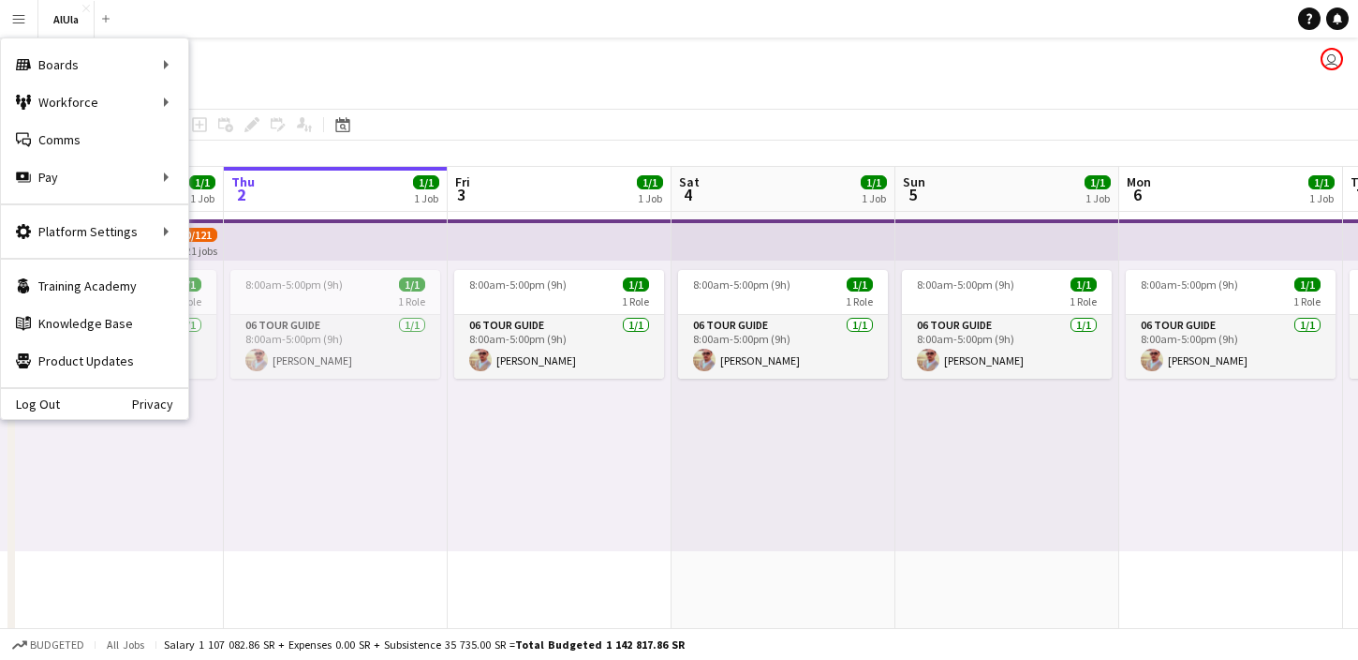
click at [314, 58] on div "AlUla user" at bounding box center [679, 55] width 1358 height 36
